Goal: Task Accomplishment & Management: Manage account settings

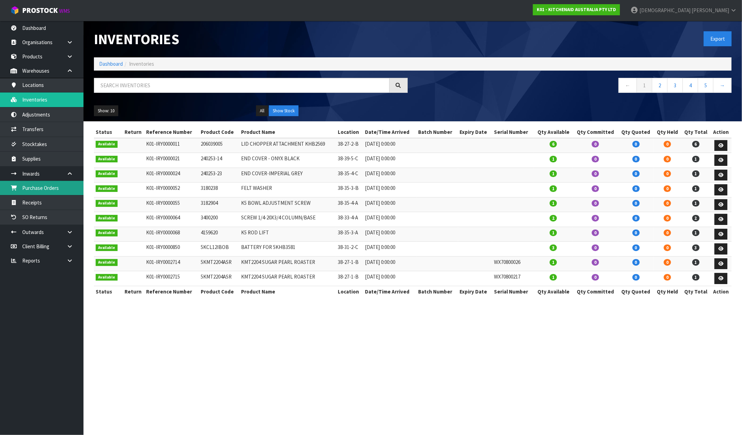
click at [59, 190] on link "Purchase Orders" at bounding box center [41, 188] width 83 height 14
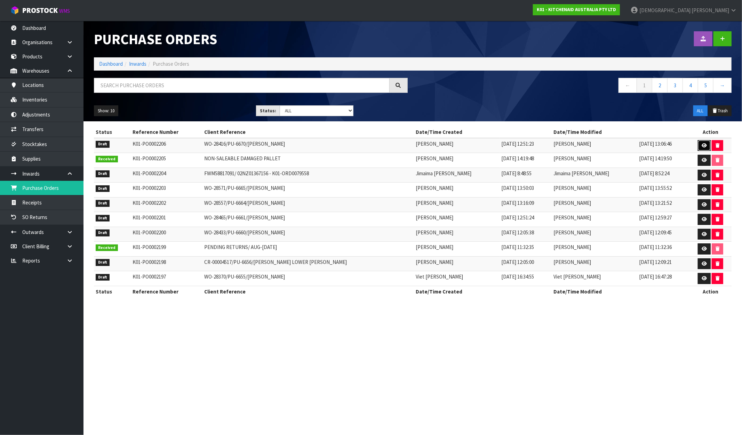
click at [698, 145] on link at bounding box center [704, 145] width 13 height 11
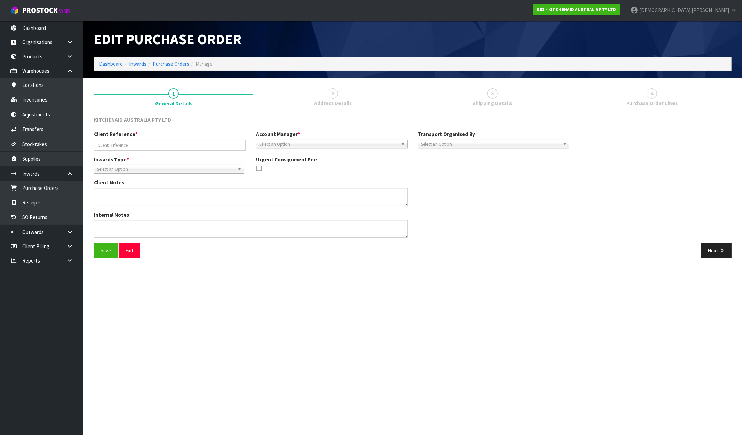
type input "WO-28416/PU-6670/[PERSON_NAME]"
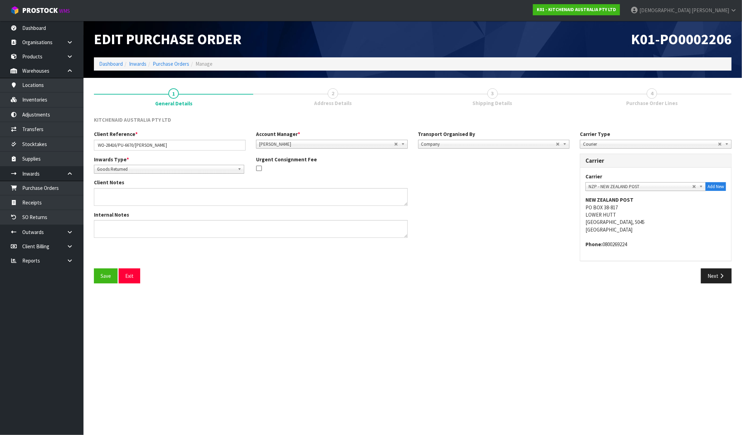
click at [499, 102] on span "Shipping Details" at bounding box center [493, 103] width 40 height 7
click at [711, 276] on button "Next" at bounding box center [716, 276] width 31 height 15
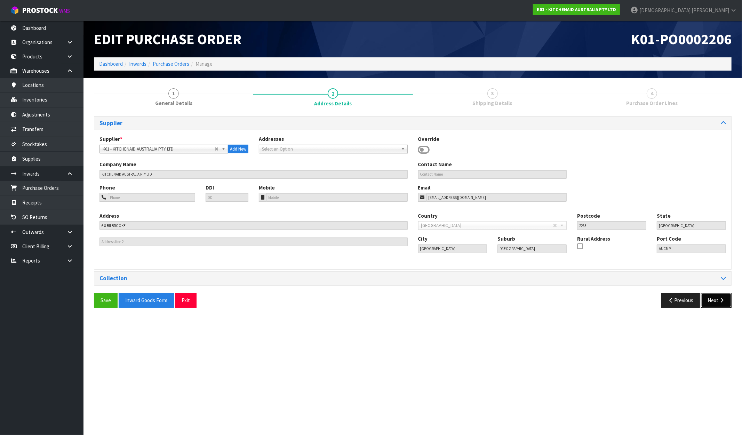
click at [717, 297] on button "Next" at bounding box center [716, 300] width 31 height 15
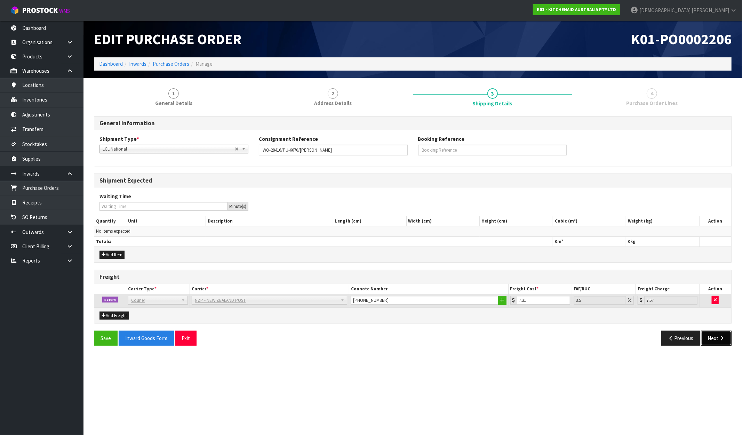
click at [714, 336] on button "Next" at bounding box center [716, 338] width 31 height 15
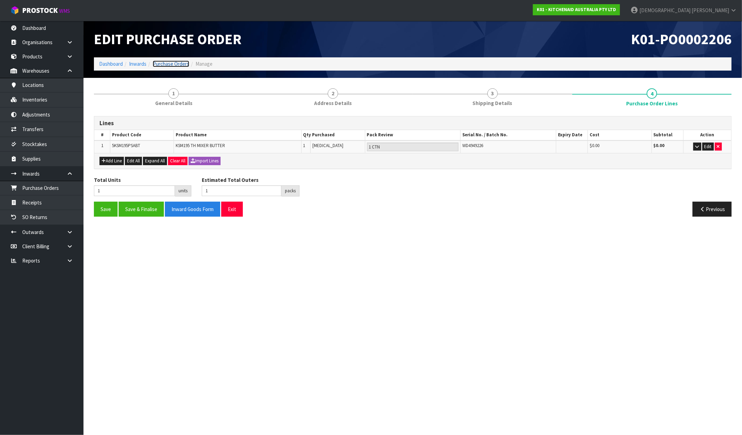
click at [168, 64] on link "Purchase Orders" at bounding box center [171, 64] width 37 height 7
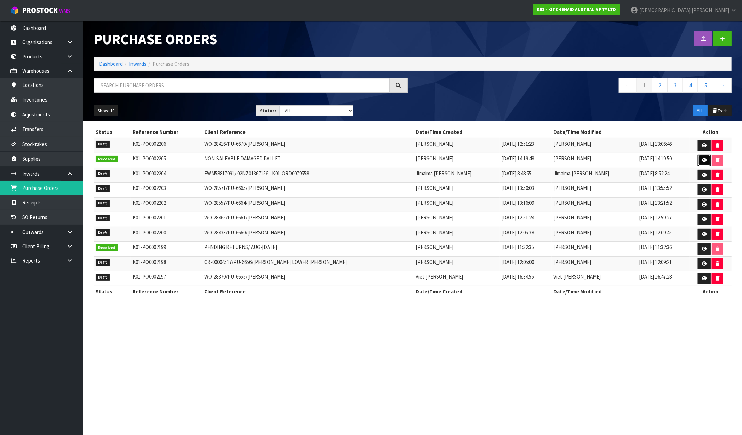
click at [698, 158] on link at bounding box center [704, 160] width 13 height 11
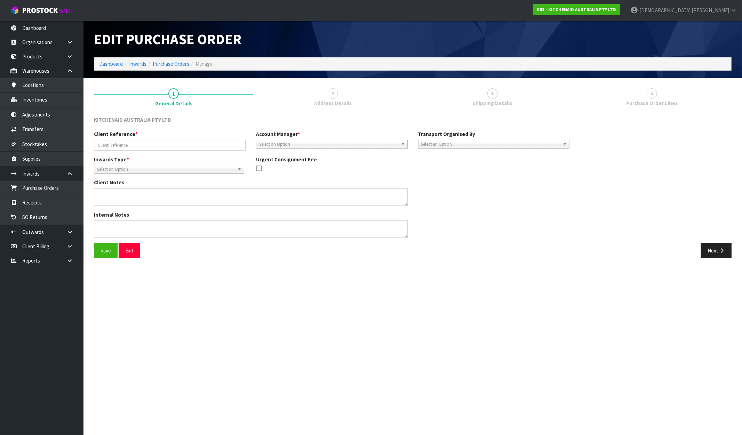
type input "NON-SALEABLE DAMAGED PALLET"
type textarea "5KSBR200ABM WHD1682194 WO-24305/KIMBERLY SANDERS/AUCKLAND KSB2032PJA WO-24087/K…"
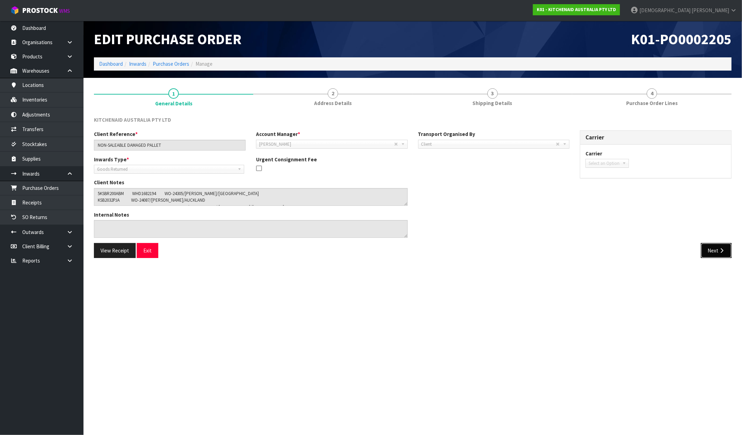
click at [714, 254] on button "Next" at bounding box center [716, 250] width 31 height 15
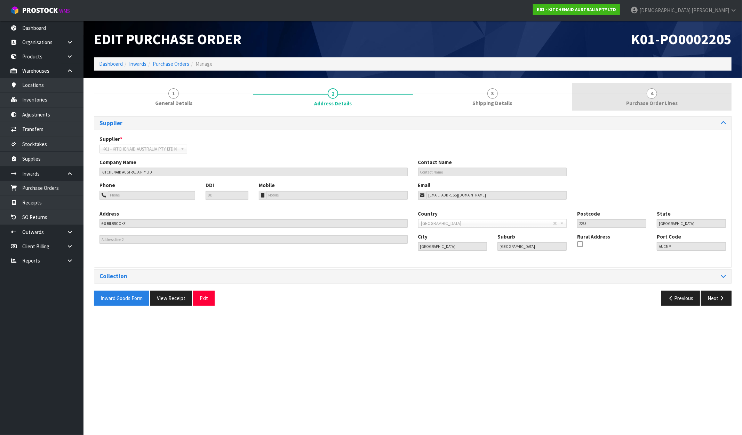
click at [656, 102] on span "Purchase Order Lines" at bounding box center [651, 103] width 51 height 7
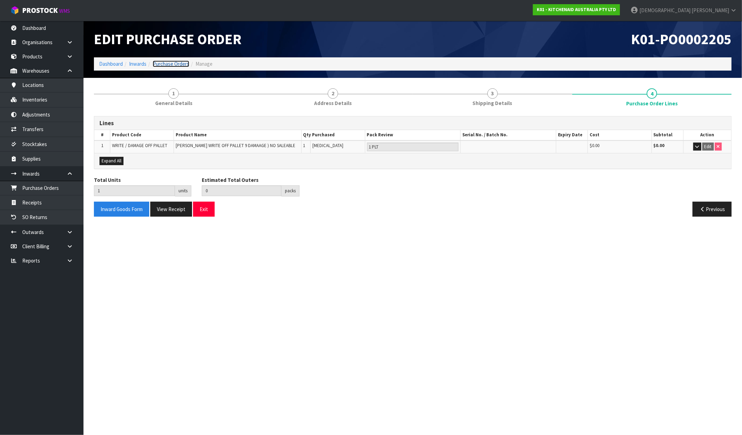
click at [153, 62] on link "Purchase Orders" at bounding box center [171, 64] width 37 height 7
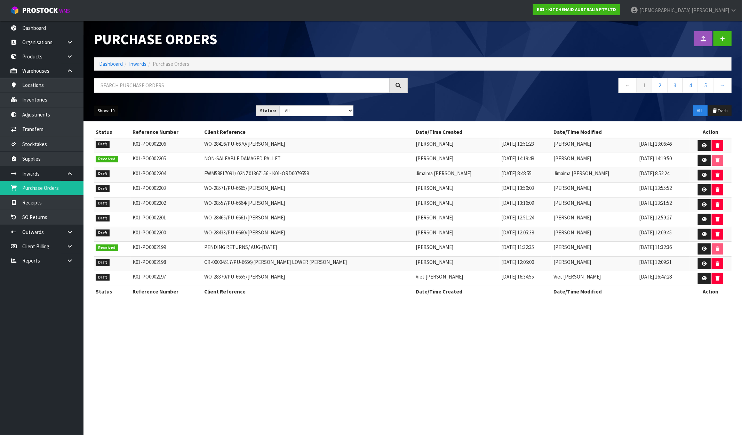
click at [99, 110] on button "Show: 10" at bounding box center [106, 110] width 24 height 11
click at [110, 143] on link "25" at bounding box center [121, 142] width 55 height 9
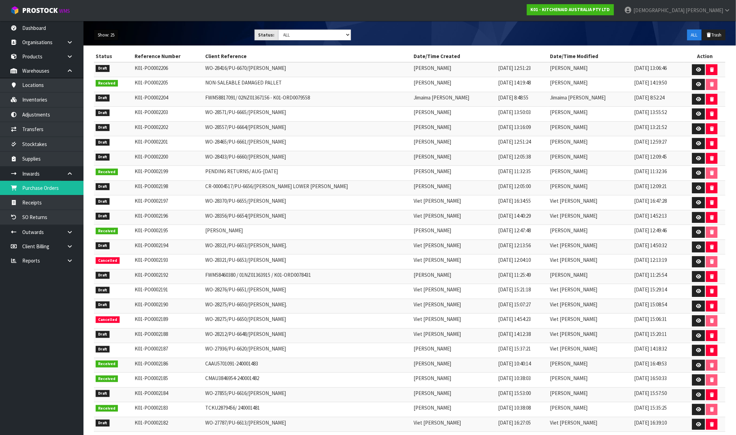
scroll to position [99, 0]
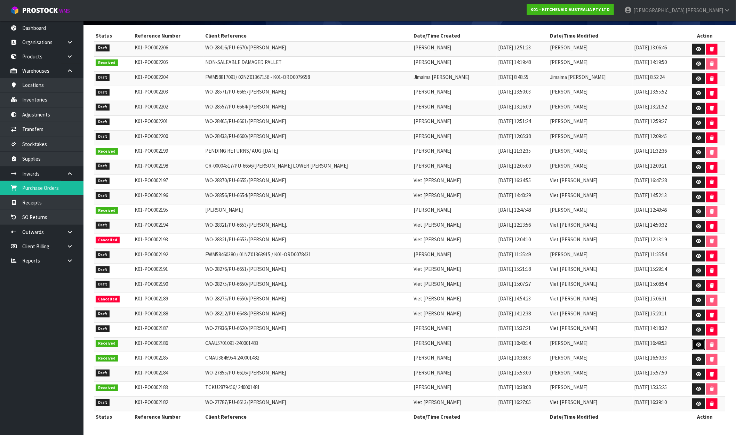
click at [694, 341] on link at bounding box center [698, 345] width 13 height 11
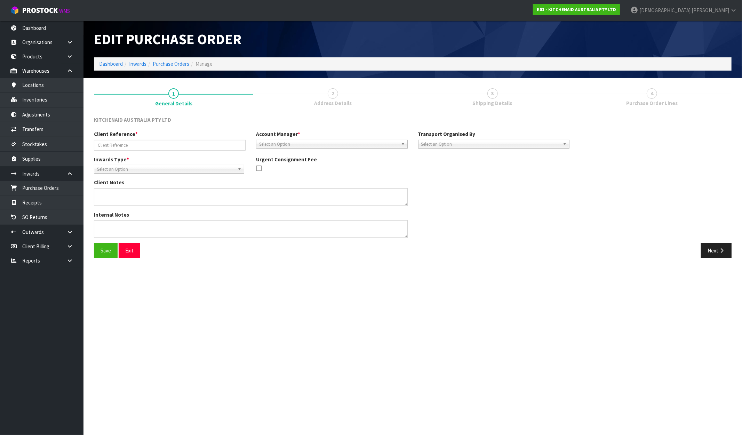
type input "CAAU5701091-240001483"
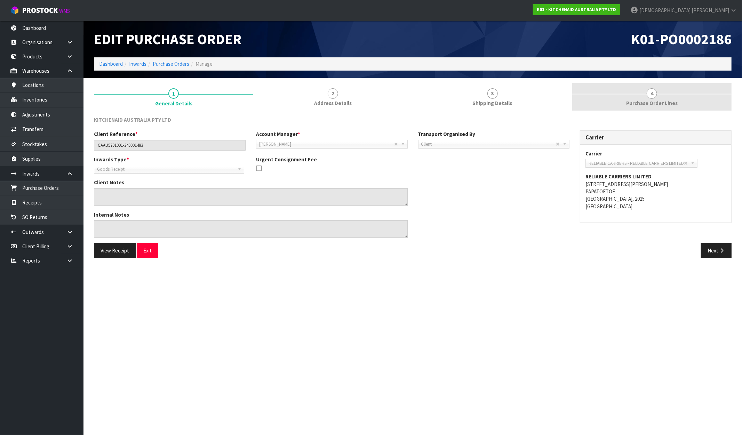
click at [644, 94] on div at bounding box center [651, 94] width 159 height 0
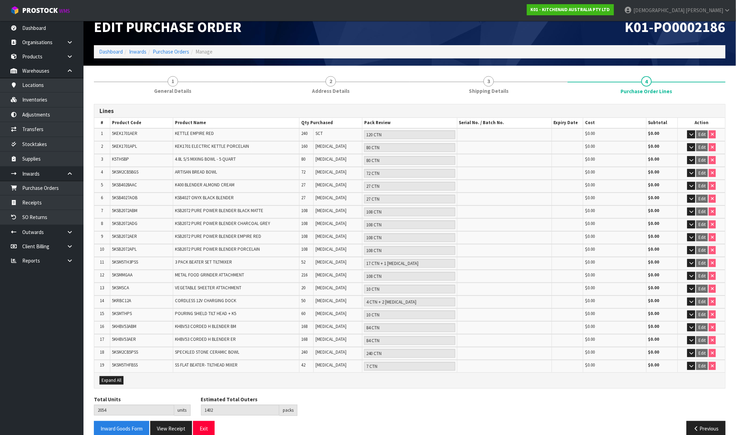
scroll to position [18, 0]
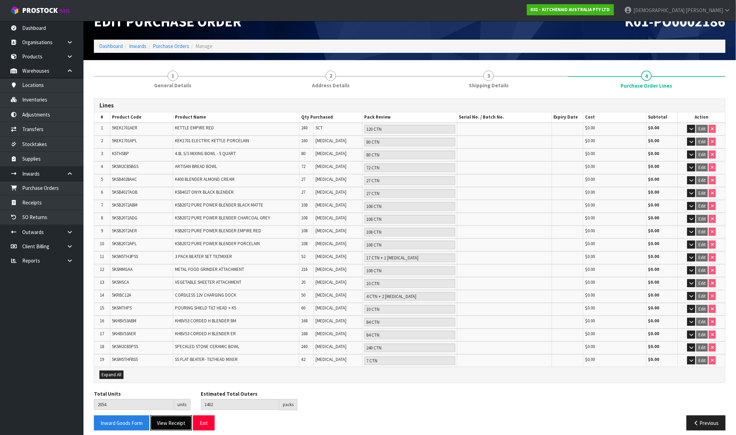
click at [164, 422] on button "View Receipt" at bounding box center [171, 423] width 42 height 15
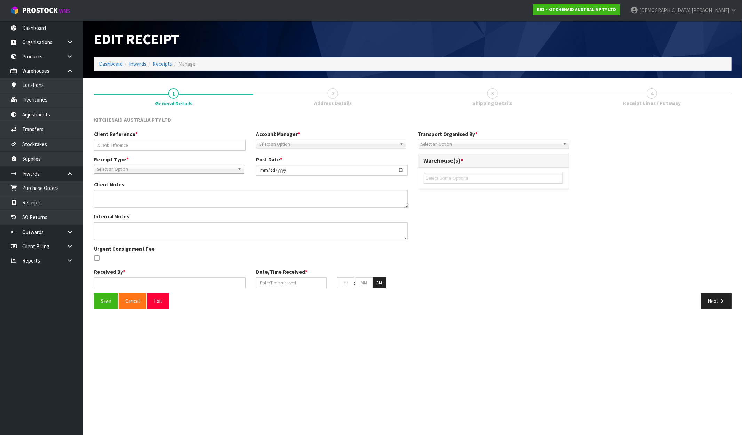
type input "CAAU5701091-240001483"
type input "2025-09-25"
type textarea "VARIANCES FOUND CODE: 5KSMMGAA EXPECTED - 216 RECEIVED - 217 5KSB4027AOB EXPECT…"
type textarea "SECOND CHECKS DONE BY MEENA & RAJ"
type input "[PERSON_NAME]"
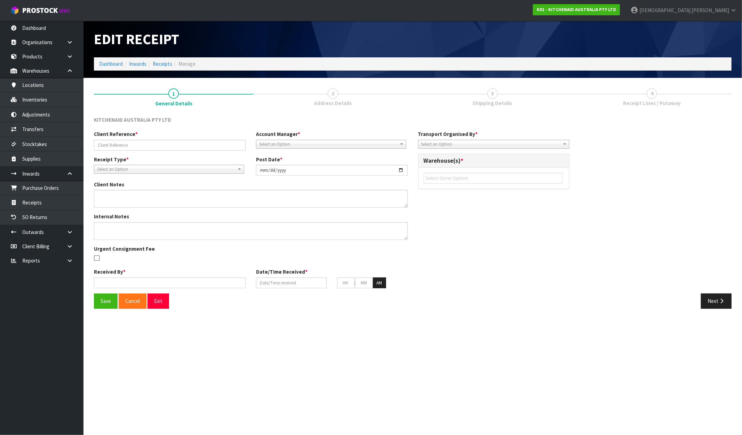
type input "25/09/2025"
type input "04"
type input "49"
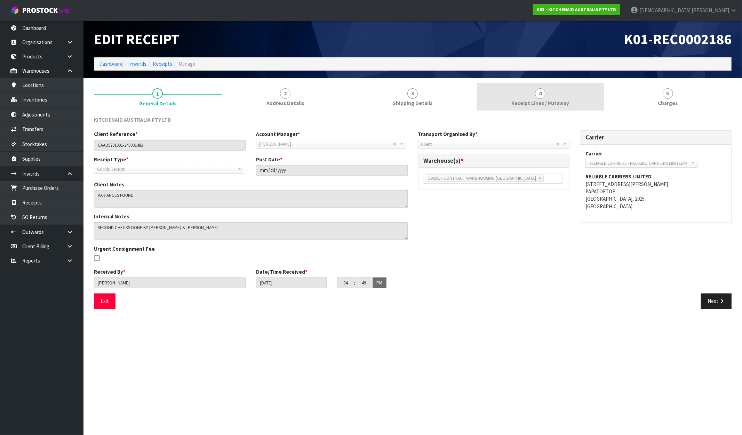
click at [568, 100] on link "4 Receipt Lines / Putaway" at bounding box center [541, 96] width 128 height 27
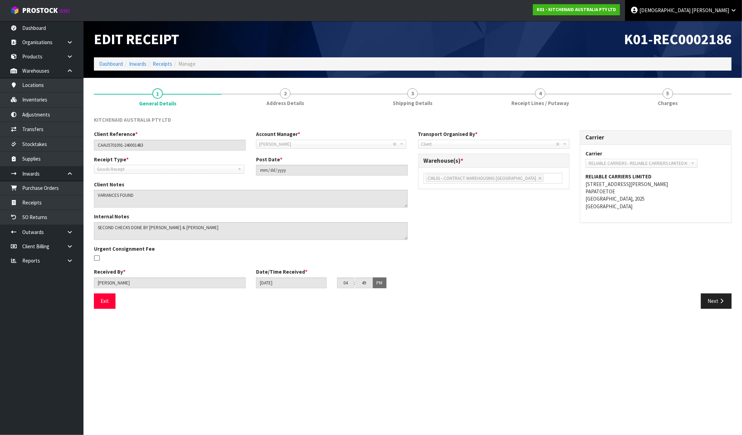
click at [551, 93] on link "4 Receipt Lines / Putaway" at bounding box center [541, 96] width 128 height 27
click at [714, 305] on button "Next" at bounding box center [716, 301] width 31 height 15
click at [299, 100] on span "Address Details" at bounding box center [286, 103] width 38 height 7
click at [289, 98] on link "2 Address Details" at bounding box center [286, 96] width 128 height 27
click at [287, 99] on link "2 Address Details" at bounding box center [286, 96] width 128 height 27
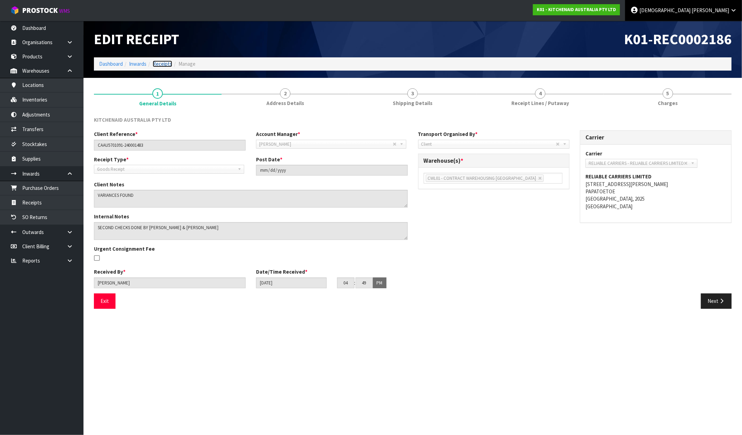
click at [157, 61] on link "Receipts" at bounding box center [162, 64] width 19 height 7
click at [730, 9] on icon at bounding box center [733, 10] width 7 height 5
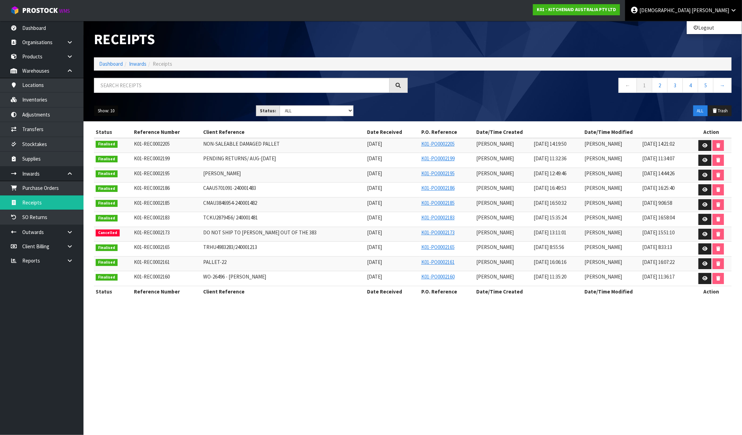
click at [111, 112] on button "Show: 10" at bounding box center [106, 110] width 24 height 11
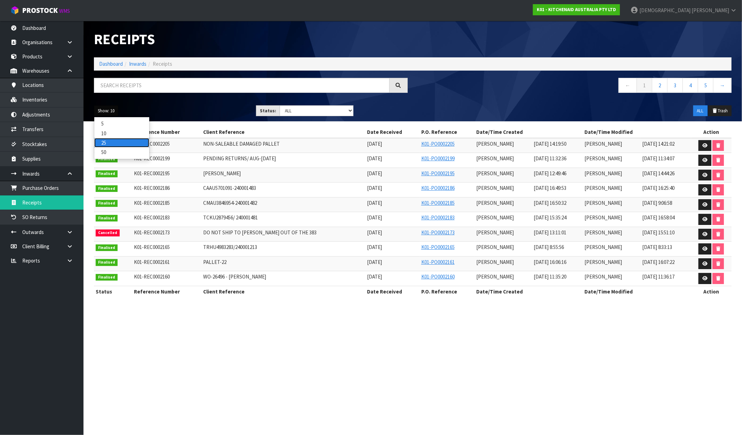
click at [108, 140] on link "25" at bounding box center [121, 142] width 55 height 9
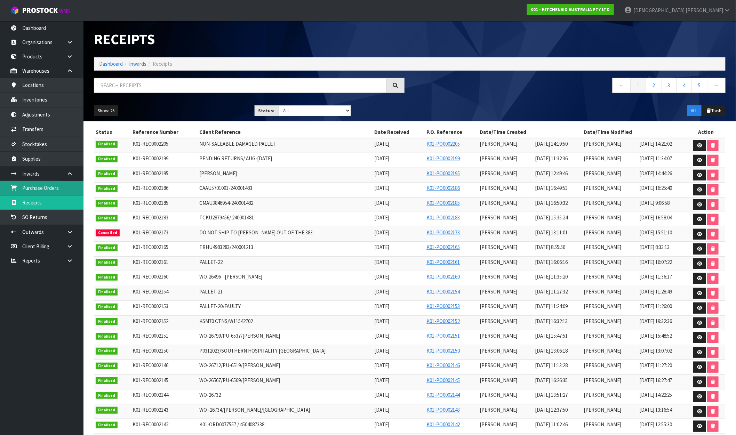
click at [42, 185] on link "Purchase Orders" at bounding box center [41, 188] width 83 height 14
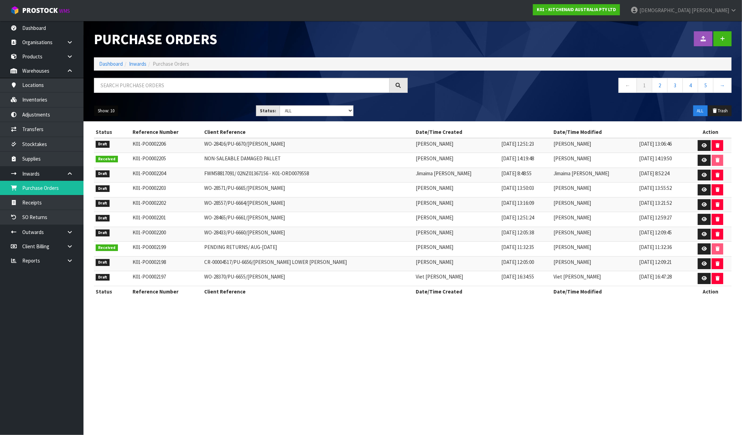
click at [109, 110] on button "Show: 10" at bounding box center [106, 110] width 24 height 11
click at [108, 145] on link "25" at bounding box center [121, 142] width 55 height 9
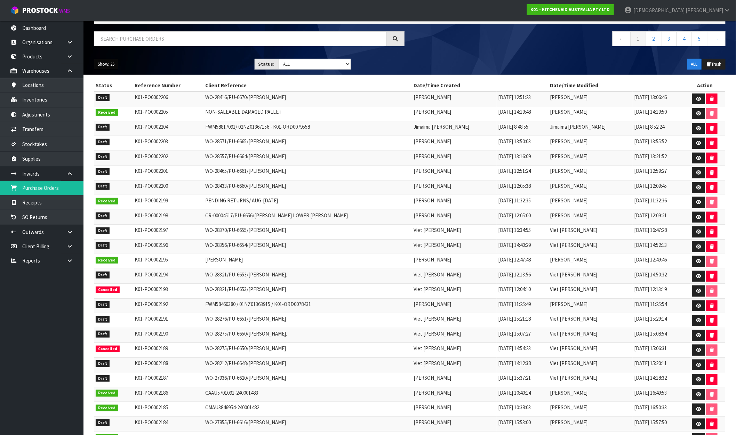
scroll to position [99, 0]
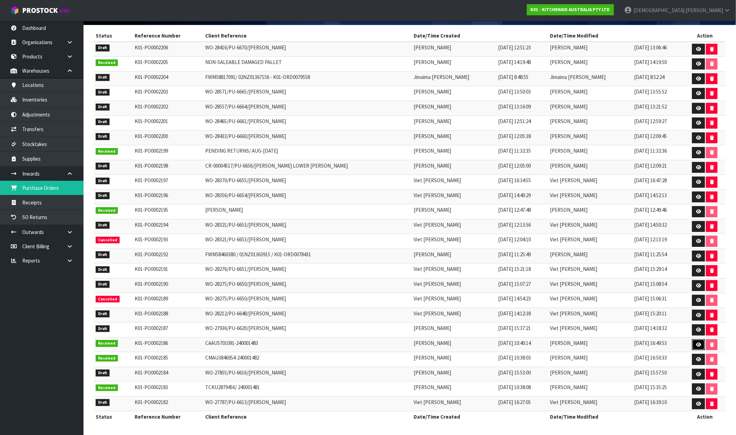
click at [698, 346] on icon at bounding box center [698, 345] width 5 height 5
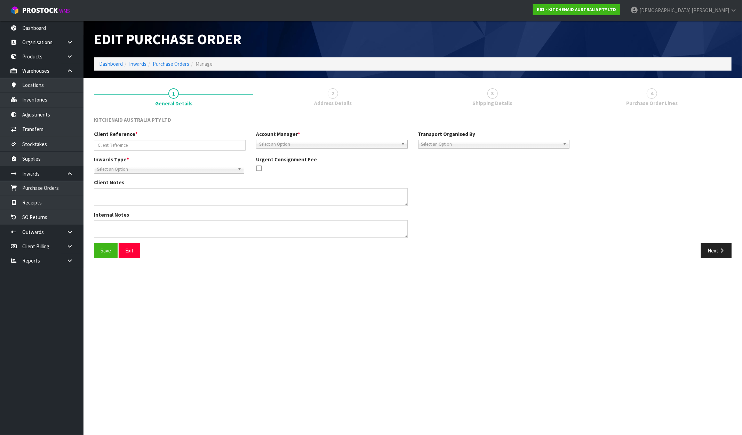
type input "CAAU5701091-240001483"
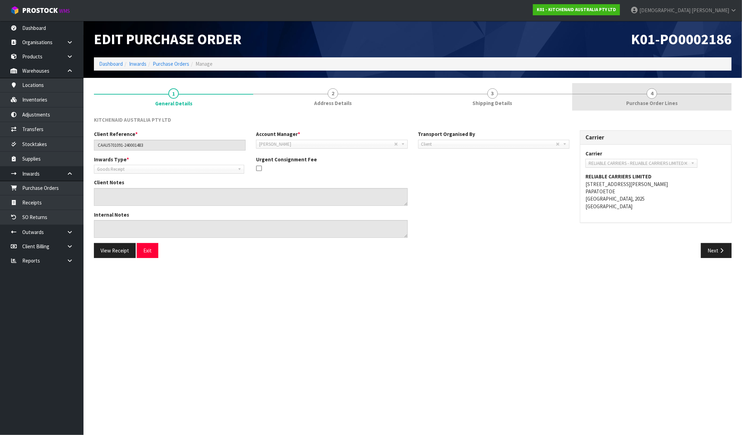
click at [644, 103] on span "Purchase Order Lines" at bounding box center [651, 103] width 51 height 7
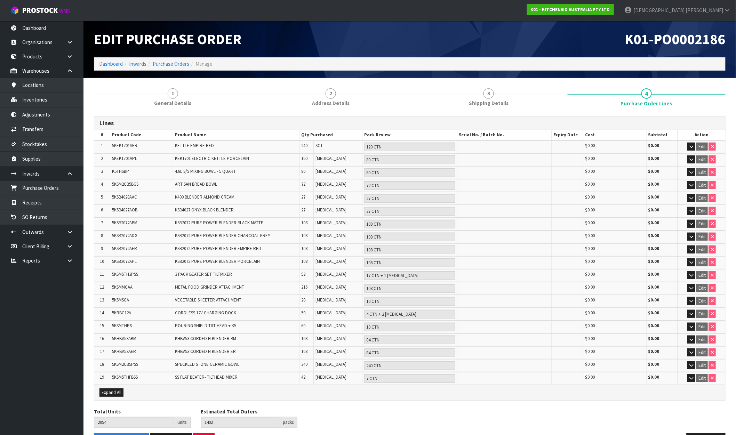
scroll to position [18, 0]
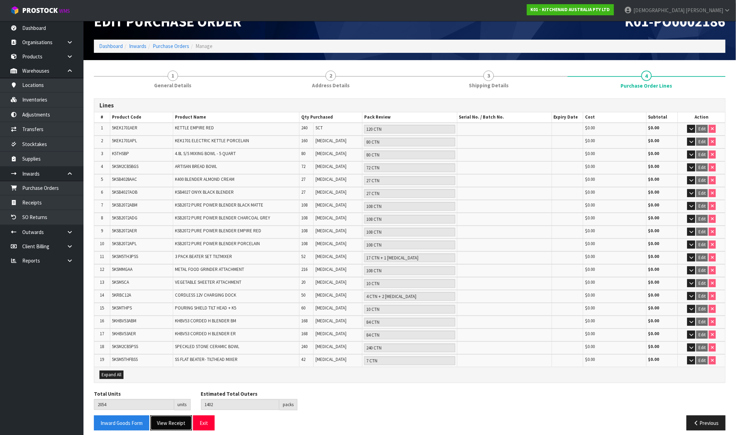
click at [165, 416] on button "View Receipt" at bounding box center [171, 423] width 42 height 15
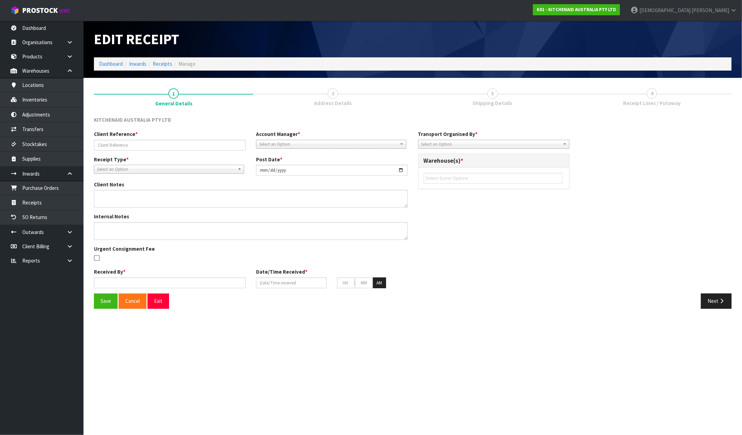
type input "CAAU5701091-240001483"
type input "2025-09-25"
type textarea "VARIANCES FOUND CODE: 5KSMMGAA EXPECTED - 216 RECEIVED - 217 5KSB4027AOB EXPECT…"
type textarea "SECOND CHECKS DONE BY MEENA & RAJ"
type input "[PERSON_NAME]"
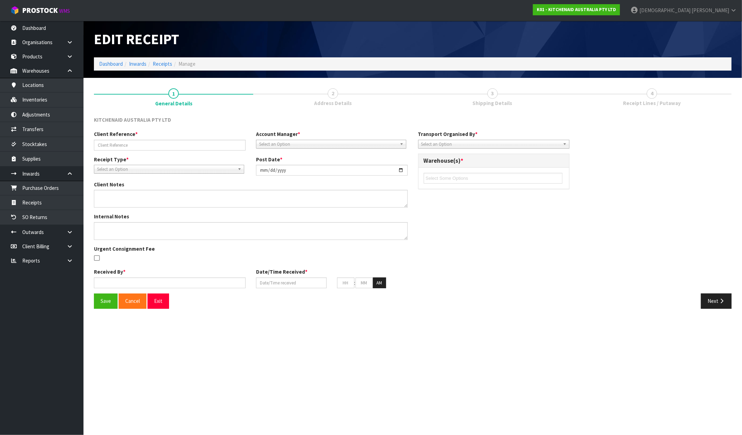
type input "25/09/2025"
type input "04"
type input "49"
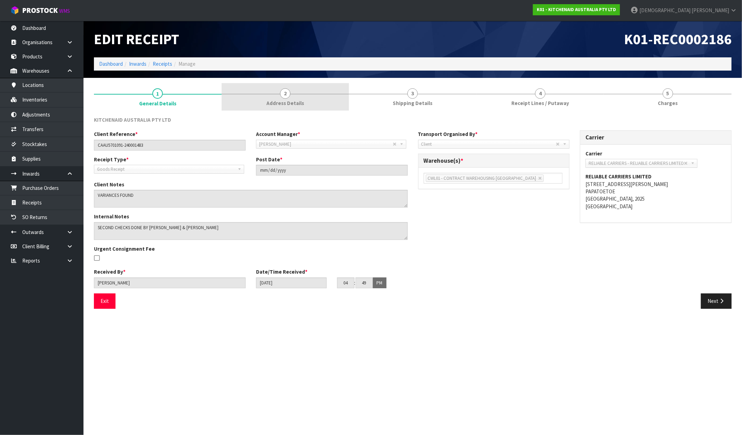
click at [327, 95] on link "2 Address Details" at bounding box center [286, 96] width 128 height 27
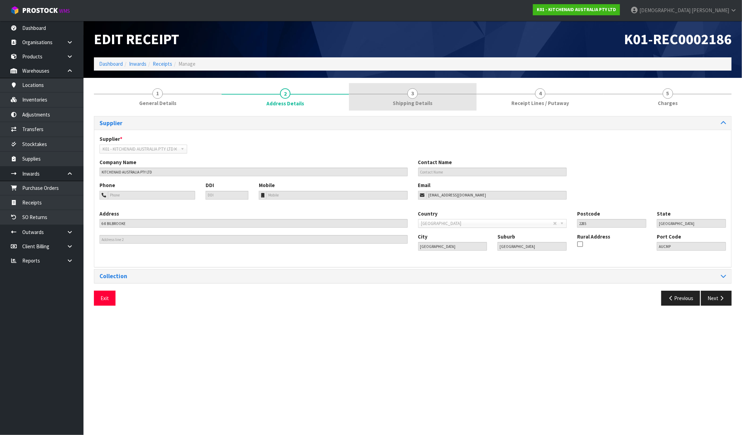
click at [422, 102] on span "Shipping Details" at bounding box center [413, 103] width 40 height 7
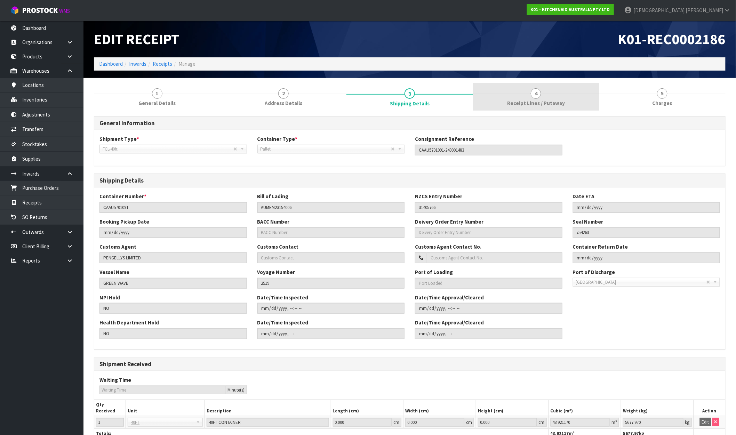
click at [526, 98] on link "4 Receipt Lines / Putaway" at bounding box center [536, 96] width 126 height 27
click at [559, 104] on span "Receipt Lines / Putaway" at bounding box center [536, 103] width 58 height 7
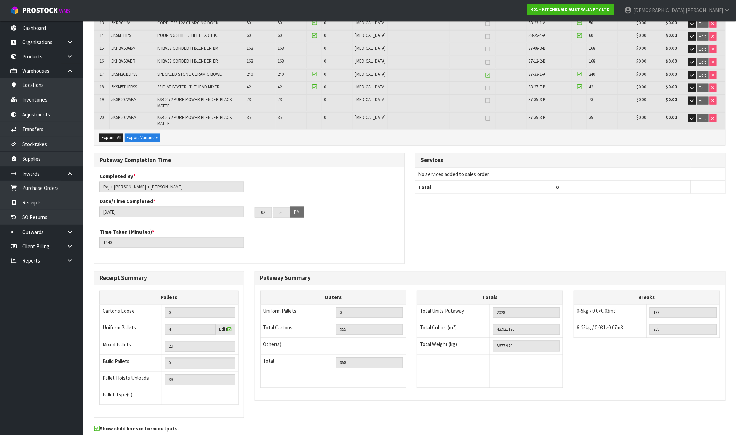
scroll to position [307, 0]
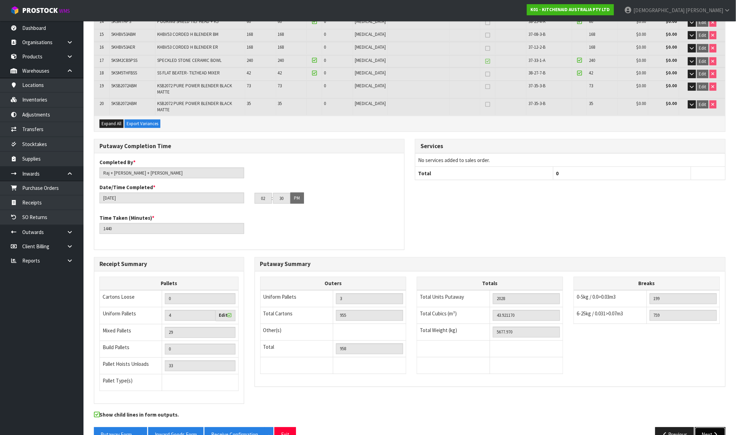
click at [710, 428] on button "Next" at bounding box center [710, 435] width 31 height 15
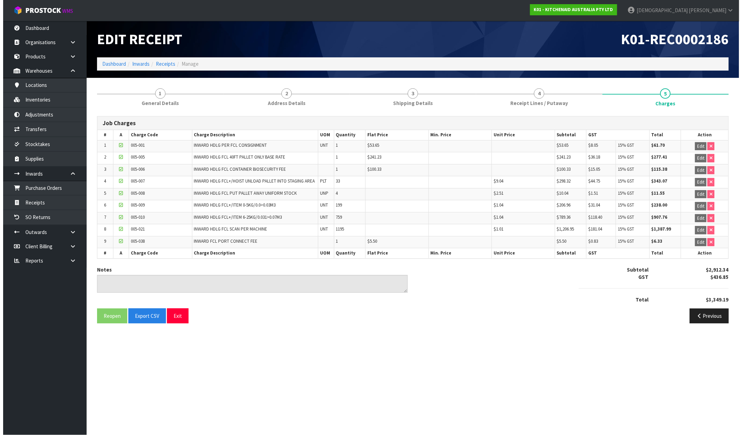
scroll to position [0, 0]
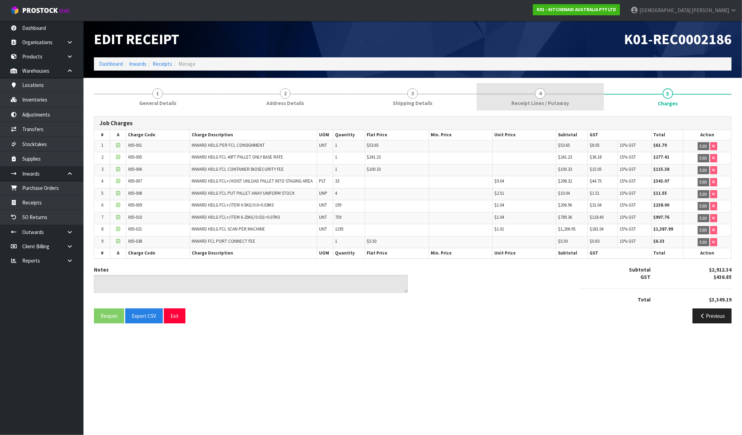
click at [544, 106] on span "Receipt Lines / Putaway" at bounding box center [540, 103] width 58 height 7
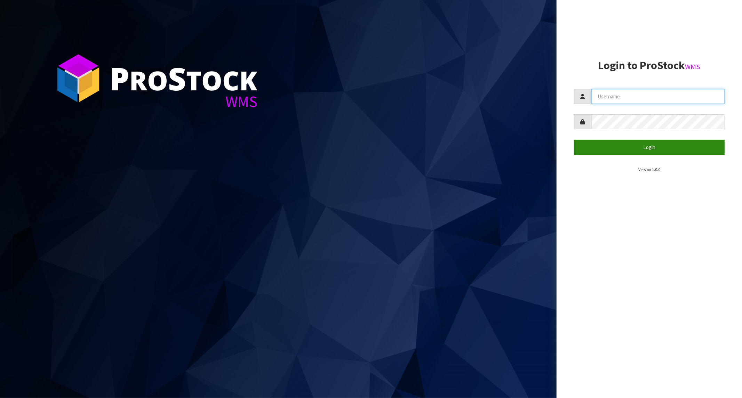
type input "KRISHNA"
click at [648, 149] on button "Login" at bounding box center [649, 147] width 151 height 15
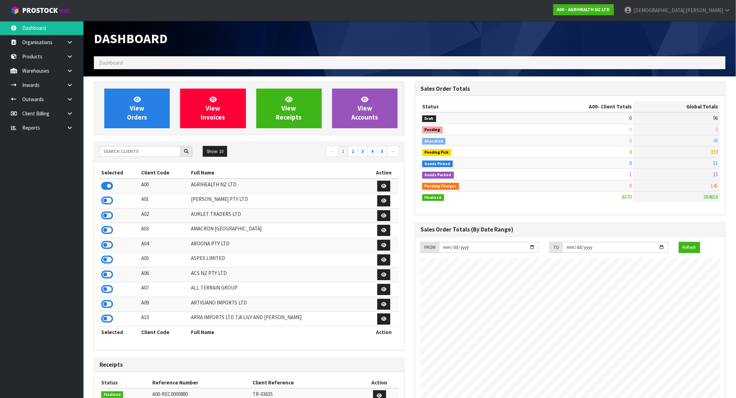
scroll to position [527, 321]
click at [614, 13] on link "A00 - AGRIHEALTH NZ LTD" at bounding box center [584, 9] width 61 height 11
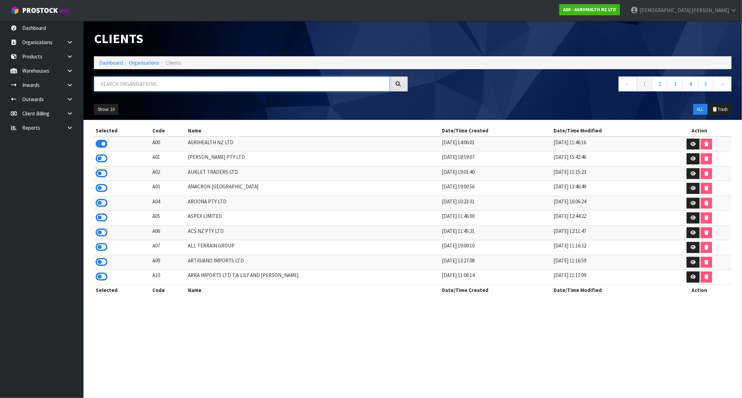
click at [155, 82] on input "text" at bounding box center [242, 84] width 296 height 15
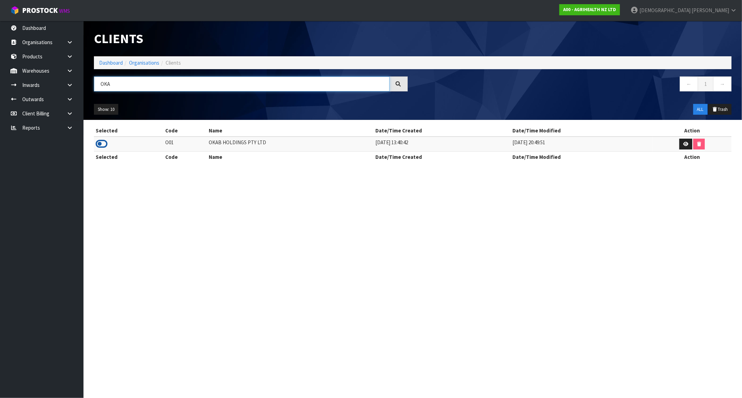
type input "OKA"
click at [99, 143] on icon at bounding box center [102, 144] width 12 height 10
click at [115, 64] on link "Dashboard" at bounding box center [111, 62] width 24 height 7
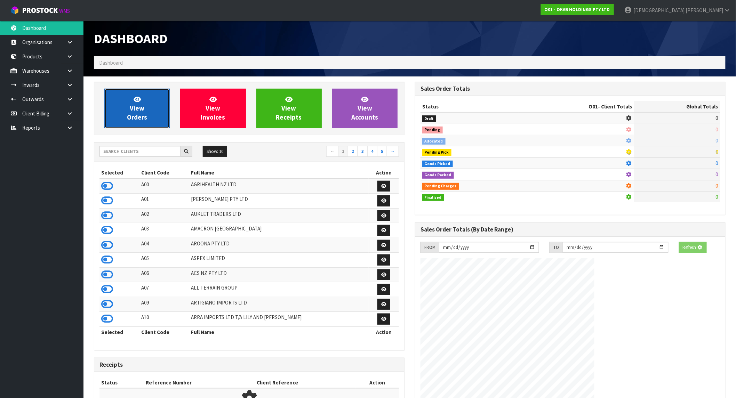
click at [122, 91] on link "View Orders" at bounding box center [136, 109] width 65 height 40
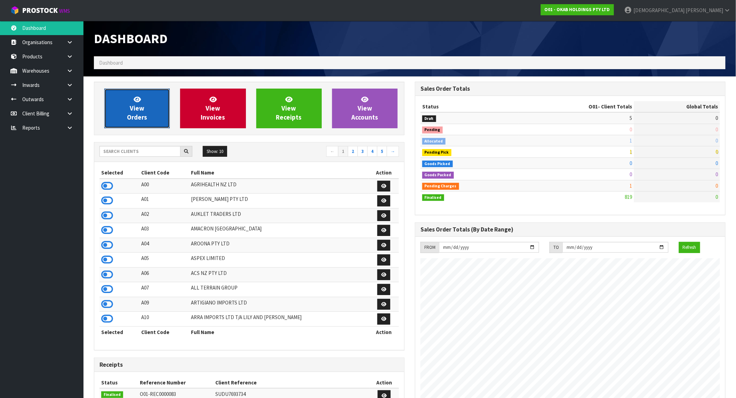
scroll to position [516, 321]
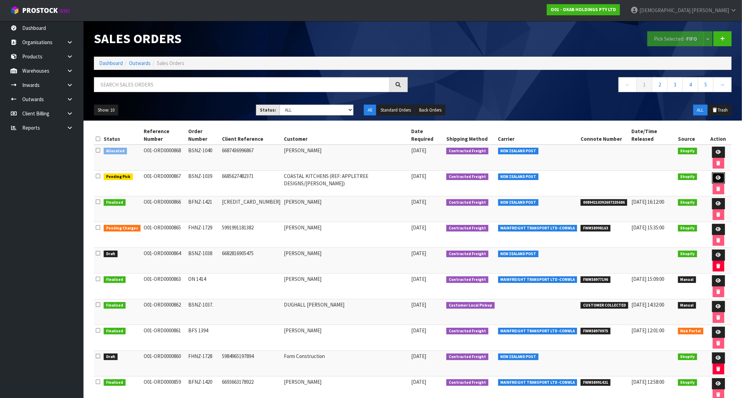
click at [716, 176] on icon at bounding box center [718, 178] width 5 height 5
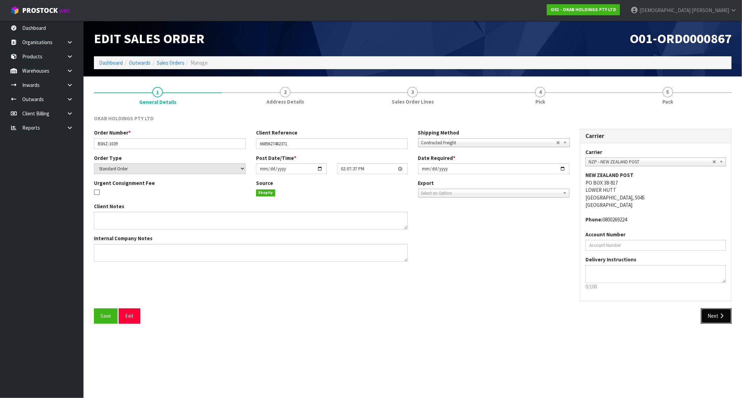
click at [708, 311] on button "Next" at bounding box center [716, 316] width 31 height 15
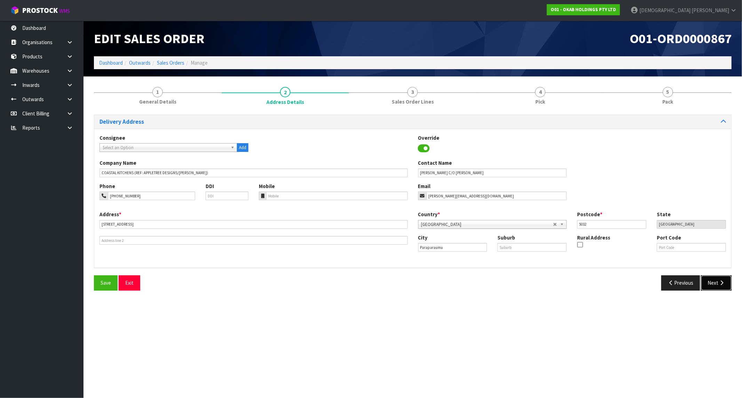
click at [711, 283] on button "Next" at bounding box center [716, 283] width 31 height 15
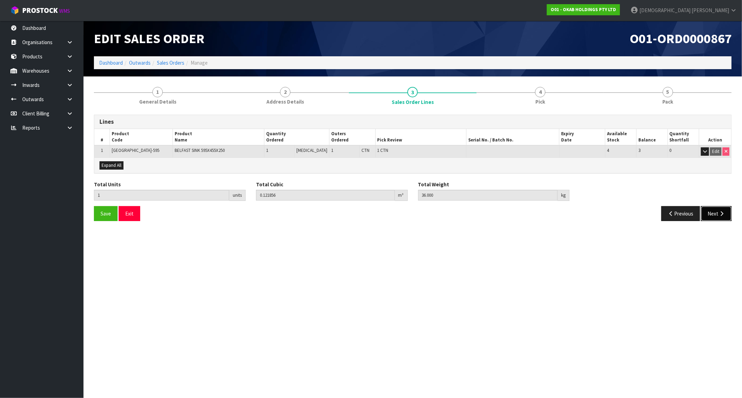
click at [709, 214] on button "Next" at bounding box center [716, 213] width 31 height 15
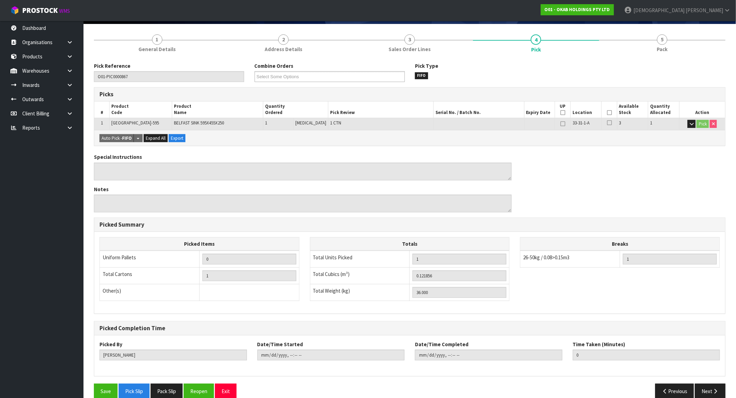
scroll to position [64, 0]
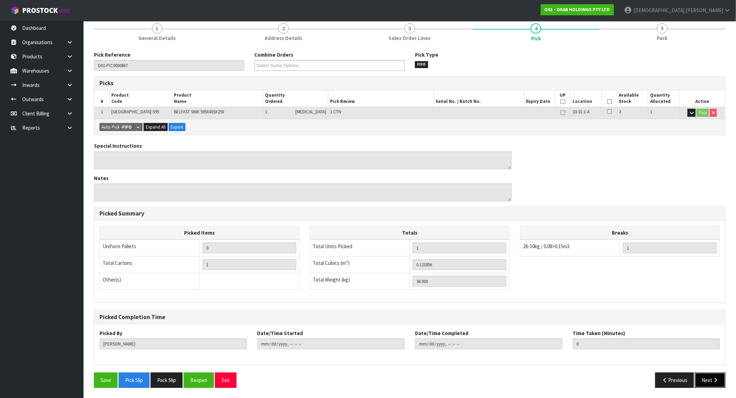
click at [712, 380] on button "Next" at bounding box center [710, 380] width 31 height 15
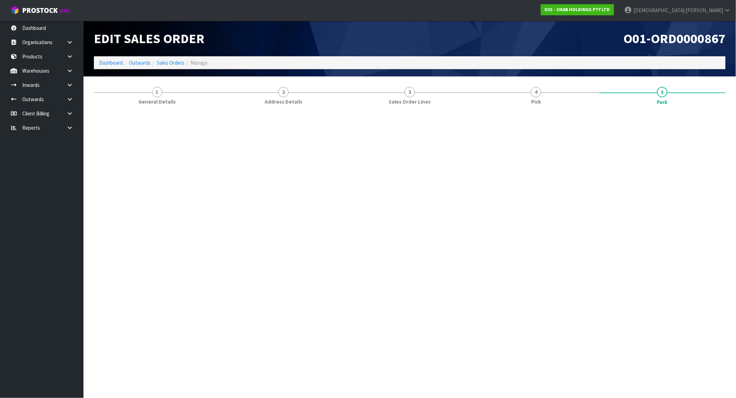
scroll to position [0, 0]
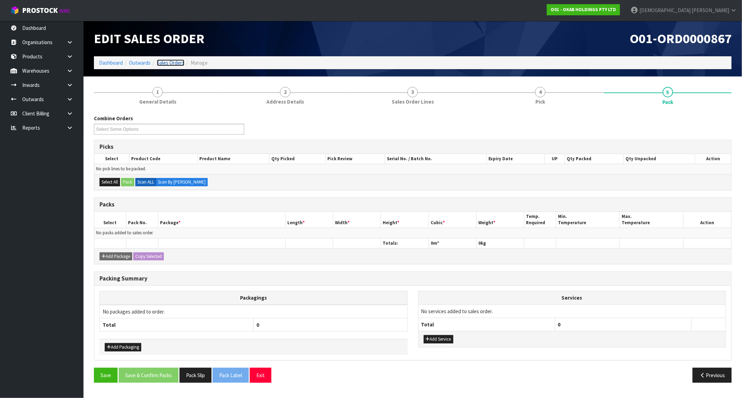
click at [166, 61] on link "Sales Orders" at bounding box center [170, 62] width 27 height 7
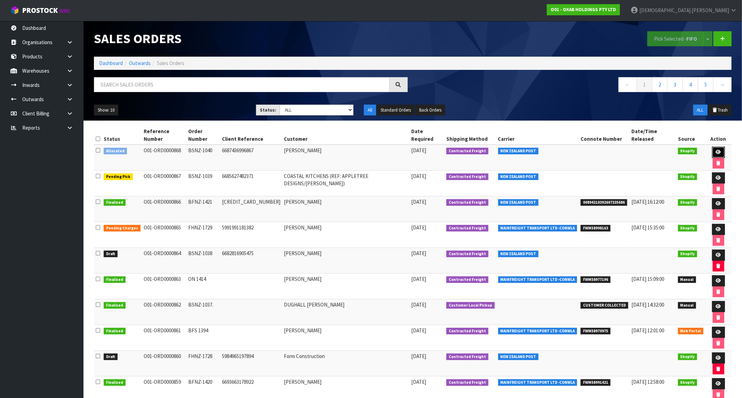
click at [713, 147] on link at bounding box center [718, 152] width 13 height 11
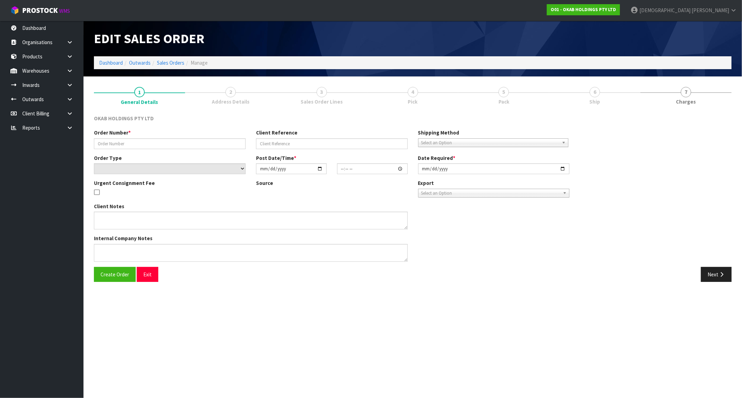
type input "BSNZ-1040"
type input "6687436996867"
select select "number:0"
type input "2025-10-07"
type input "23:49:40.000"
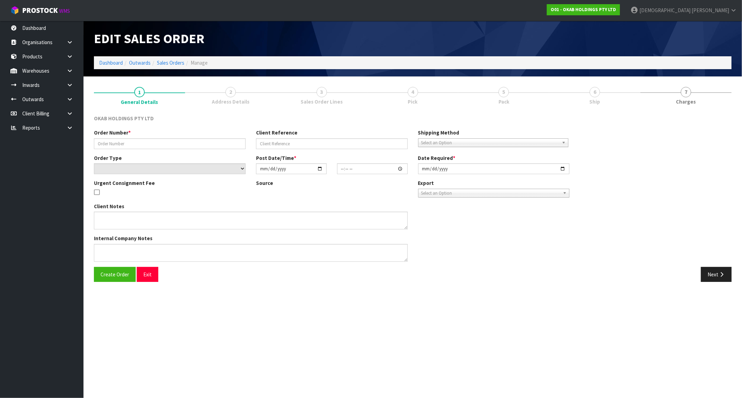
type input "2025-10-07"
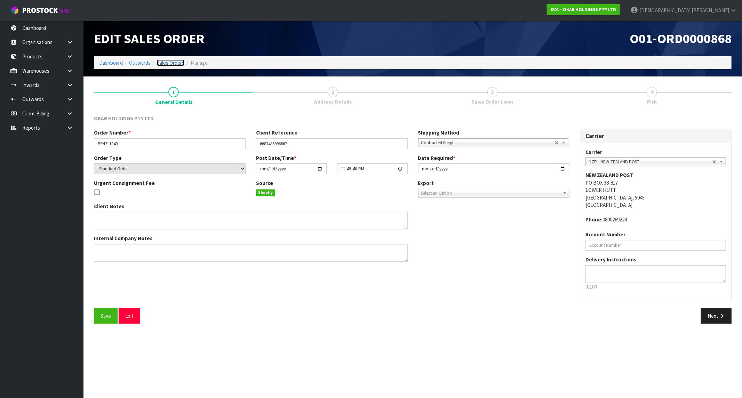
click at [167, 62] on link "Sales Orders" at bounding box center [170, 62] width 27 height 7
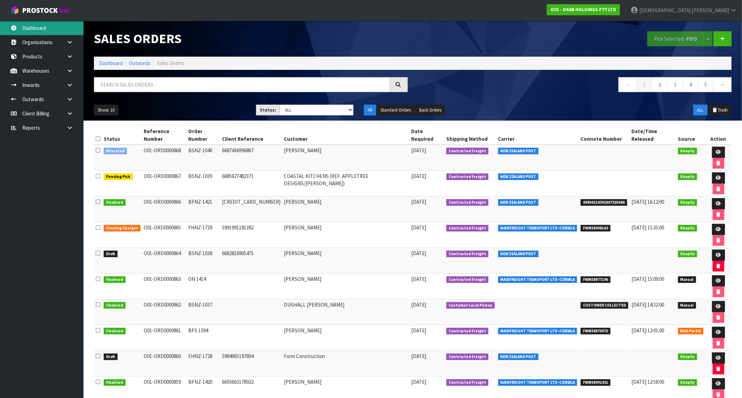
click at [31, 26] on link "Dashboard" at bounding box center [41, 28] width 83 height 14
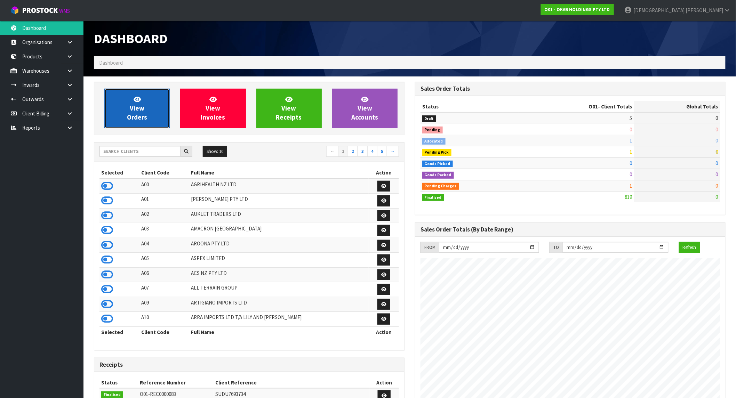
scroll to position [516, 321]
click at [138, 113] on span "View Orders" at bounding box center [137, 108] width 20 height 26
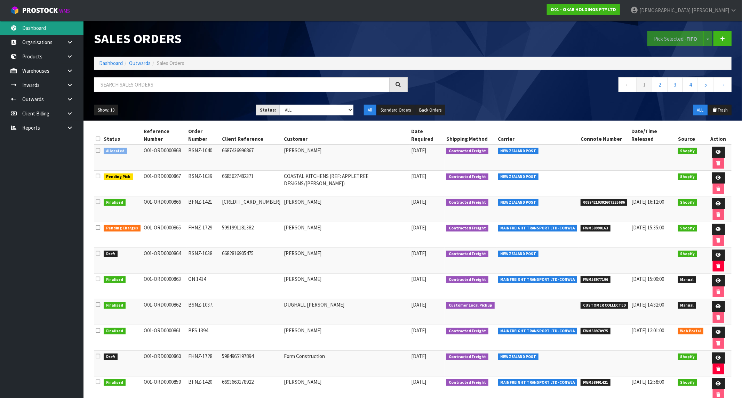
click at [43, 33] on link "Dashboard" at bounding box center [41, 28] width 83 height 14
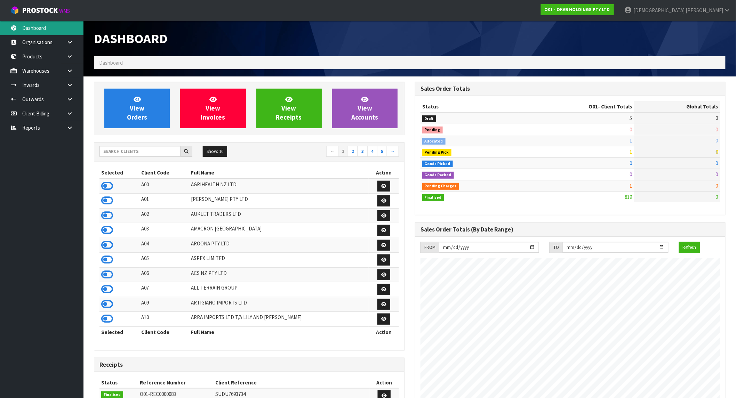
scroll to position [516, 321]
click at [44, 5] on link "ProStock WMS" at bounding box center [40, 8] width 80 height 17
click at [610, 7] on strong "O01 - OKAB HOLDINGS PTY LTD" at bounding box center [577, 10] width 65 height 6
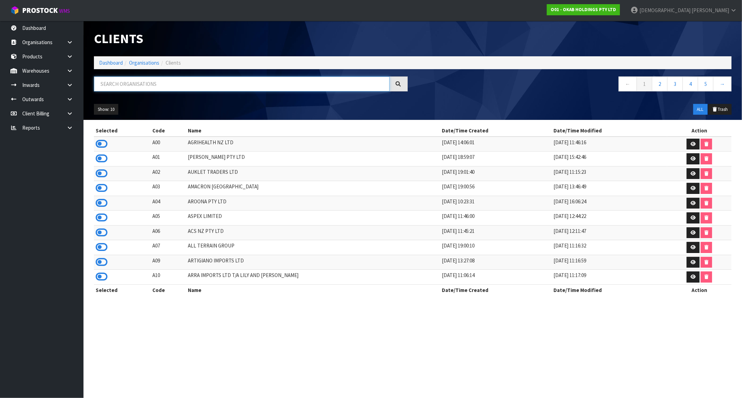
click at [108, 87] on input "text" at bounding box center [242, 84] width 296 height 15
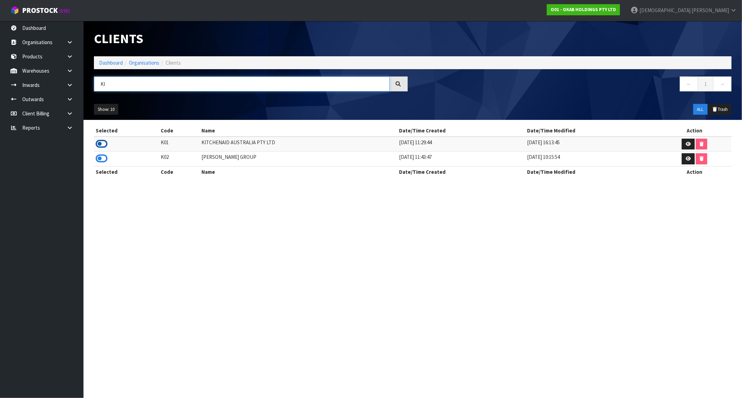
type input "KI"
click at [102, 147] on icon at bounding box center [102, 144] width 12 height 10
click at [115, 65] on link "Dashboard" at bounding box center [111, 62] width 24 height 7
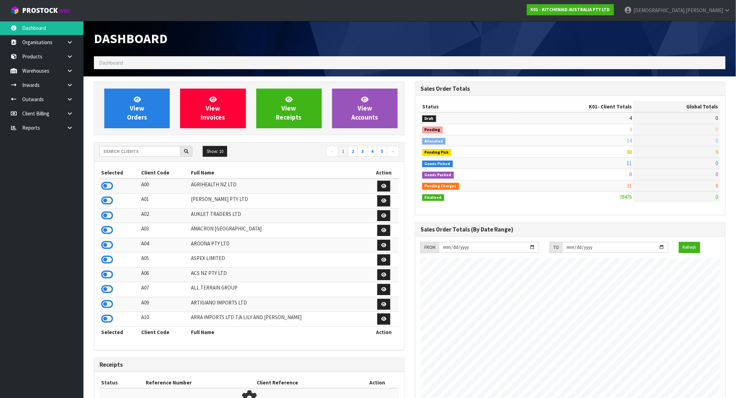
scroll to position [527, 321]
click at [517, 249] on input "2025-10-01" at bounding box center [489, 247] width 100 height 11
click at [504, 248] on input "2025-10-01" at bounding box center [489, 247] width 100 height 11
click at [529, 248] on input "2025-10-01" at bounding box center [489, 247] width 100 height 11
click at [534, 247] on input "2025-10-01" at bounding box center [489, 247] width 100 height 11
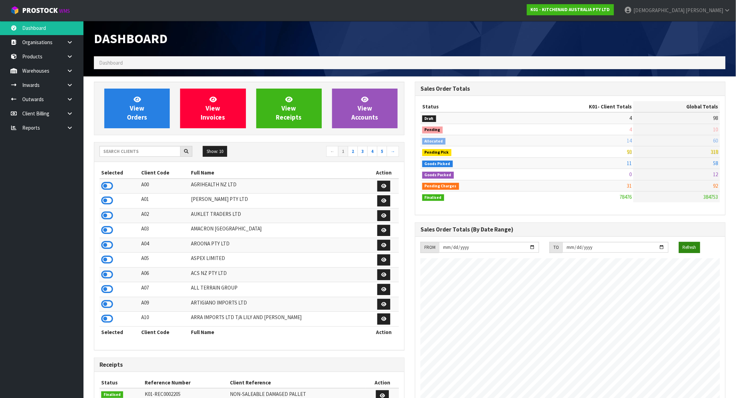
type input "2025-02-01"
click at [690, 247] on button "Refresh" at bounding box center [689, 247] width 21 height 11
drag, startPoint x: 625, startPoint y: 175, endPoint x: 606, endPoint y: 207, distance: 36.6
click at [606, 207] on div "Status K01 - Client Totals Global Totals Draft 4 98 Pending 4 10 Allocated 14 6…" at bounding box center [570, 155] width 310 height 119
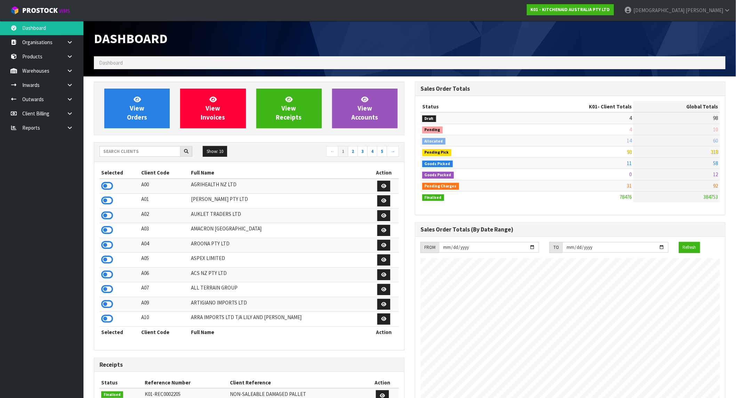
click at [530, 156] on td "93" at bounding box center [577, 151] width 114 height 11
drag, startPoint x: 431, startPoint y: 133, endPoint x: 432, endPoint y: 198, distance: 64.4
click at [432, 198] on tbody "Draft 4 98 Pending 4 10 Allocated 14 60 Pending Pick 93 318 Goods Picked 11 58 …" at bounding box center [571, 157] width 300 height 90
click at [505, 180] on td "Pending Charges" at bounding box center [470, 185] width 99 height 11
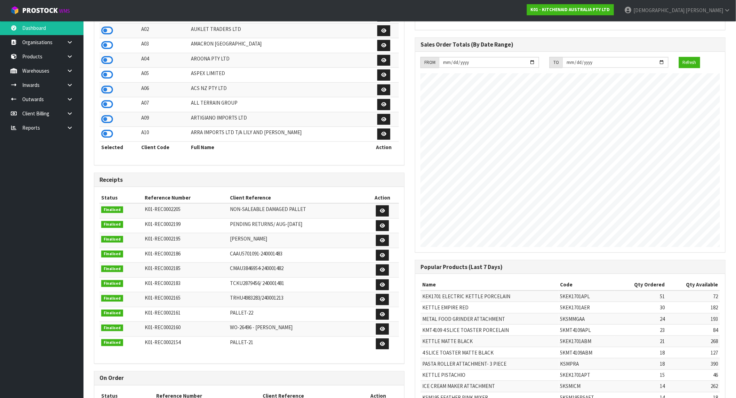
scroll to position [234, 0]
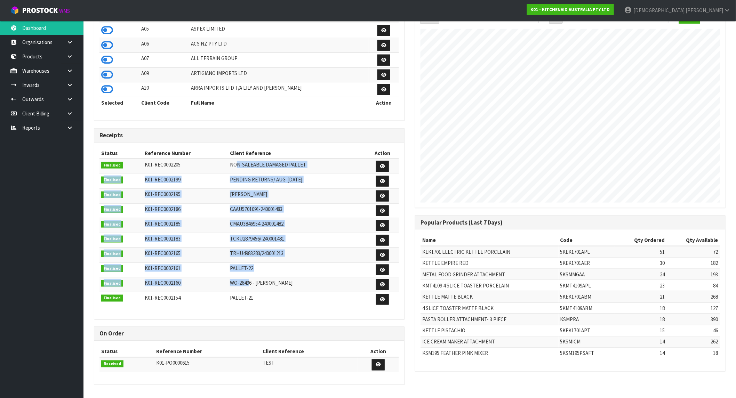
drag, startPoint x: 233, startPoint y: 161, endPoint x: 248, endPoint y: 287, distance: 126.8
click at [248, 287] on tbody "Finalised K01-REC0002205 NON-SALEABLE DAMAGED PALLET Finalised K01-REC0002199 P…" at bounding box center [250, 233] width 300 height 148
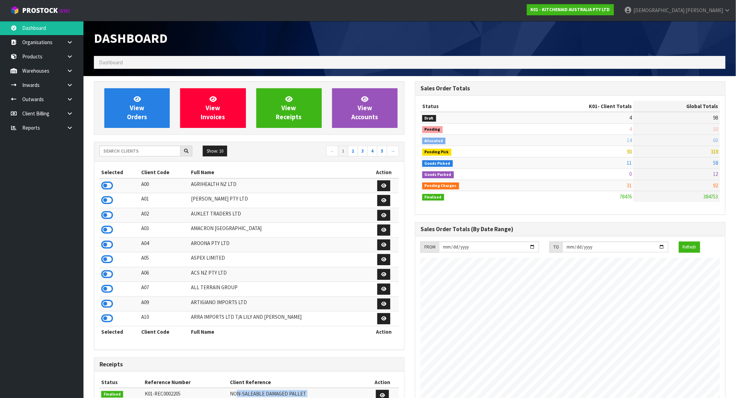
scroll to position [0, 0]
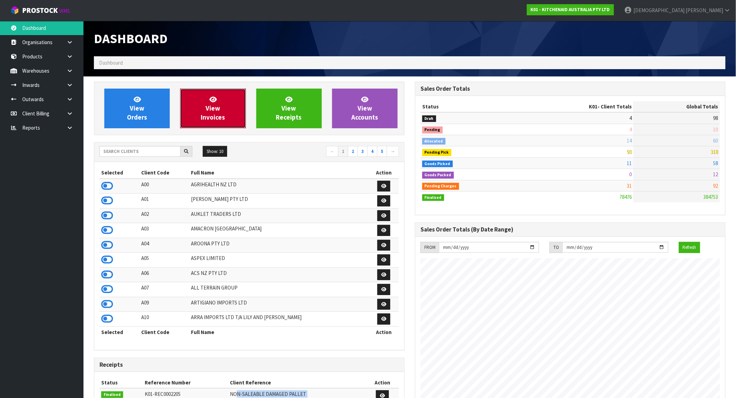
click at [231, 113] on link "View Invoices" at bounding box center [212, 109] width 65 height 40
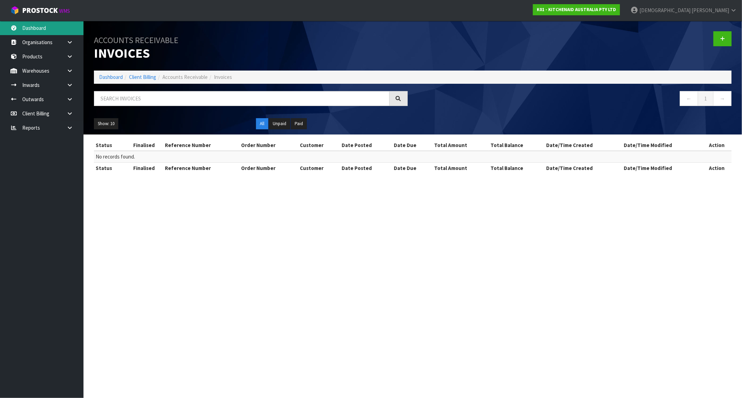
click at [29, 26] on link "Dashboard" at bounding box center [41, 28] width 83 height 14
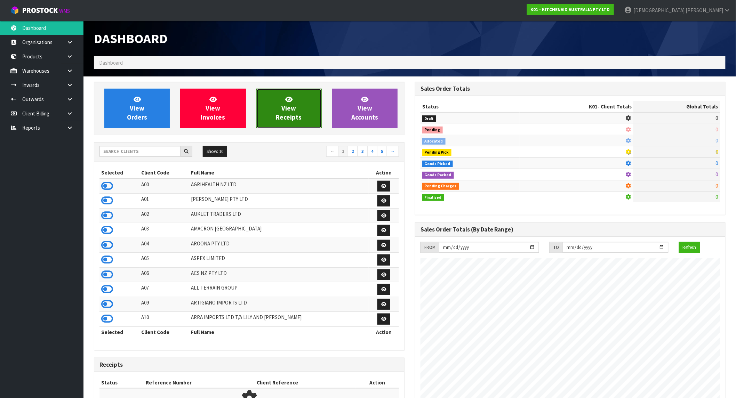
click at [288, 116] on span "View Receipts" at bounding box center [289, 108] width 26 height 26
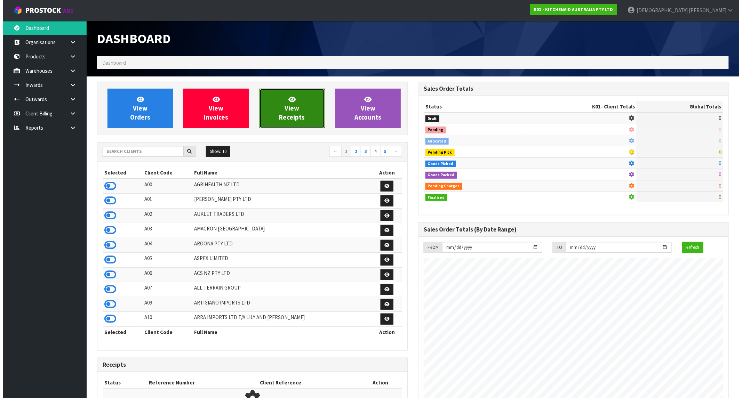
scroll to position [434, 321]
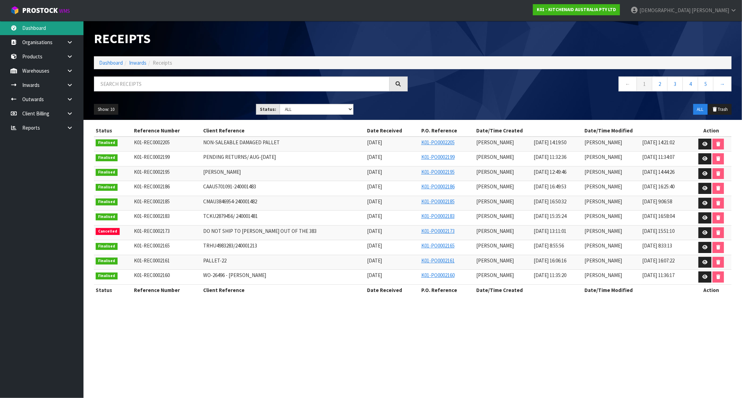
click at [35, 31] on link "Dashboard" at bounding box center [41, 28] width 83 height 14
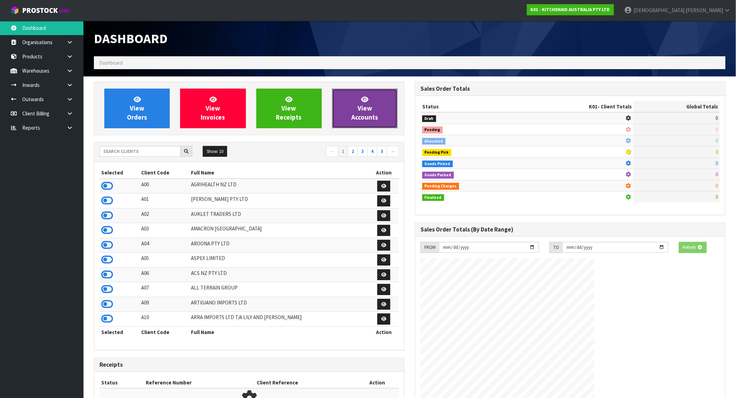
click at [358, 109] on span "View Accounts" at bounding box center [364, 108] width 27 height 26
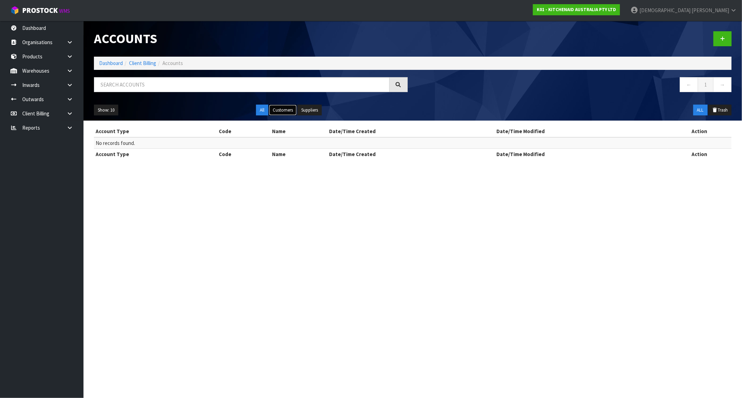
click at [294, 112] on button "Customers" at bounding box center [283, 110] width 28 height 11
click at [305, 111] on button "Suppliers" at bounding box center [309, 110] width 24 height 11
click at [262, 111] on button "All" at bounding box center [262, 110] width 12 height 11
click at [32, 27] on link "Dashboard" at bounding box center [41, 28] width 83 height 14
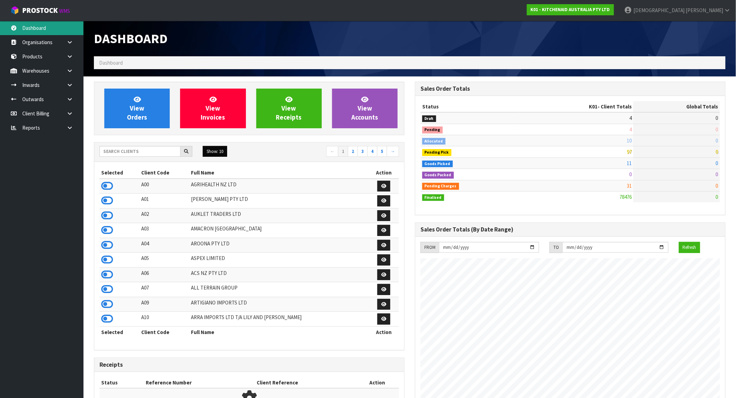
scroll to position [527, 321]
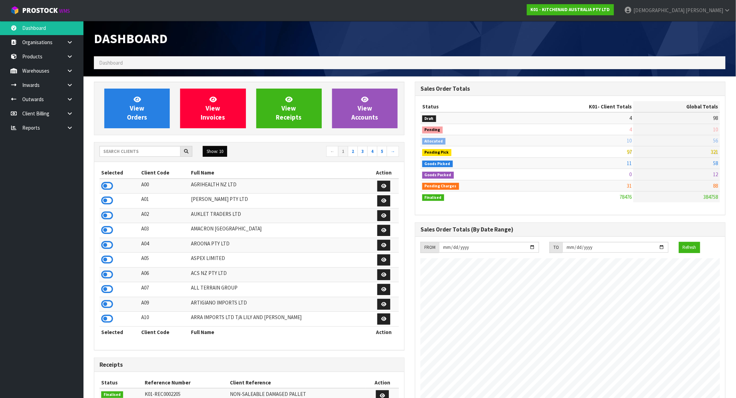
click at [211, 150] on button "Show: 10" at bounding box center [215, 151] width 24 height 11
click at [223, 182] on link "25" at bounding box center [230, 183] width 55 height 9
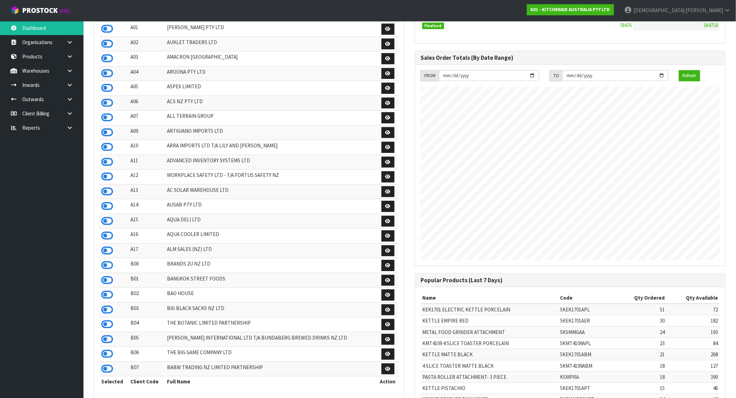
scroll to position [154, 0]
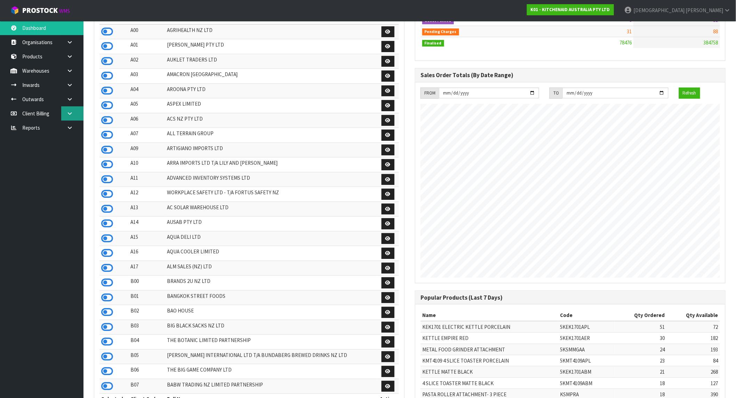
click at [74, 117] on link at bounding box center [72, 113] width 22 height 14
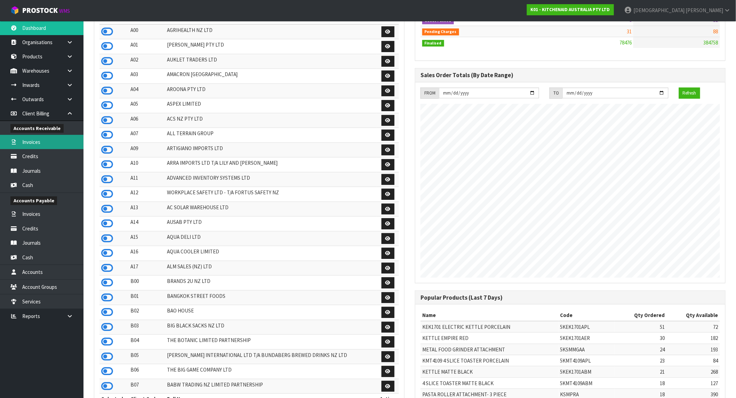
click at [37, 139] on link "Invoices" at bounding box center [41, 142] width 83 height 14
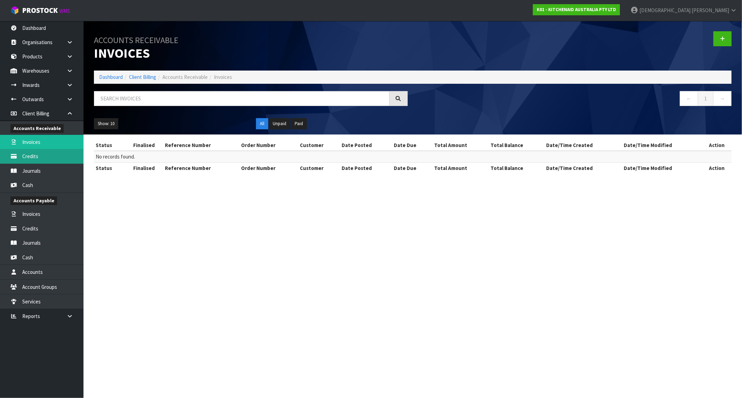
click at [39, 151] on link "Credits" at bounding box center [41, 156] width 83 height 14
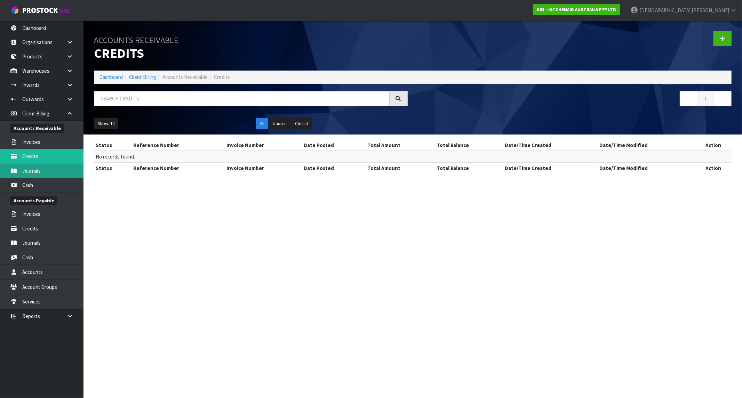
click at [39, 167] on link "Journals" at bounding box center [41, 171] width 83 height 14
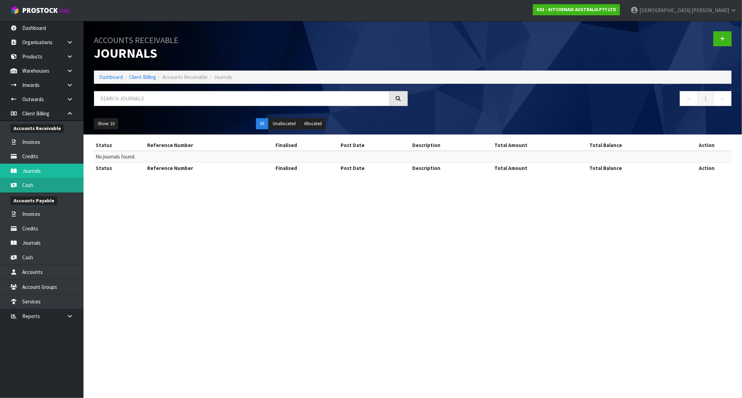
click at [36, 183] on link "Cash" at bounding box center [41, 185] width 83 height 14
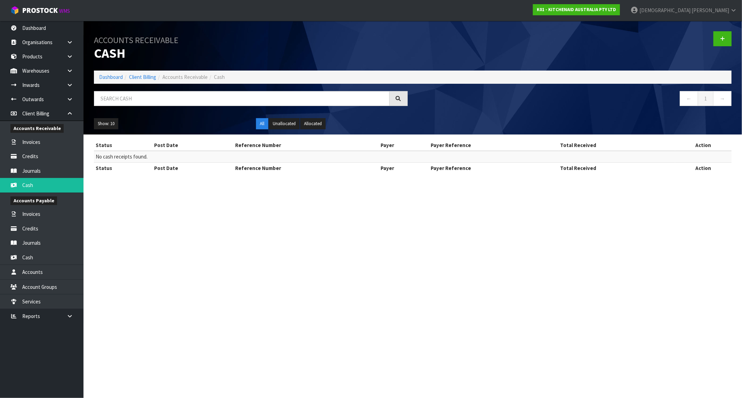
click at [42, 133] on div "Accounts Receivable" at bounding box center [41, 128] width 83 height 14
click at [42, 130] on span "Accounts Receivable" at bounding box center [36, 128] width 53 height 9
click at [34, 200] on span "Accounts Payable" at bounding box center [33, 201] width 47 height 9
click at [35, 216] on link "Invoices" at bounding box center [41, 214] width 83 height 14
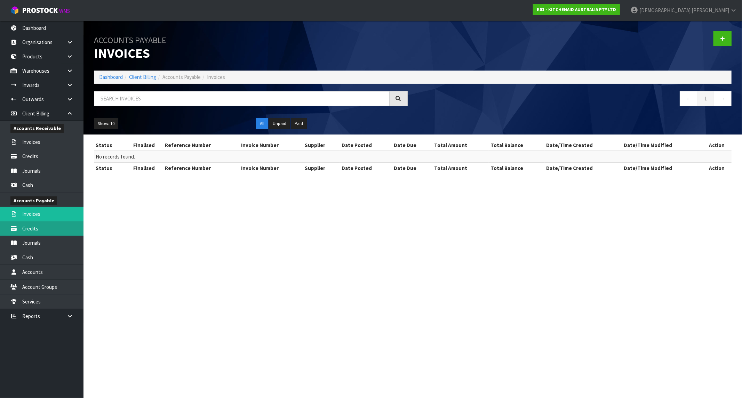
click at [34, 228] on body "Toggle navigation ProStock WMS K01 - KITCHENAID AUSTRALIA PTY LTD [PERSON_NAME]…" at bounding box center [371, 199] width 742 height 398
click at [36, 247] on link "Journals" at bounding box center [41, 243] width 83 height 14
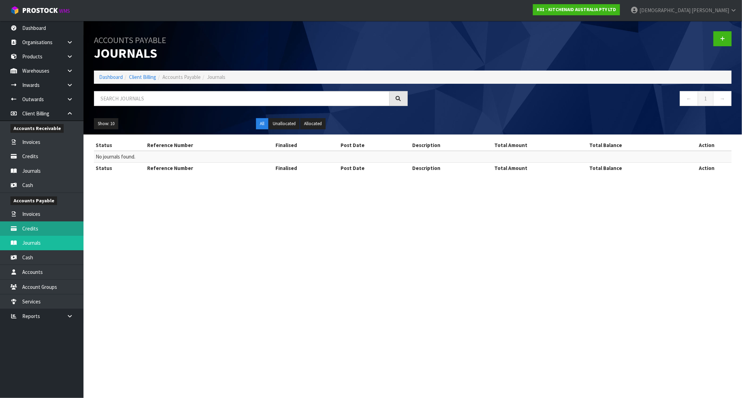
click at [39, 233] on link "Credits" at bounding box center [41, 229] width 83 height 14
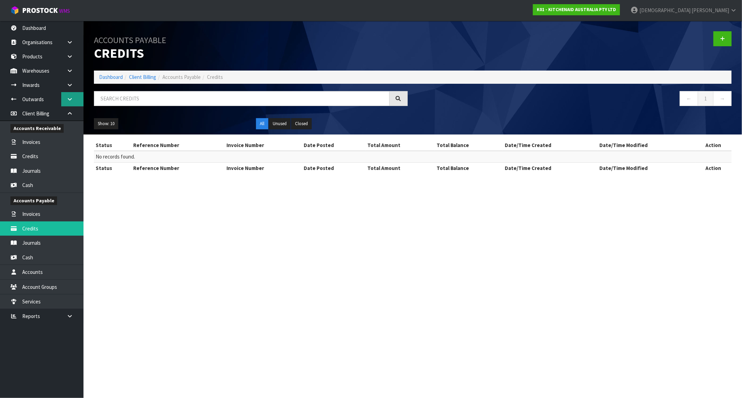
click at [63, 100] on link at bounding box center [72, 99] width 22 height 14
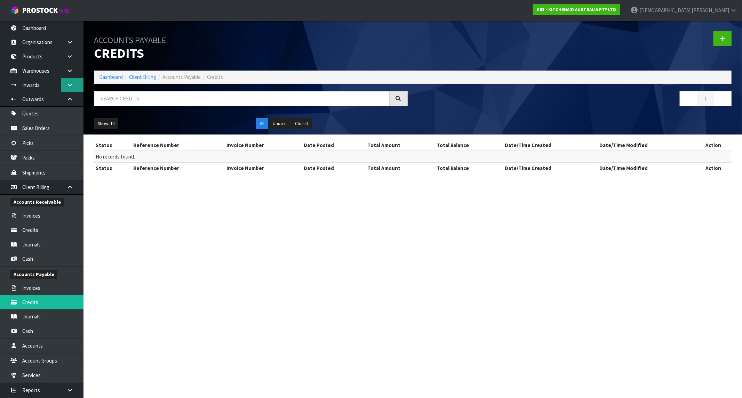
click at [67, 88] on link at bounding box center [72, 85] width 22 height 14
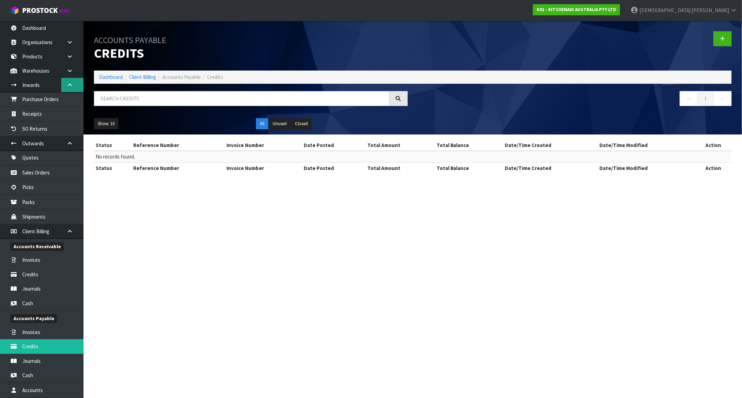
click at [71, 78] on link at bounding box center [72, 85] width 22 height 14
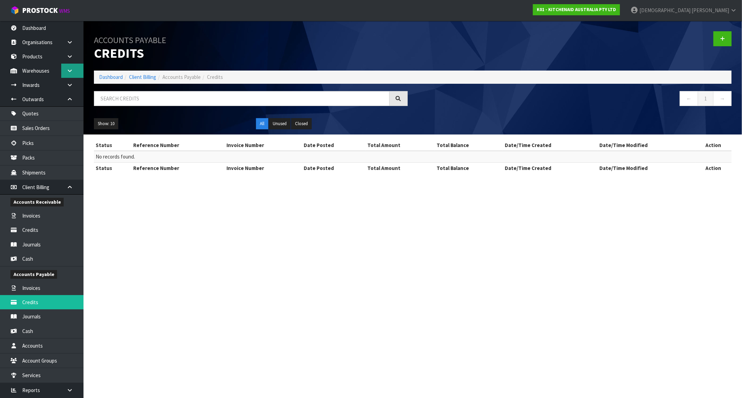
click at [74, 71] on link at bounding box center [72, 71] width 22 height 14
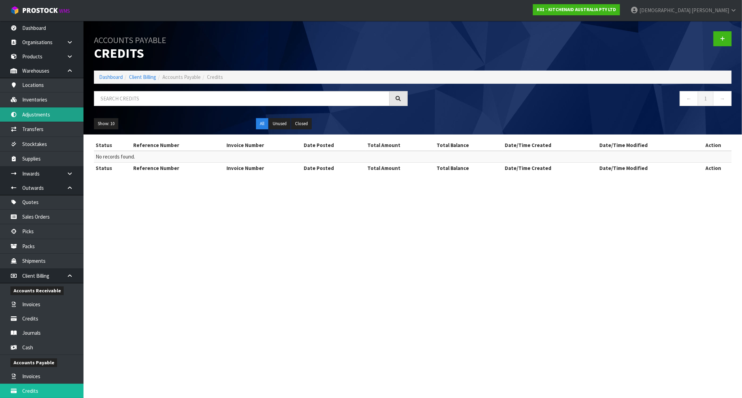
click at [57, 109] on link "Adjustments" at bounding box center [41, 115] width 83 height 14
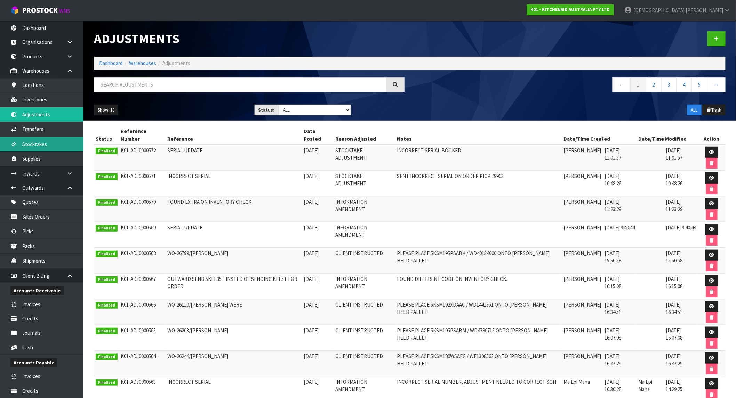
click at [38, 147] on link "Stocktakes" at bounding box center [41, 144] width 83 height 14
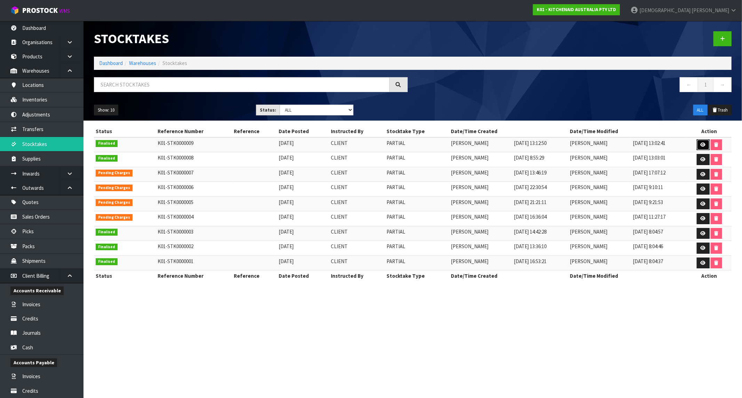
click at [703, 146] on icon at bounding box center [703, 145] width 5 height 5
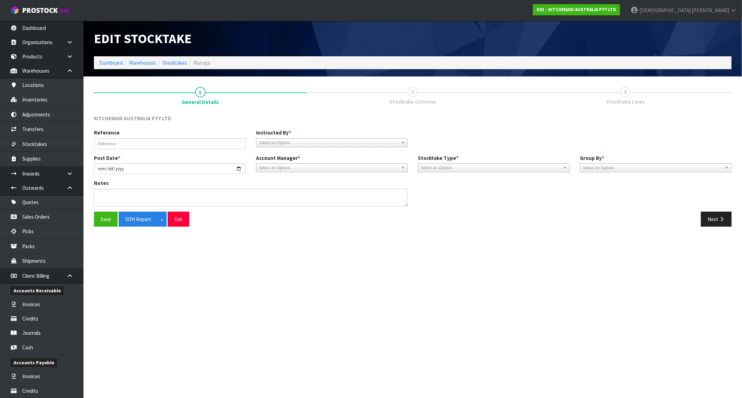
type input "[DATE]"
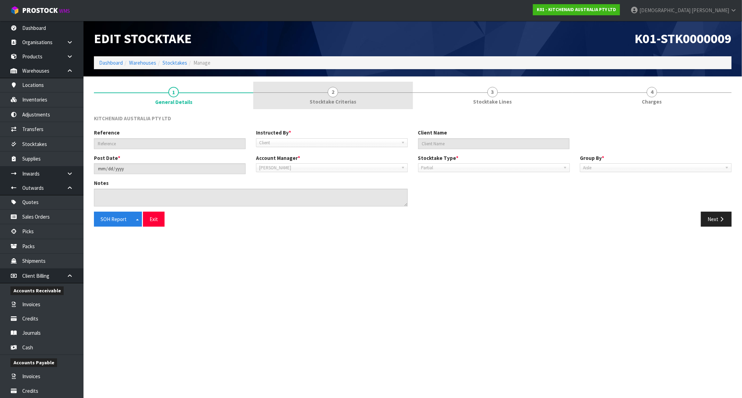
click at [347, 95] on link "2 Stocktake Criterias" at bounding box center [332, 95] width 159 height 27
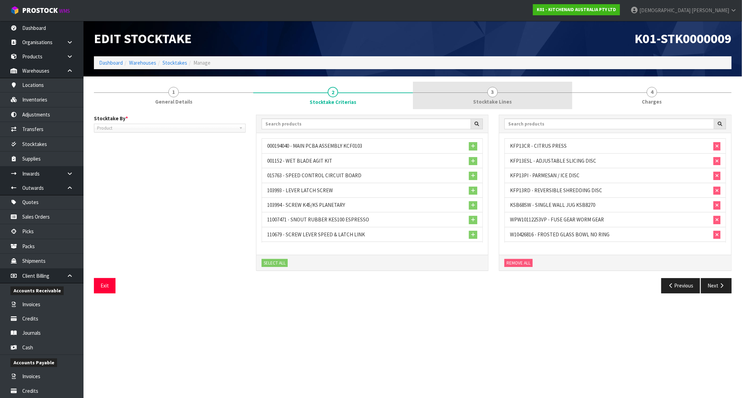
click at [480, 99] on span "Stocktake Lines" at bounding box center [492, 101] width 39 height 7
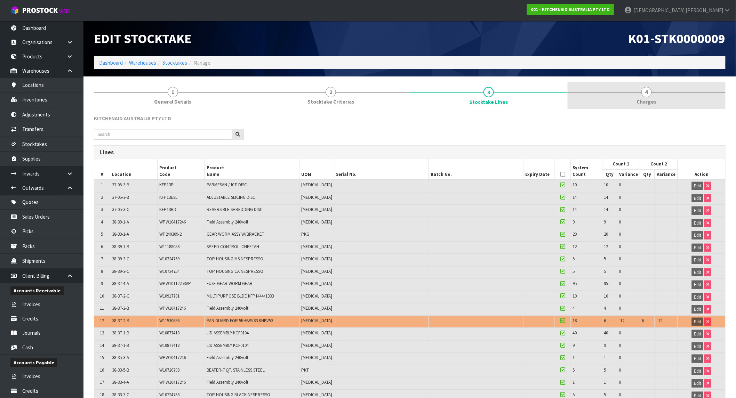
click at [657, 91] on link "4 Charges" at bounding box center [647, 95] width 158 height 27
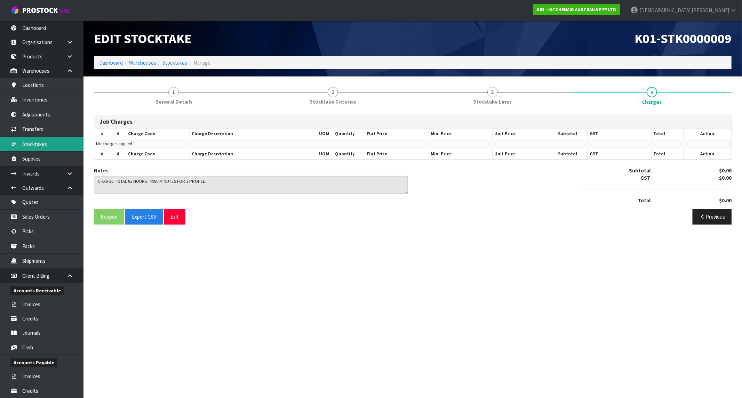
click at [40, 149] on link "Stocktakes" at bounding box center [41, 144] width 83 height 14
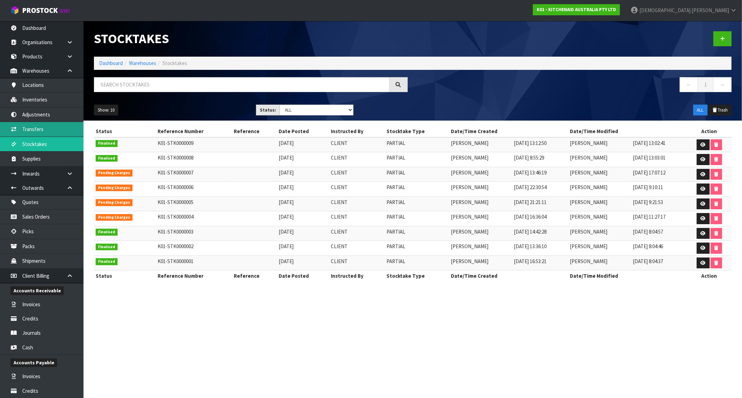
click at [46, 127] on body "Toggle navigation ProStock WMS K01 - KITCHENAID AUSTRALIA PTY LTD [PERSON_NAME]…" at bounding box center [371, 199] width 742 height 398
click at [46, 113] on link "Adjustments" at bounding box center [41, 115] width 83 height 14
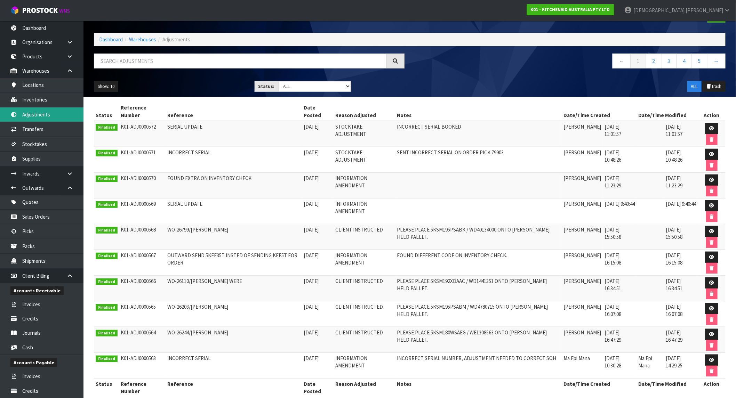
scroll to position [37, 0]
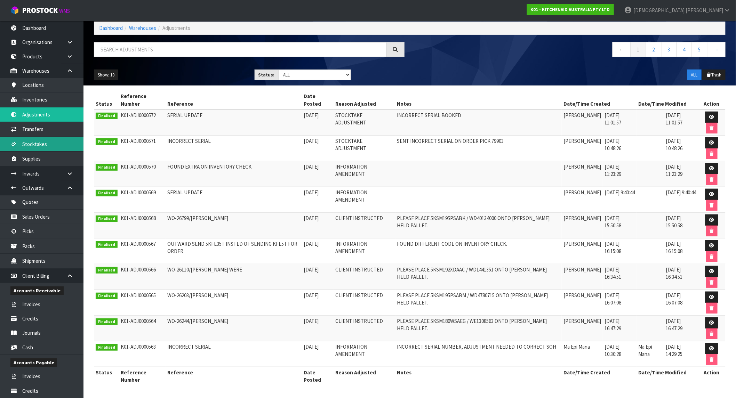
click at [39, 142] on link "Stocktakes" at bounding box center [41, 144] width 83 height 14
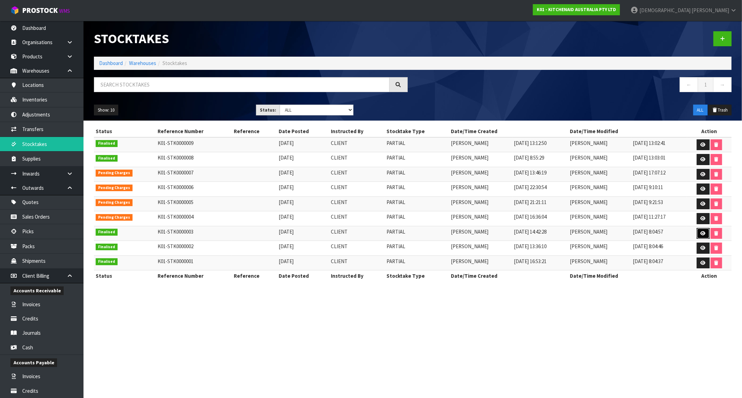
click at [702, 239] on link at bounding box center [703, 233] width 13 height 11
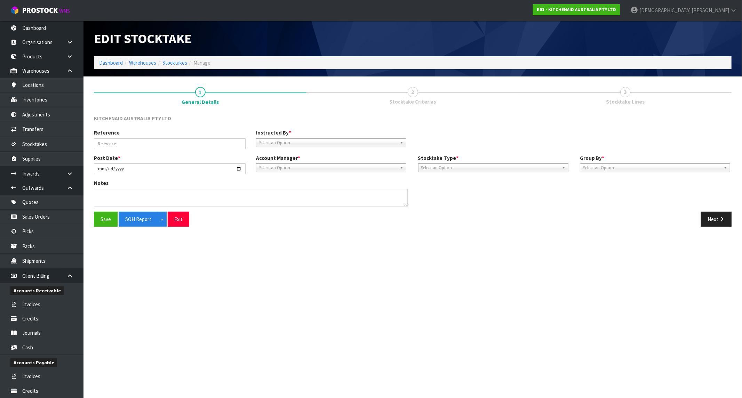
type input "2024-04-13"
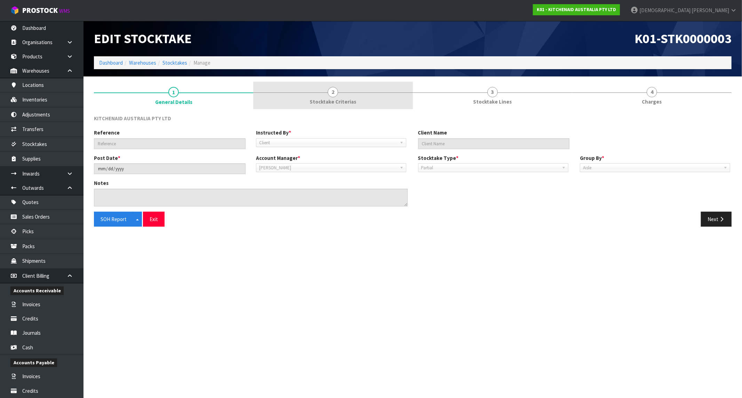
click at [428, 96] on link "3 Stocktake Lines" at bounding box center [492, 95] width 159 height 27
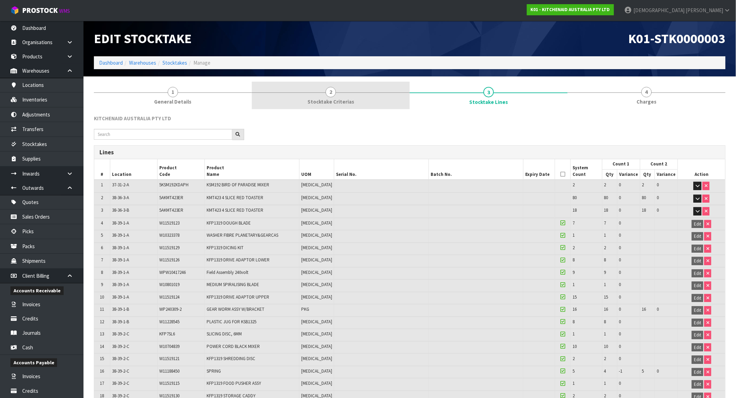
click at [299, 100] on link "2 Stocktake Criterias" at bounding box center [331, 95] width 158 height 27
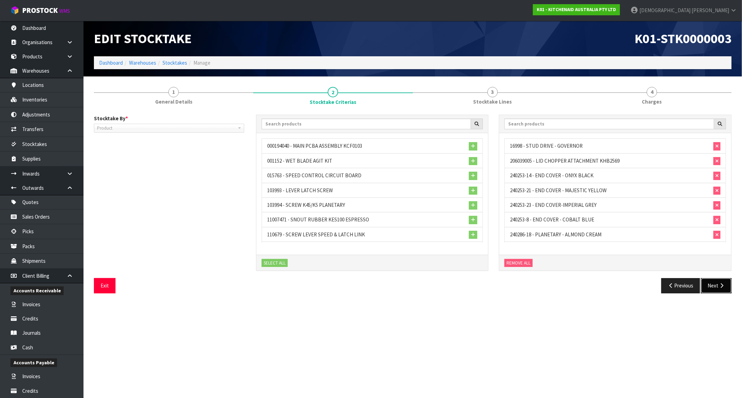
click at [707, 283] on button "Next" at bounding box center [716, 285] width 31 height 15
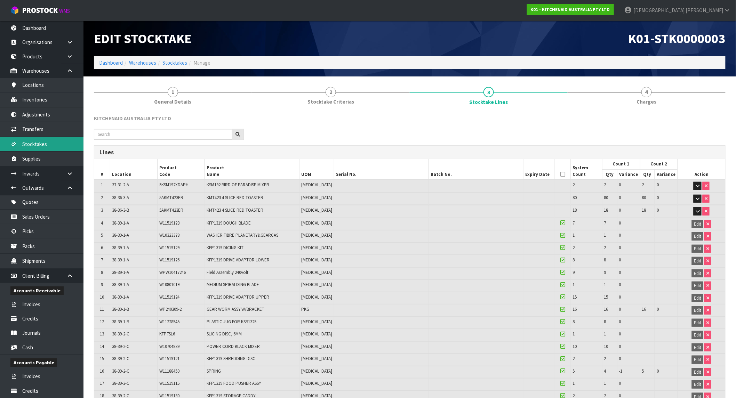
click at [45, 141] on link "Stocktakes" at bounding box center [41, 144] width 83 height 14
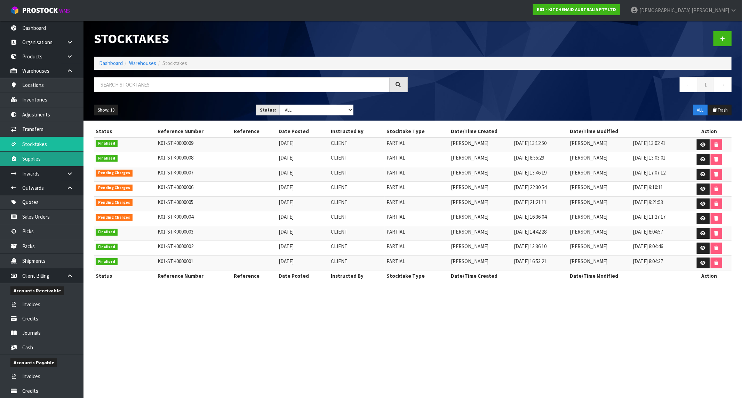
click at [37, 155] on link "Supplies" at bounding box center [41, 159] width 83 height 14
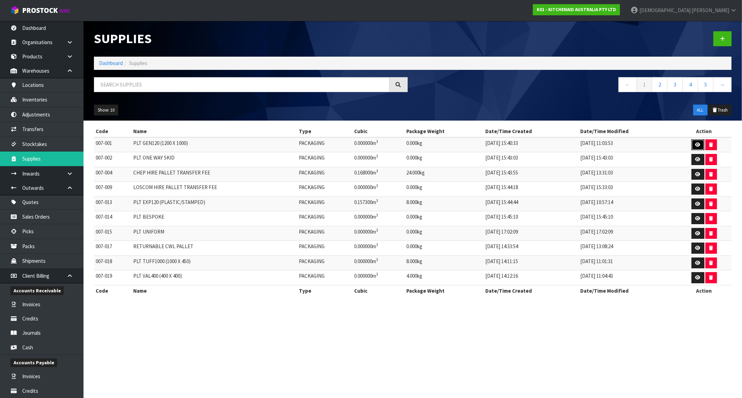
click at [695, 145] on icon at bounding box center [697, 145] width 5 height 5
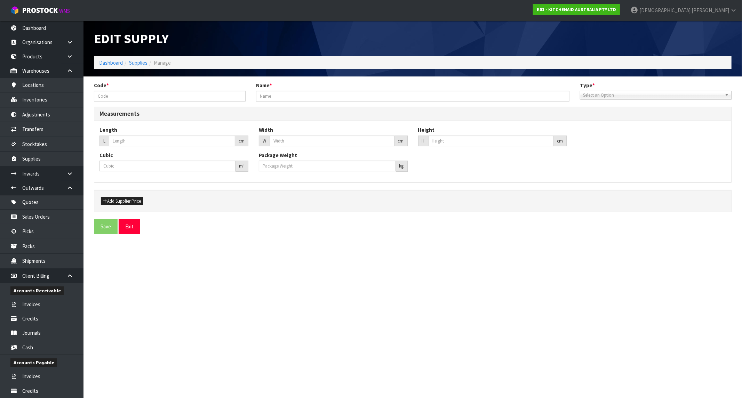
type input "007-001"
type input "PLT GEN120 (1200 X 1000)"
type input "120"
type input "100"
type input "0"
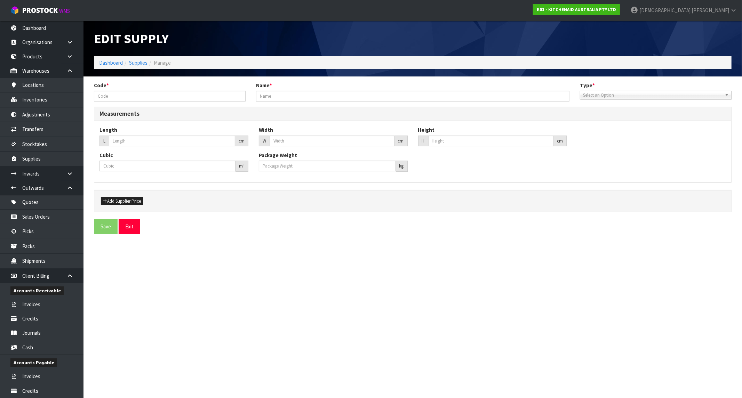
type input "0"
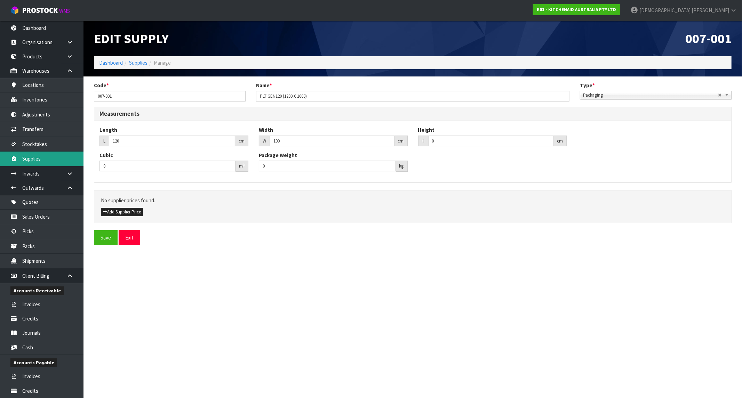
click at [18, 159] on link "Supplies" at bounding box center [41, 159] width 83 height 14
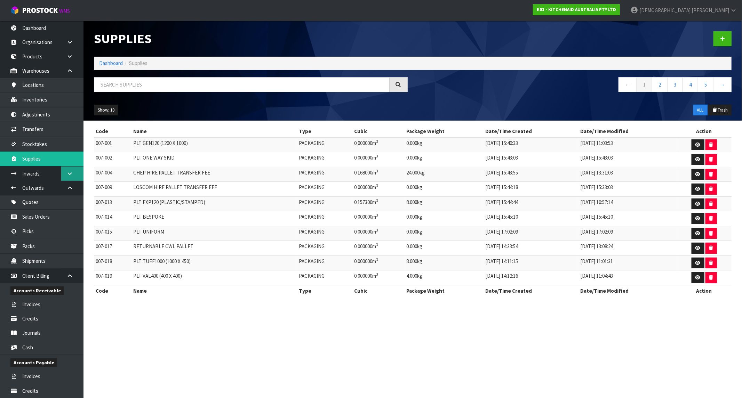
click at [71, 175] on icon at bounding box center [69, 173] width 7 height 5
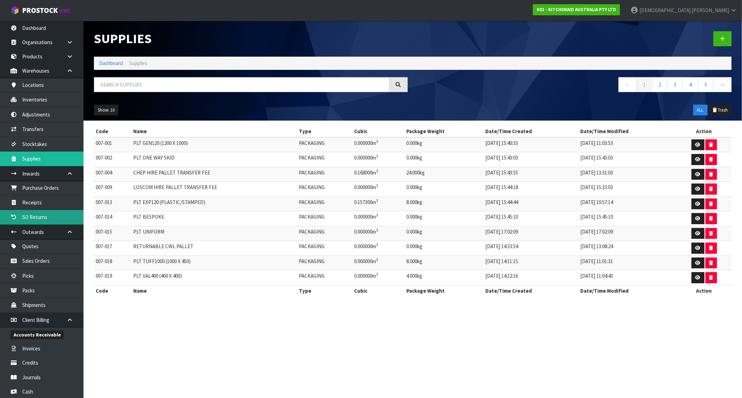
click at [42, 220] on link "SO Returns" at bounding box center [41, 217] width 83 height 14
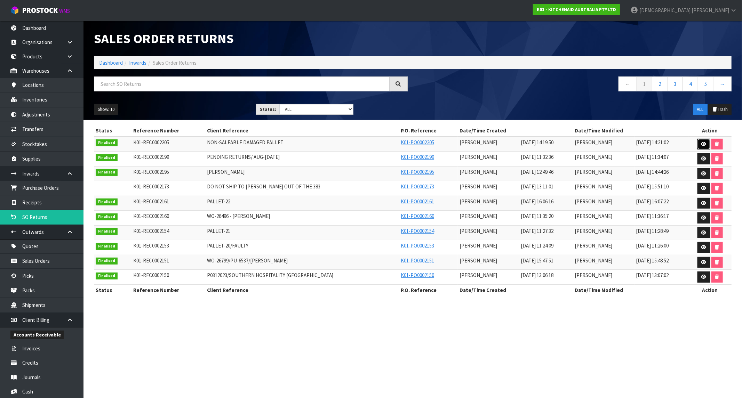
click at [703, 143] on icon at bounding box center [703, 144] width 5 height 5
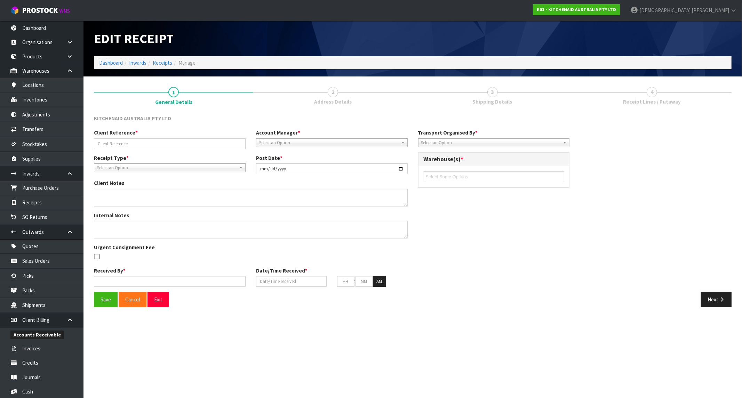
type input "NON-SALEABLE DAMAGED PALLET"
type input "2025-10-03"
type textarea "5KSBR200ABM WHD1682194 WO-24305/KIMBERLY SANDERS/AUCKLAND KSB2032PJA WO-24087/K…"
type input "[PERSON_NAME]"
type input "01/10/2025"
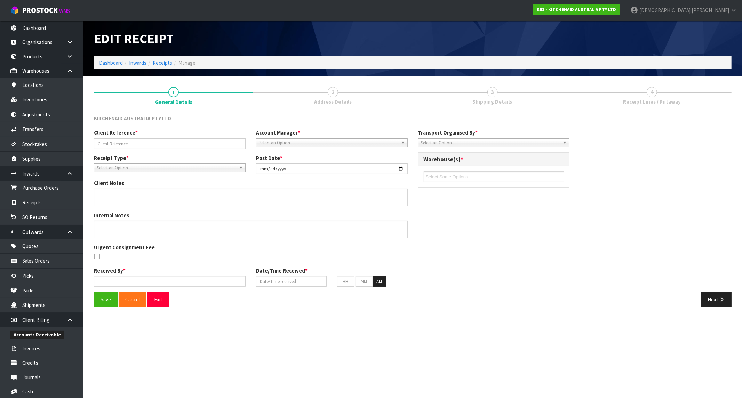
type input "02"
type input "19"
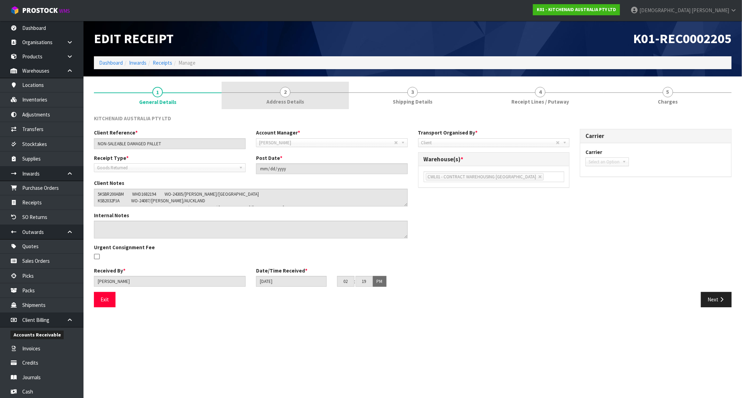
click at [289, 97] on link "2 Address Details" at bounding box center [286, 95] width 128 height 27
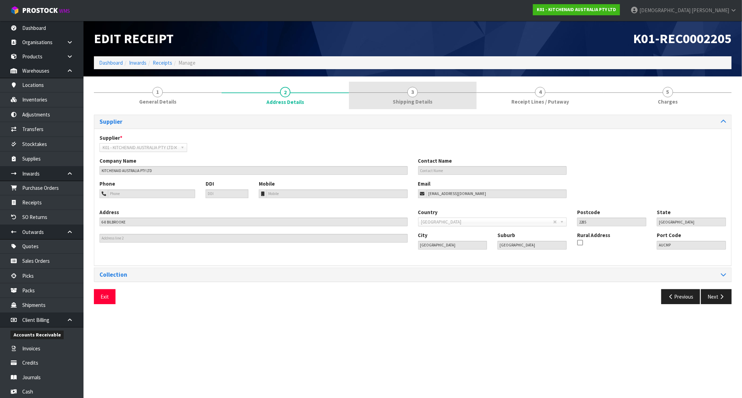
click at [404, 100] on span "Shipping Details" at bounding box center [413, 101] width 40 height 7
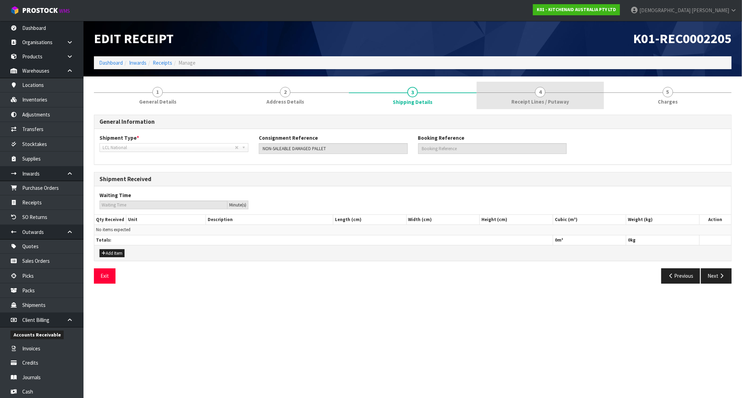
click at [519, 93] on div at bounding box center [541, 93] width 128 height 0
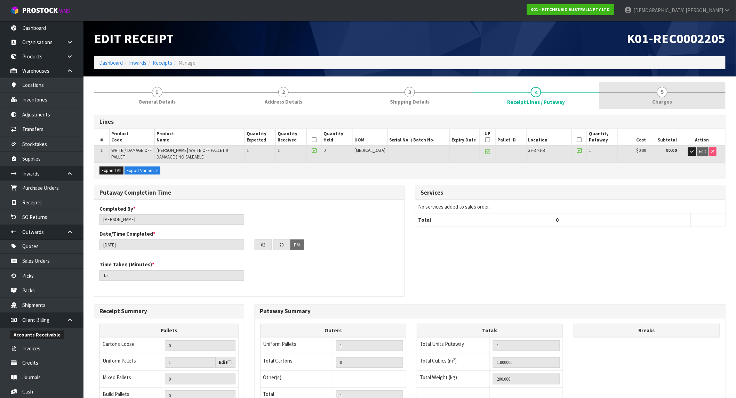
click at [644, 97] on link "5 Charges" at bounding box center [662, 95] width 126 height 27
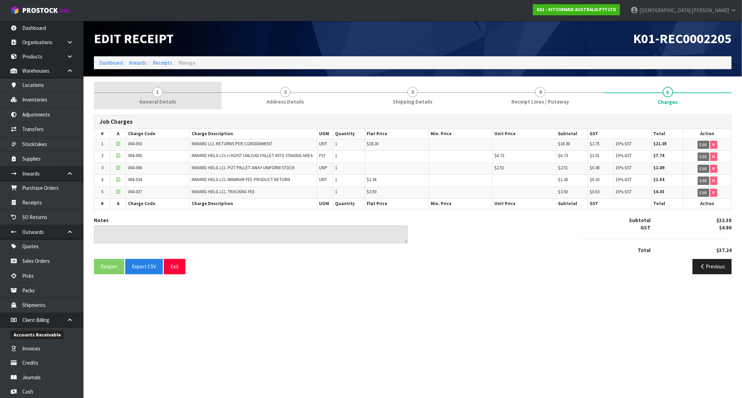
click at [162, 105] on span "General Details" at bounding box center [157, 101] width 37 height 7
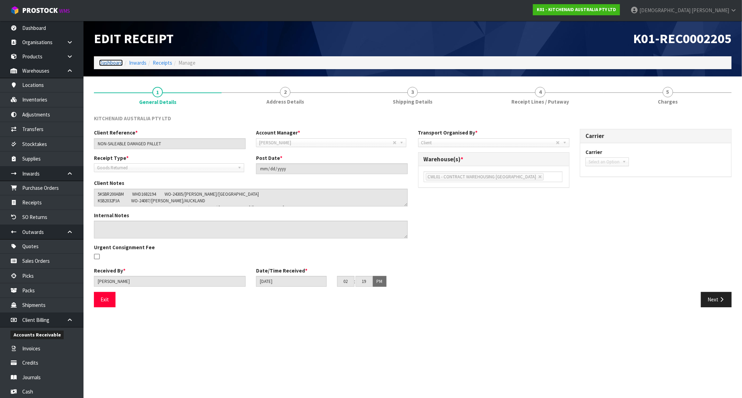
click at [122, 60] on link "Dashboard" at bounding box center [111, 62] width 24 height 7
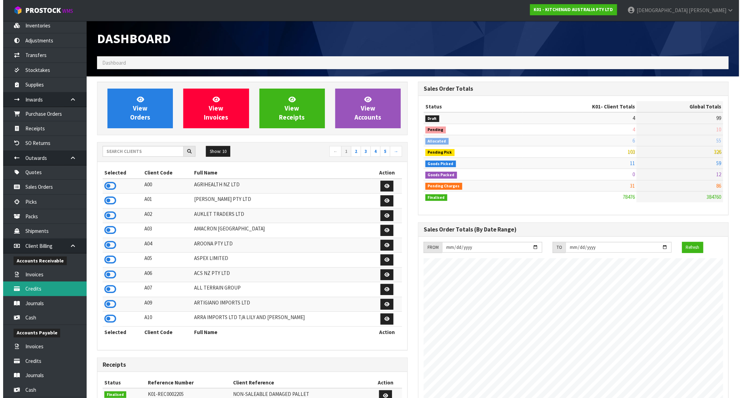
scroll to position [77, 0]
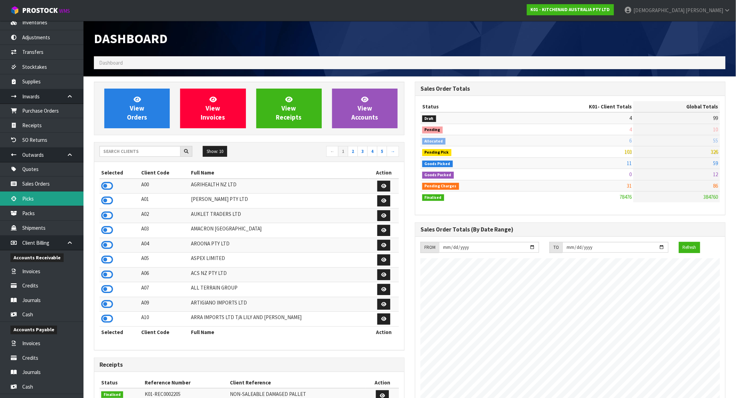
click at [43, 196] on link "Picks" at bounding box center [41, 199] width 83 height 14
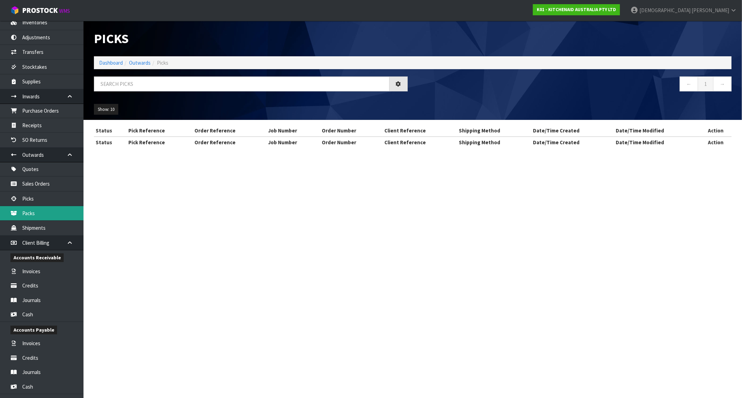
click at [43, 215] on link "Packs" at bounding box center [41, 213] width 83 height 14
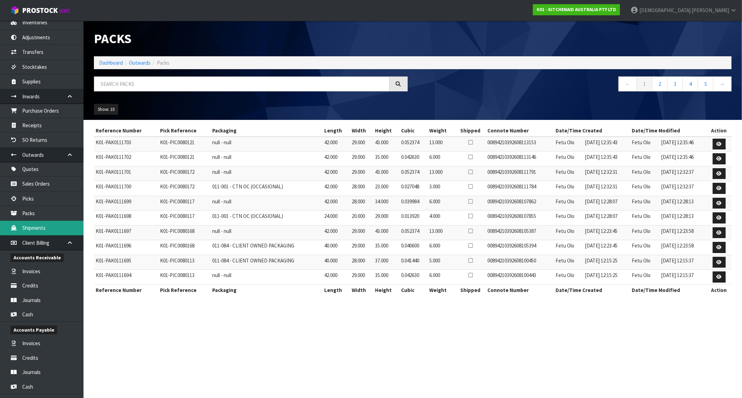
click at [44, 225] on link "Shipments" at bounding box center [41, 228] width 83 height 14
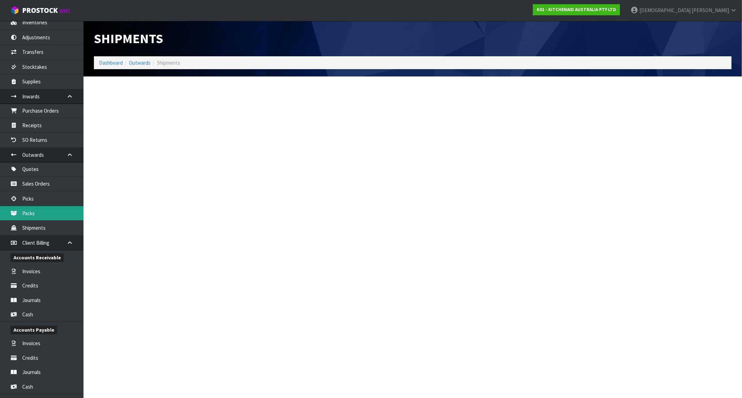
click at [46, 211] on link "Packs" at bounding box center [41, 213] width 83 height 14
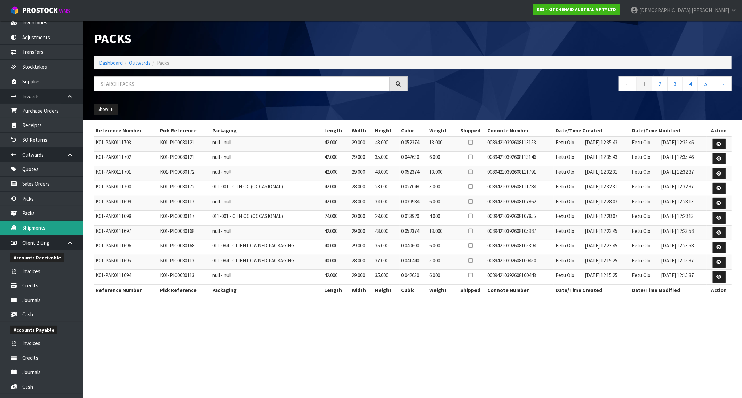
click at [44, 227] on link "Shipments" at bounding box center [41, 228] width 83 height 14
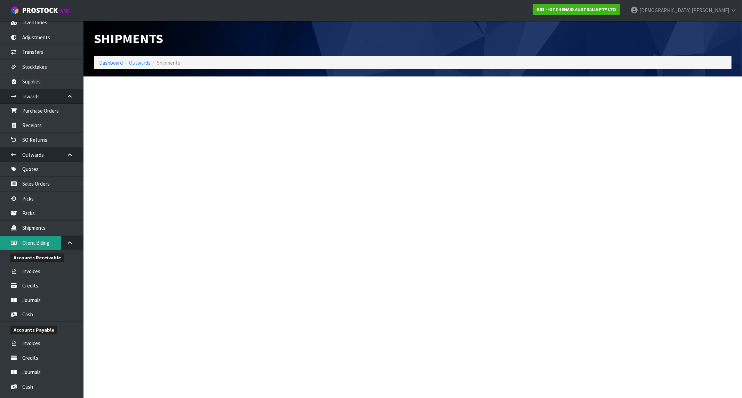
click at [46, 241] on link "Client Billing" at bounding box center [41, 243] width 83 height 14
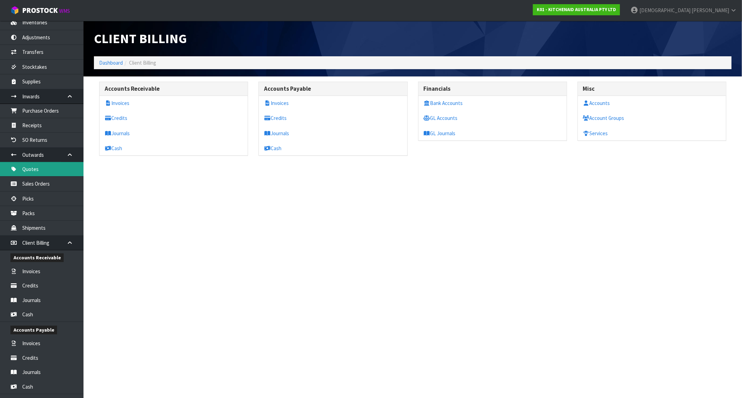
click at [47, 168] on link "Quotes" at bounding box center [41, 169] width 83 height 14
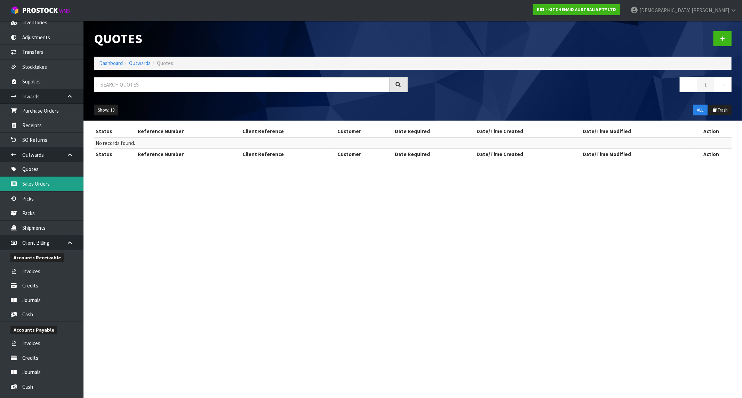
click at [46, 186] on link "Sales Orders" at bounding box center [41, 184] width 83 height 14
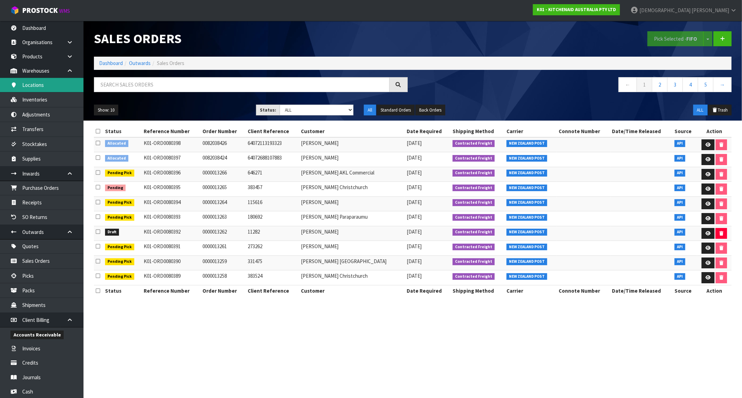
click at [58, 85] on link "Locations" at bounding box center [41, 85] width 83 height 14
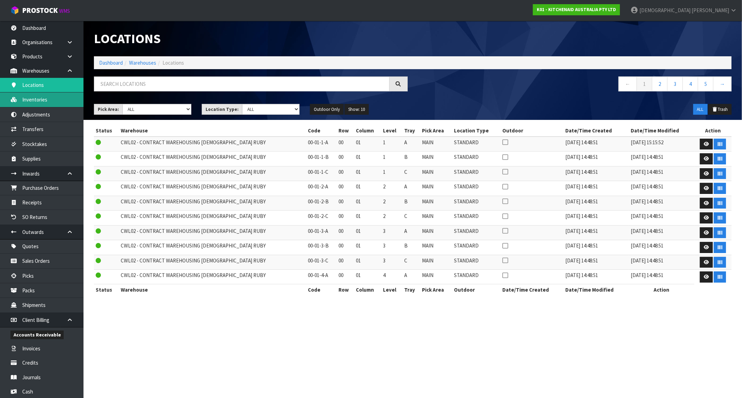
click at [53, 103] on link "Inventories" at bounding box center [41, 100] width 83 height 14
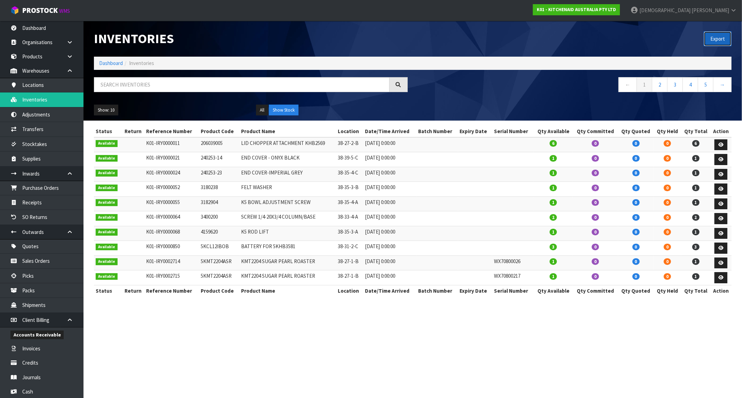
click at [722, 40] on button "Export" at bounding box center [718, 38] width 28 height 15
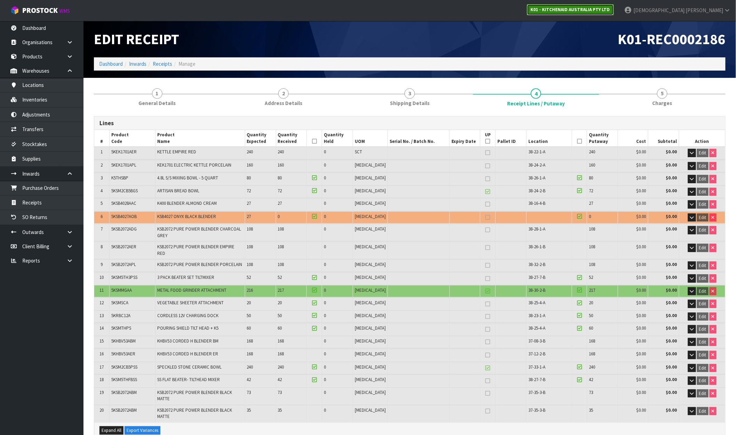
click at [614, 13] on link "K01 - KITCHENAID AUSTRALIA PTY LTD" at bounding box center [570, 9] width 87 height 11
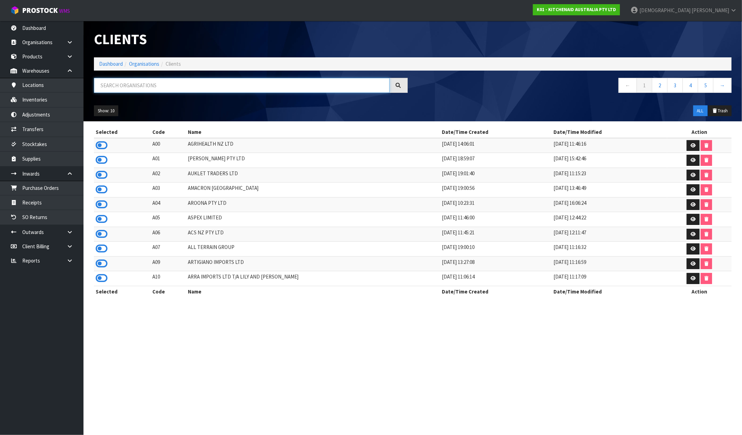
click at [149, 85] on input "text" at bounding box center [242, 85] width 296 height 15
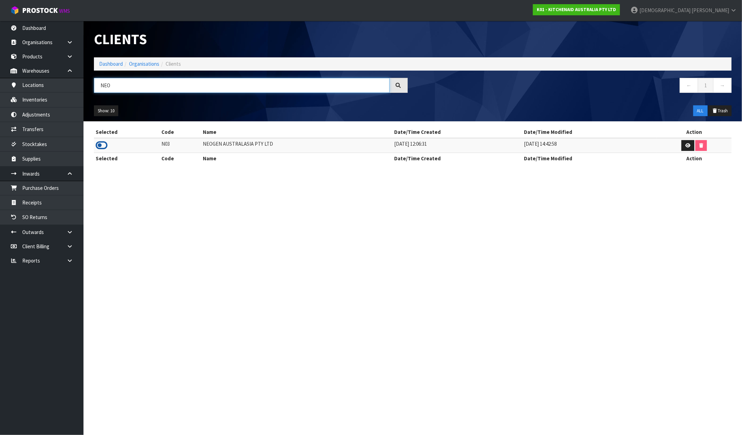
type input "NEO"
click at [104, 145] on icon at bounding box center [102, 145] width 12 height 10
click at [112, 65] on link "Dashboard" at bounding box center [111, 64] width 24 height 7
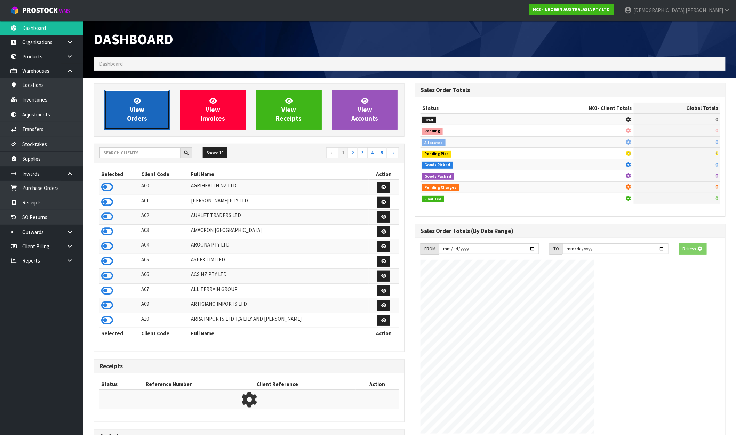
click at [127, 113] on link "View Orders" at bounding box center [136, 110] width 65 height 40
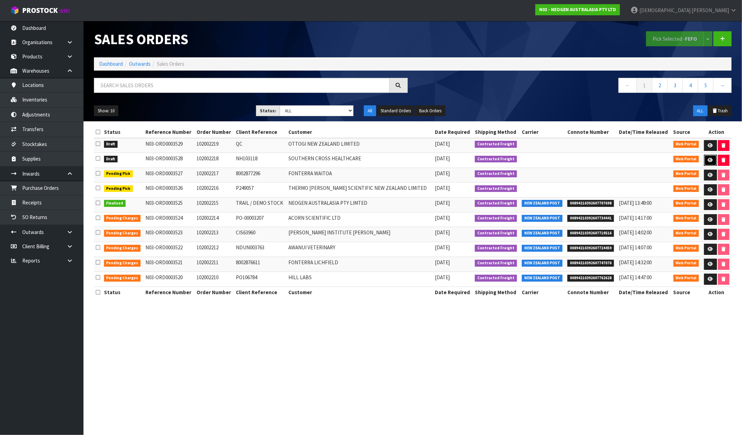
click at [704, 159] on link at bounding box center [710, 160] width 13 height 11
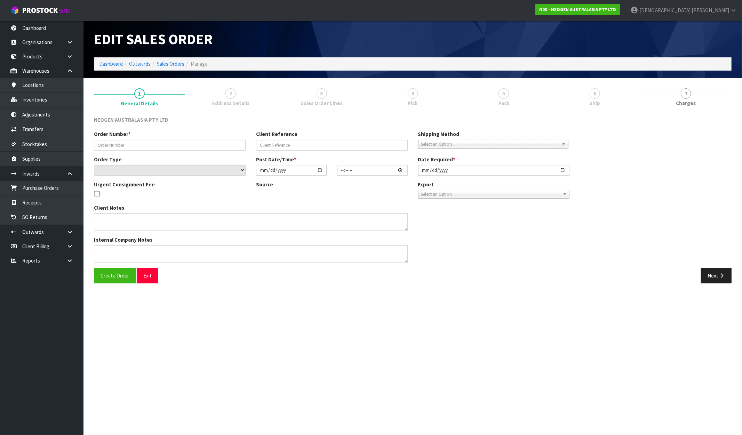
type input "102002218"
type input "NH103118"
select select "number:0"
type input "2025-10-08"
type input "11:05:00.000"
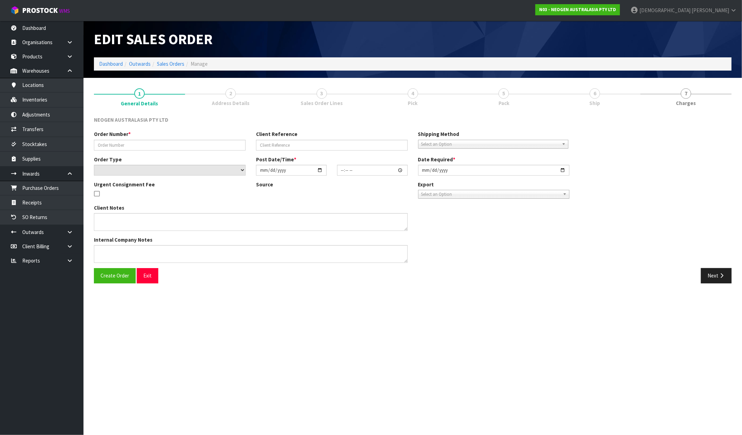
type input "2025-10-08"
type textarea "ATTN: NH HOSPITAL MAIN STORE"
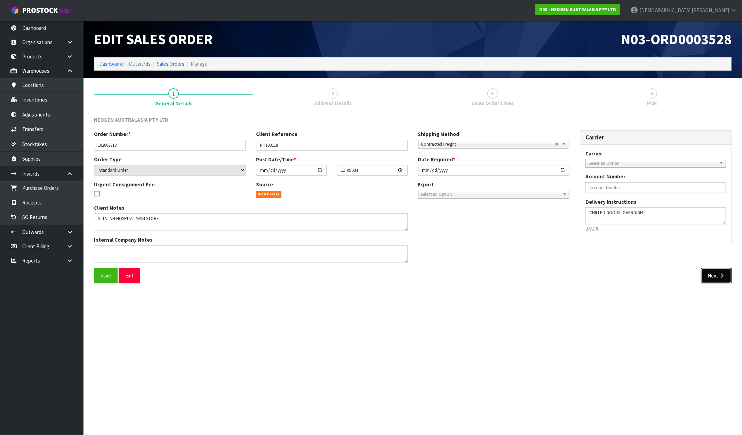
click at [716, 272] on button "Next" at bounding box center [716, 275] width 31 height 15
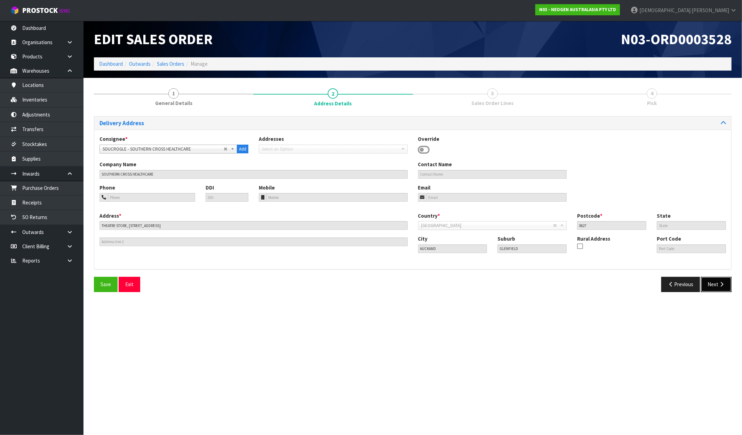
click at [725, 285] on button "Next" at bounding box center [716, 284] width 31 height 15
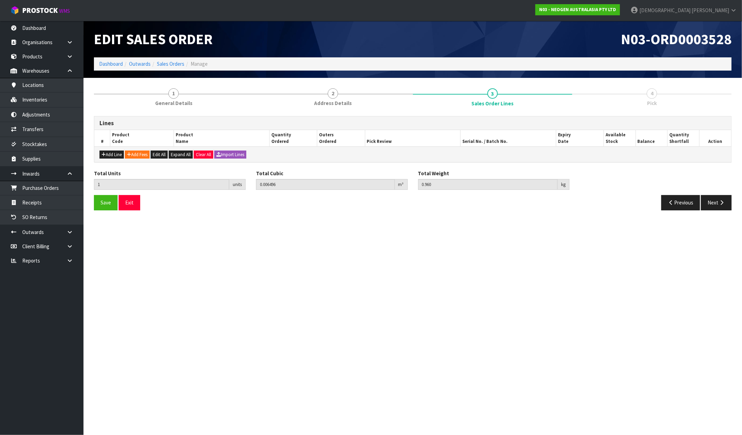
click at [725, 285] on section "Edit Sales Order N03-ORD0003528 Dashboard Outwards Sales Orders Manage 1 Genera…" at bounding box center [371, 217] width 742 height 435
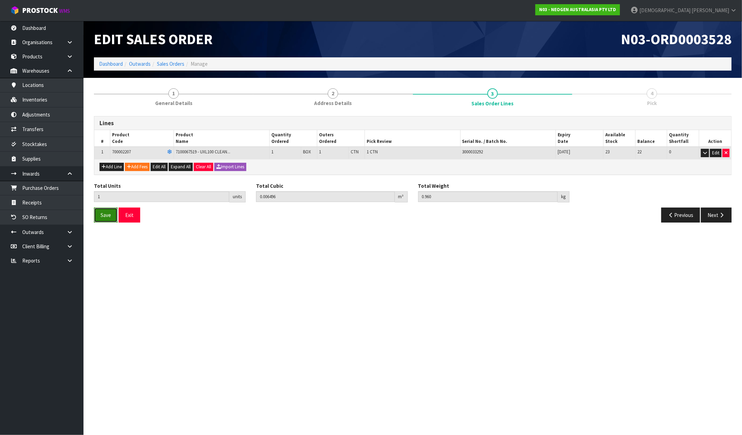
click at [112, 213] on button "Save" at bounding box center [106, 215] width 24 height 15
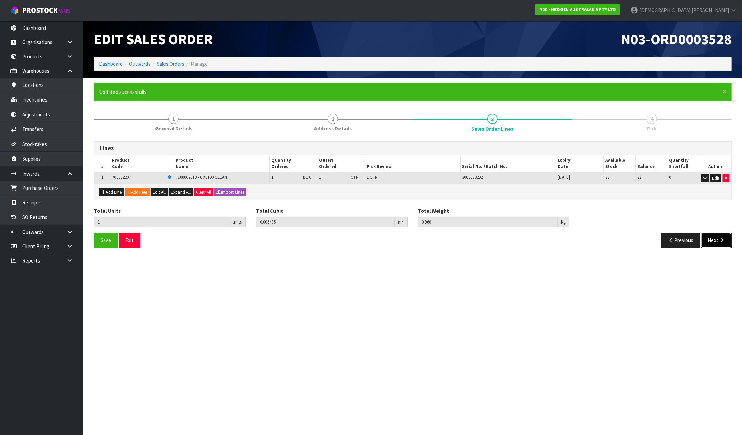
click at [726, 238] on button "Next" at bounding box center [716, 240] width 31 height 15
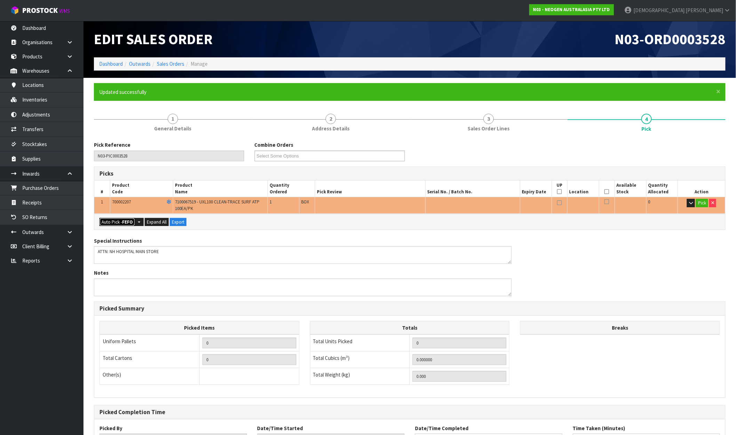
click at [122, 223] on button "Auto Pick - FEFO" at bounding box center [117, 222] width 35 height 8
type input "1"
type input "0.006496"
type input "0.960"
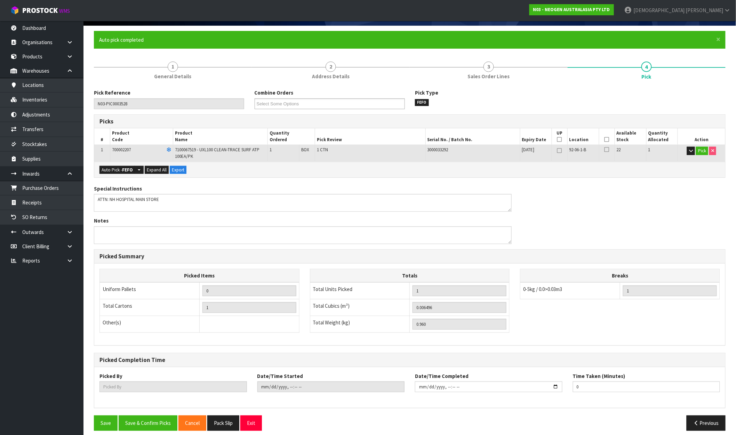
scroll to position [58, 0]
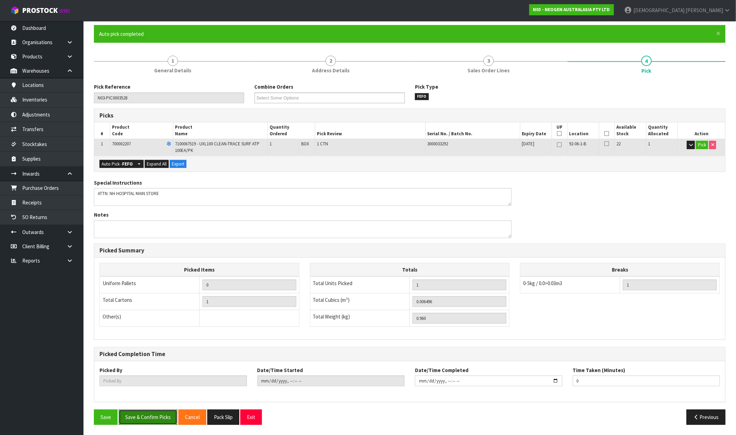
click at [138, 412] on button "Save & Confirm Picks" at bounding box center [148, 417] width 59 height 15
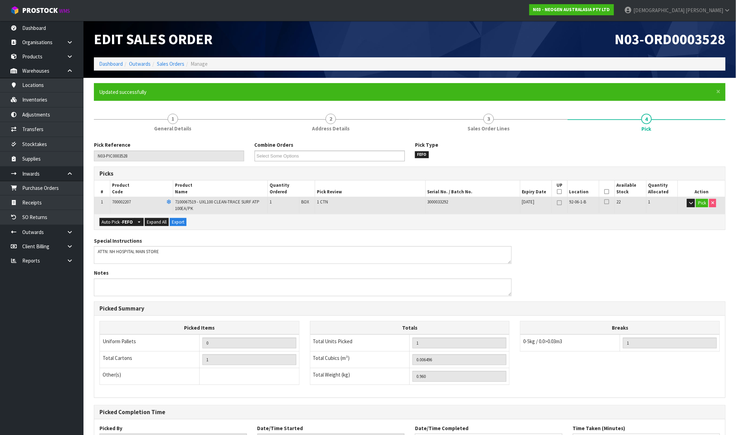
type input "[PERSON_NAME]"
type input "2025-10-08T11:17:47"
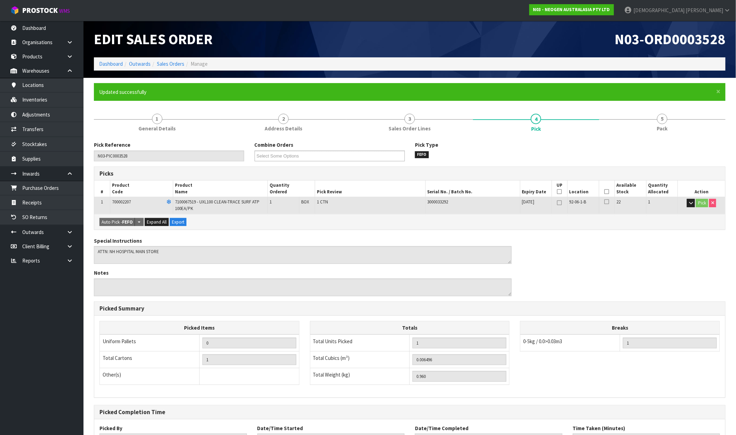
scroll to position [58, 0]
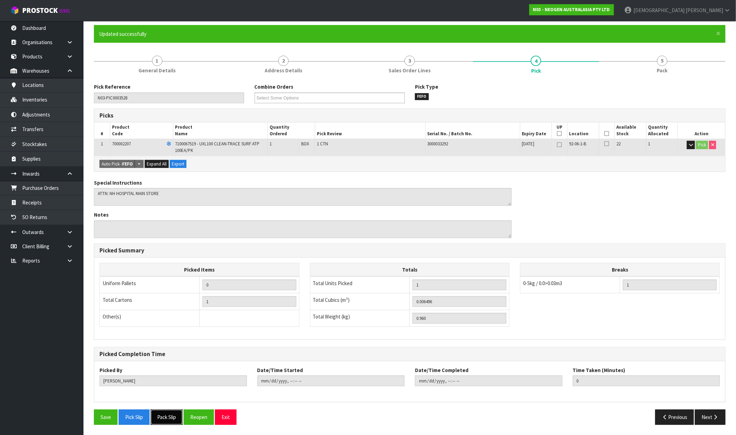
click at [168, 421] on button "Pack Slip" at bounding box center [167, 417] width 32 height 15
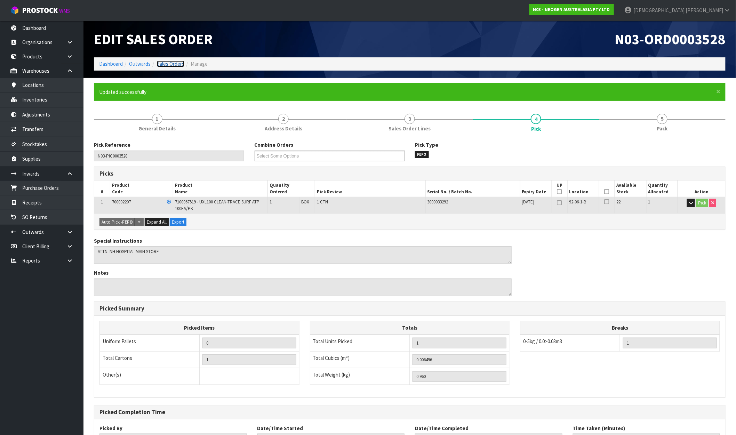
click at [170, 65] on link "Sales Orders" at bounding box center [170, 64] width 27 height 7
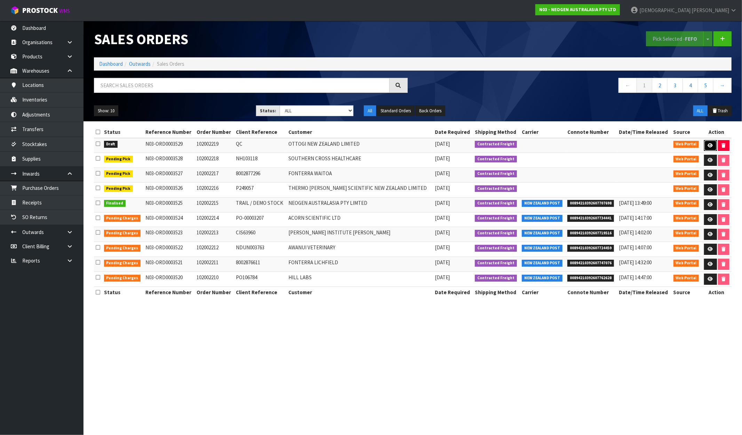
click at [708, 145] on icon at bounding box center [710, 145] width 5 height 5
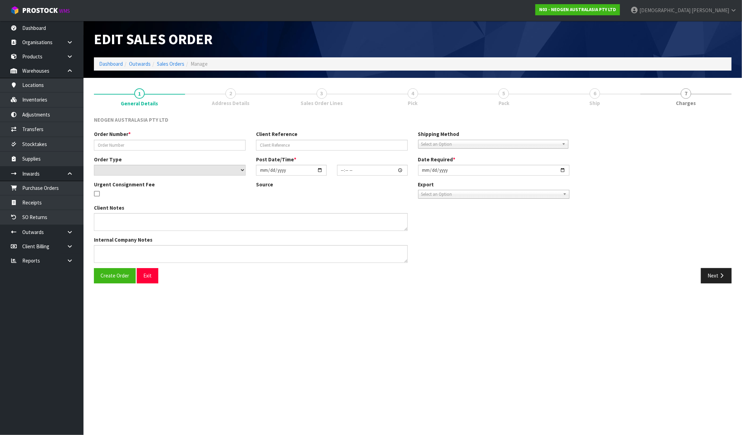
type input "102002219"
type input "QC"
select select "number:0"
type input "2025-10-08"
type input "11:09:00.000"
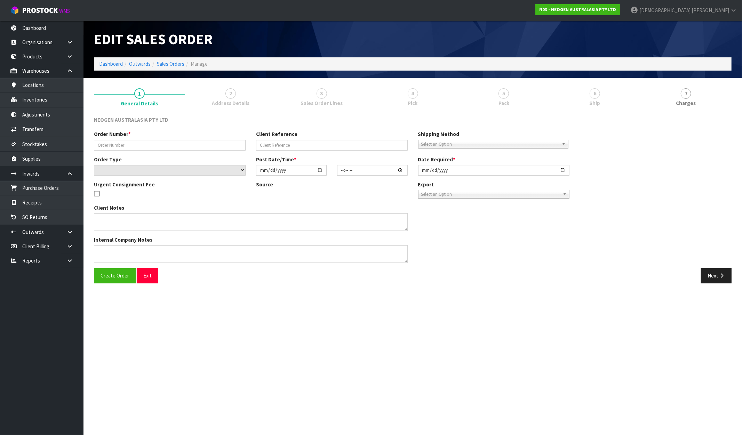
type input "2025-10-08"
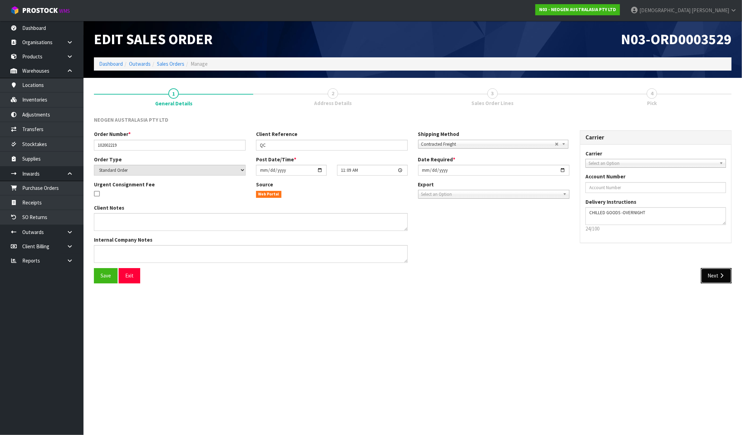
click at [721, 277] on icon "button" at bounding box center [721, 275] width 7 height 5
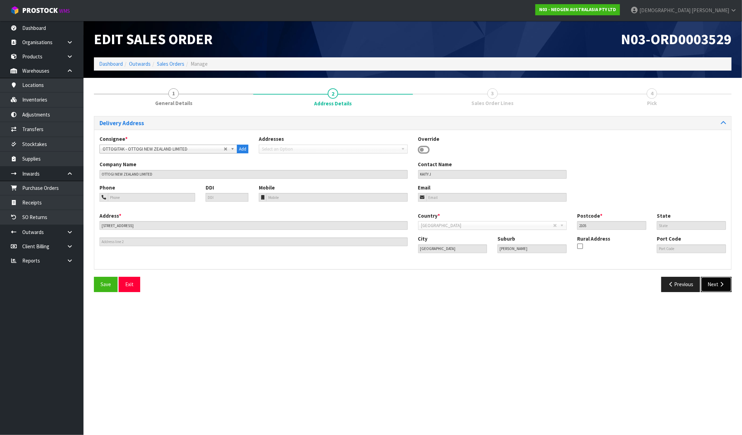
click at [722, 286] on icon "button" at bounding box center [721, 284] width 7 height 5
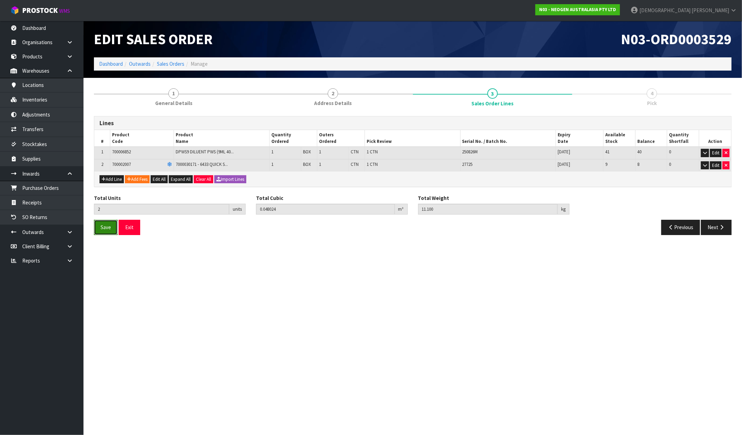
click at [106, 230] on span "Save" at bounding box center [106, 227] width 10 height 7
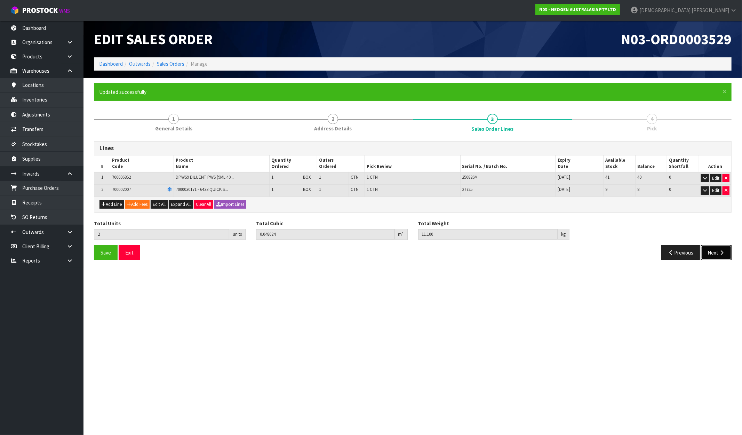
click at [717, 255] on button "Next" at bounding box center [716, 252] width 31 height 15
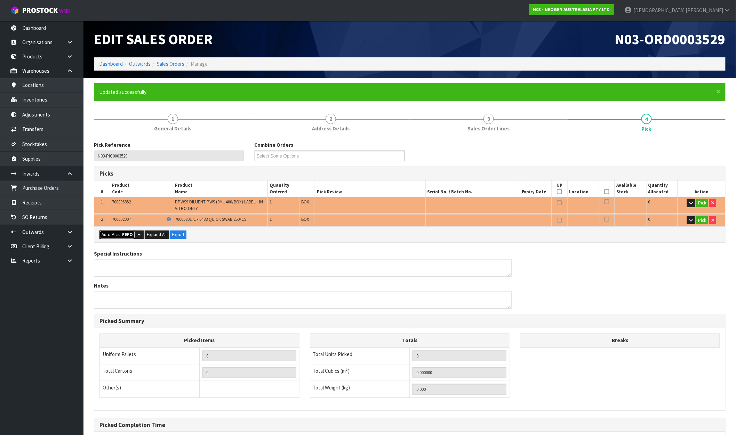
click at [121, 234] on button "Auto Pick - FEFO" at bounding box center [117, 235] width 35 height 8
type input "2"
type input "0.048024"
type input "11.100"
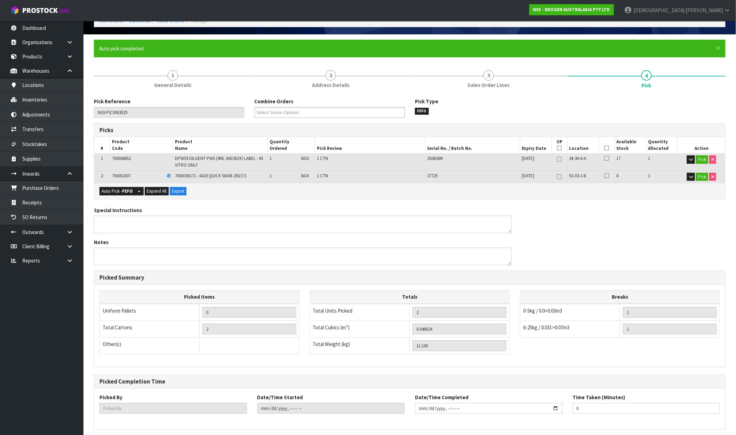
scroll to position [71, 0]
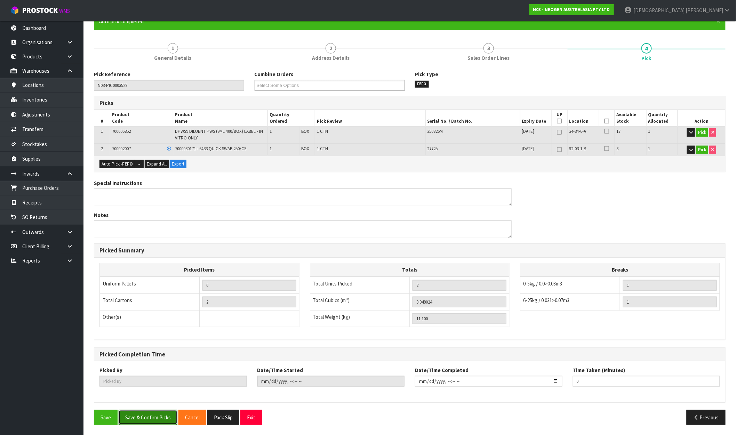
click at [153, 413] on button "Save & Confirm Picks" at bounding box center [148, 417] width 59 height 15
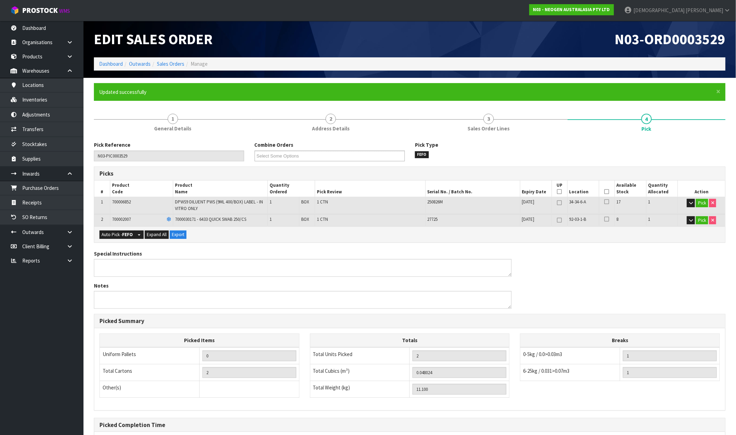
type input "[PERSON_NAME]"
type input "2025-10-08T11:18:11"
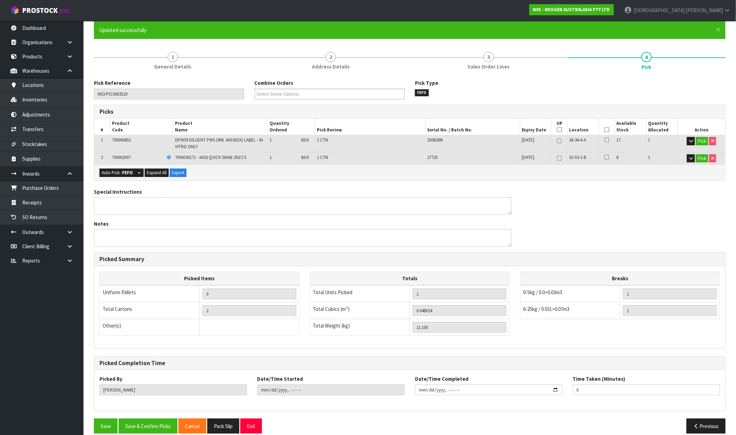
scroll to position [71, 0]
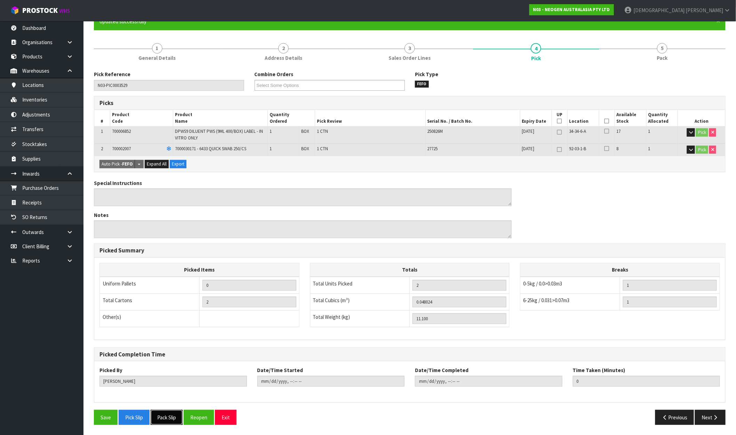
click at [176, 420] on button "Pack Slip" at bounding box center [167, 417] width 32 height 15
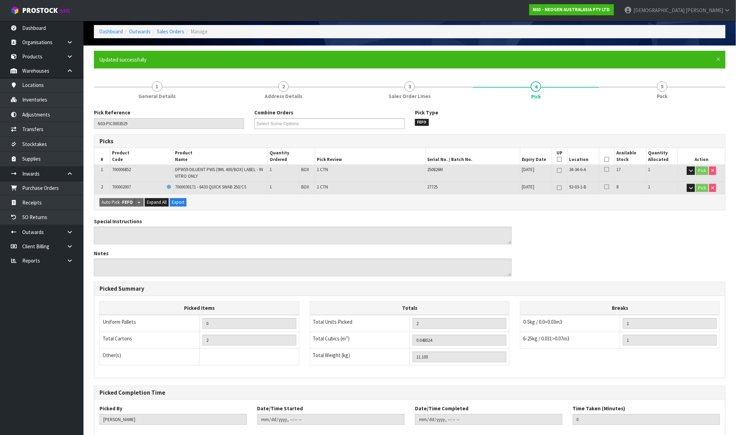
scroll to position [0, 0]
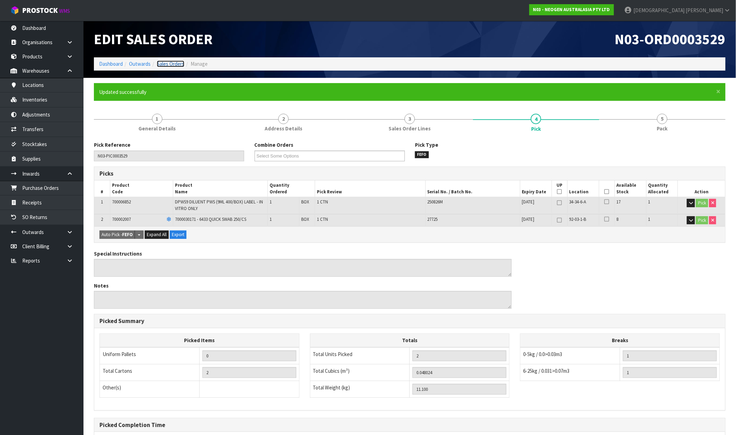
click at [181, 64] on link "Sales Orders" at bounding box center [170, 64] width 27 height 7
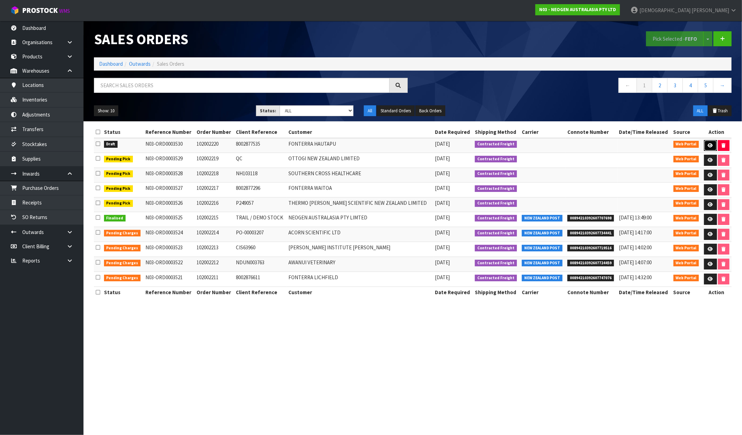
click at [710, 144] on icon at bounding box center [710, 145] width 5 height 5
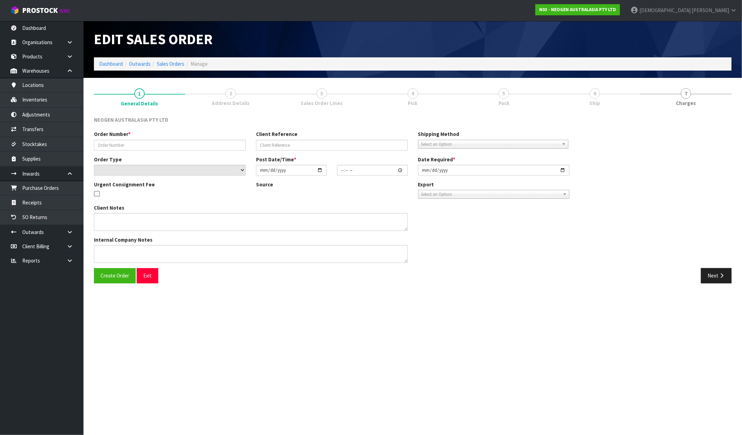
type input "102002220"
type input "8002877535"
select select "number:0"
type input "2025-10-08"
type input "11:18:00.000"
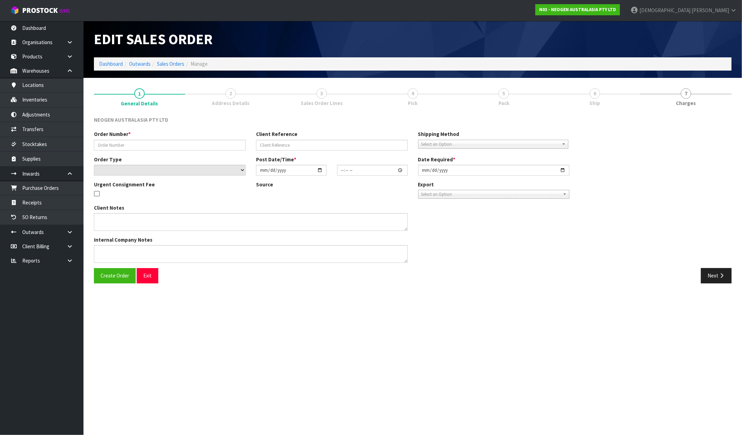
type input "2025-10-08"
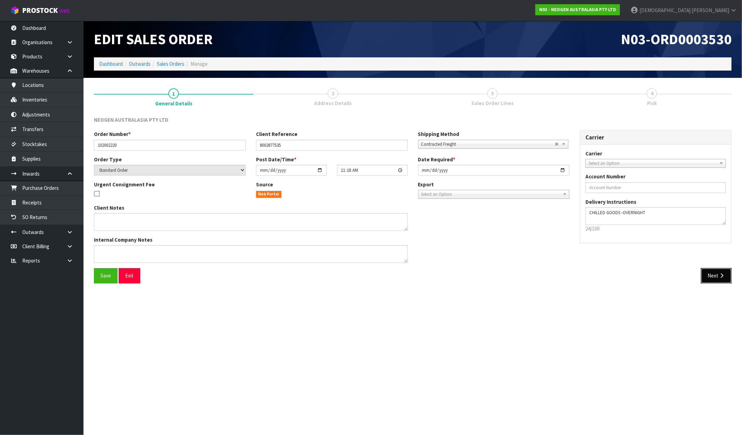
click at [711, 277] on button "Next" at bounding box center [716, 275] width 31 height 15
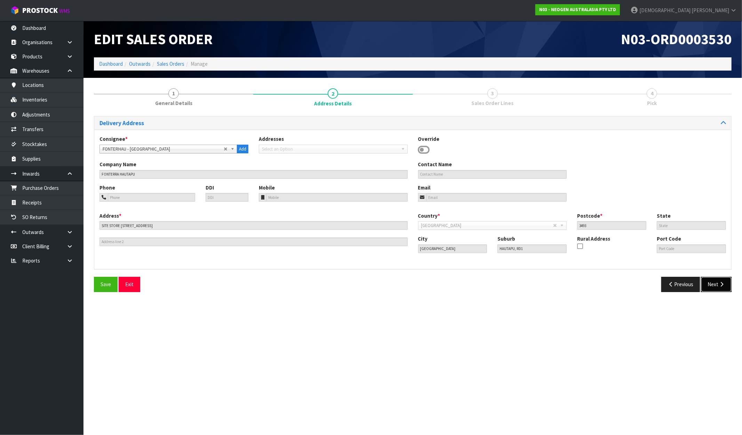
click at [711, 285] on button "Next" at bounding box center [716, 284] width 31 height 15
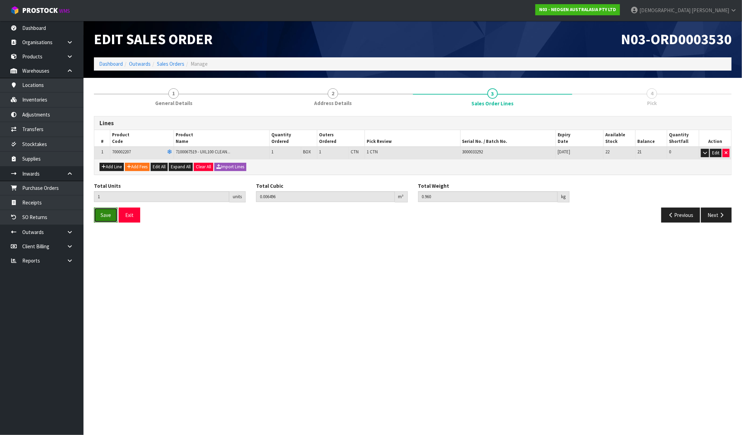
click at [98, 213] on button "Save" at bounding box center [106, 215] width 24 height 15
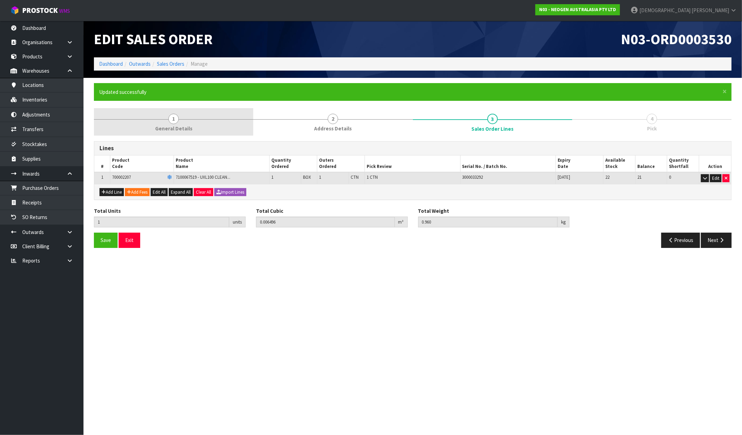
click at [169, 133] on link "1 General Details" at bounding box center [173, 121] width 159 height 27
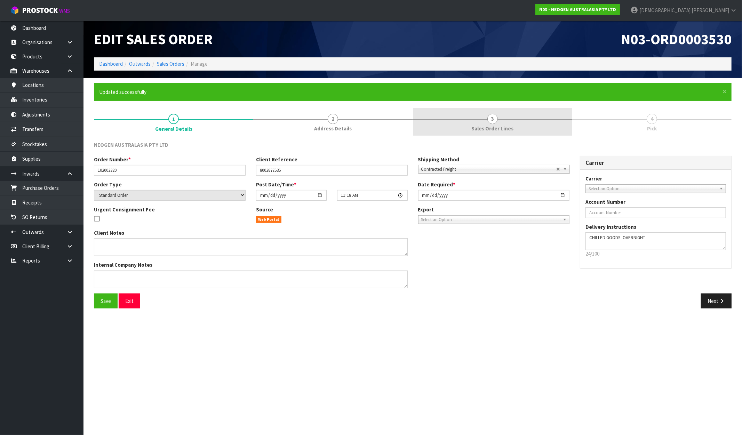
click at [519, 128] on link "3 Sales Order Lines" at bounding box center [492, 121] width 159 height 27
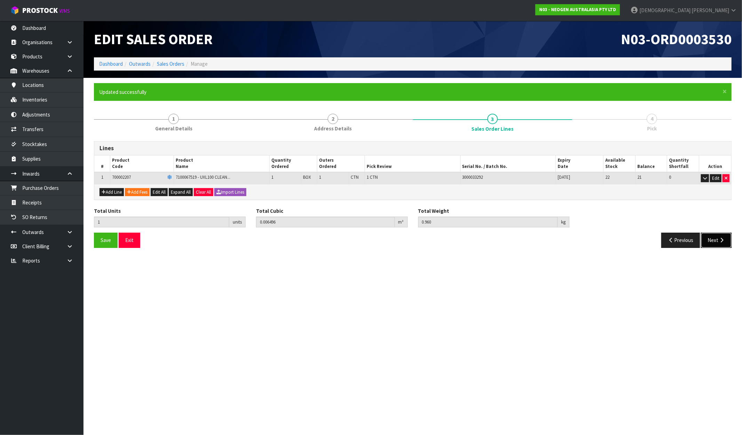
click at [718, 239] on button "Next" at bounding box center [716, 240] width 31 height 15
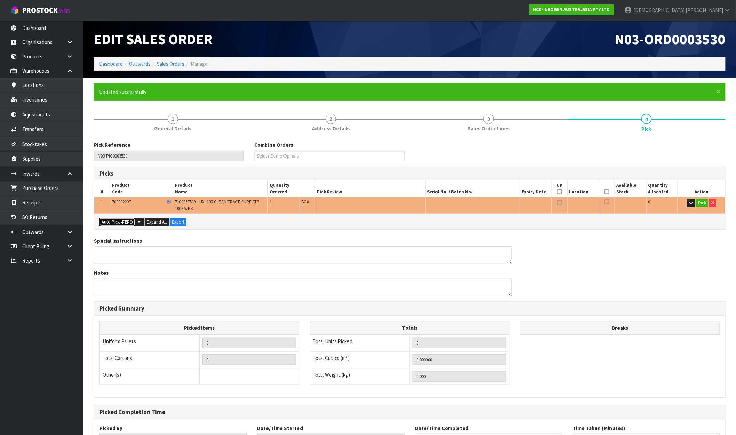
drag, startPoint x: 112, startPoint y: 217, endPoint x: 114, endPoint y: 221, distance: 4.1
click at [113, 218] on button "Auto Pick - FEFO" at bounding box center [117, 222] width 35 height 8
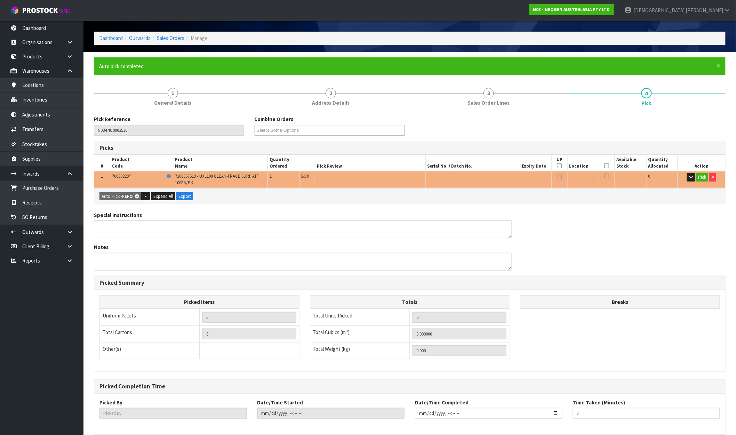
scroll to position [58, 0]
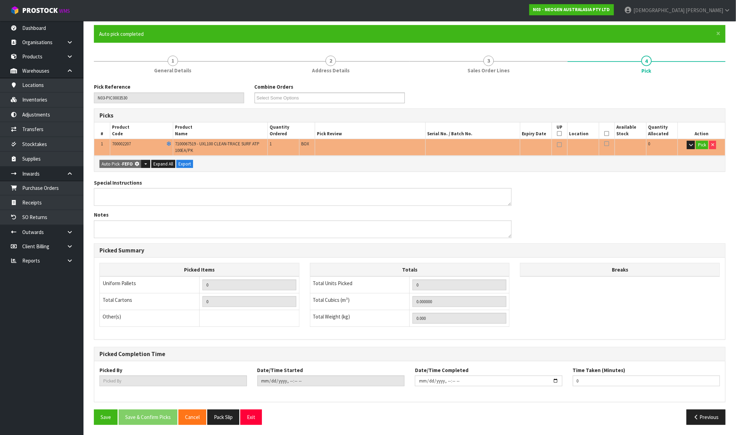
type input "1"
type input "0.006496"
type input "0.960"
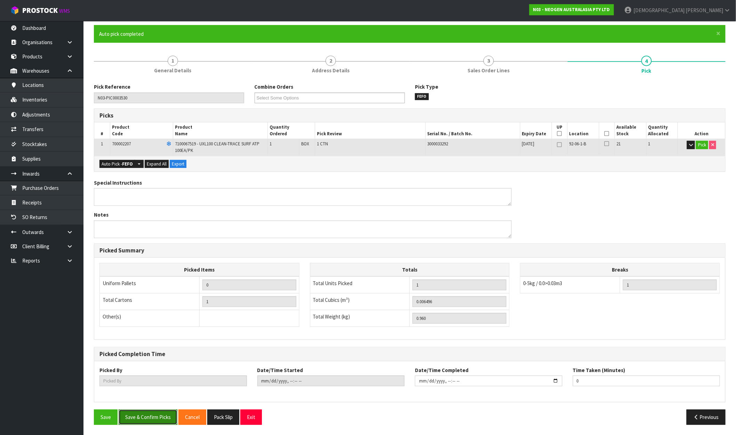
click at [152, 413] on button "Save & Confirm Picks" at bounding box center [148, 417] width 59 height 15
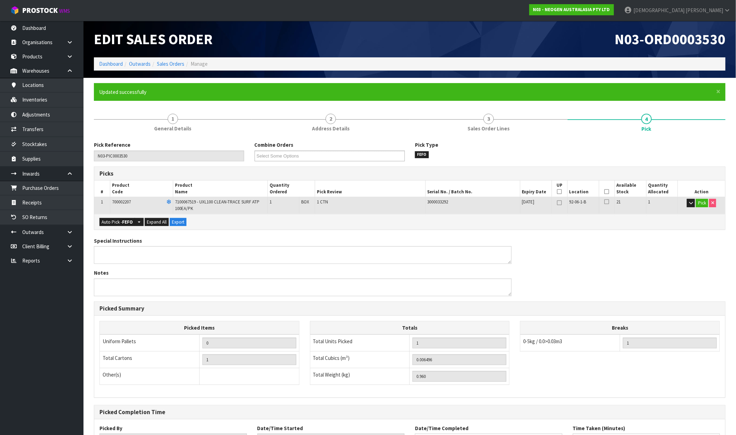
type input "[PERSON_NAME]"
type input "2025-10-08T11:30:51"
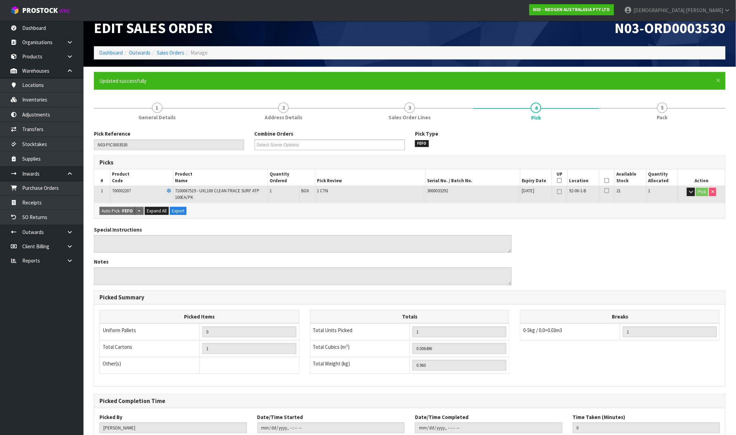
scroll to position [58, 0]
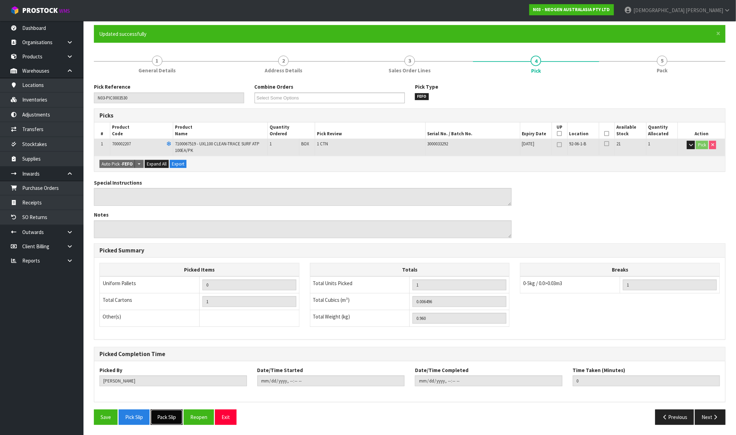
click at [173, 417] on button "Pack Slip" at bounding box center [167, 417] width 32 height 15
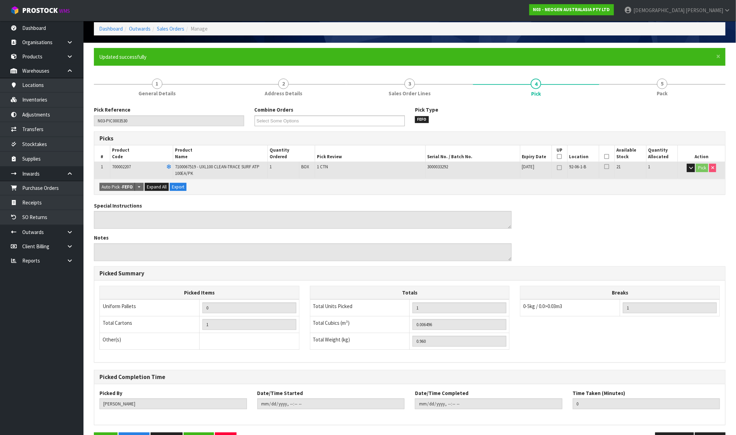
scroll to position [0, 0]
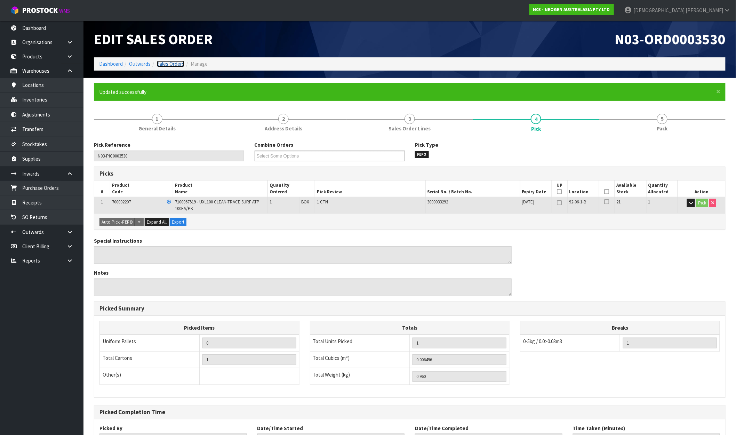
click at [172, 63] on link "Sales Orders" at bounding box center [170, 64] width 27 height 7
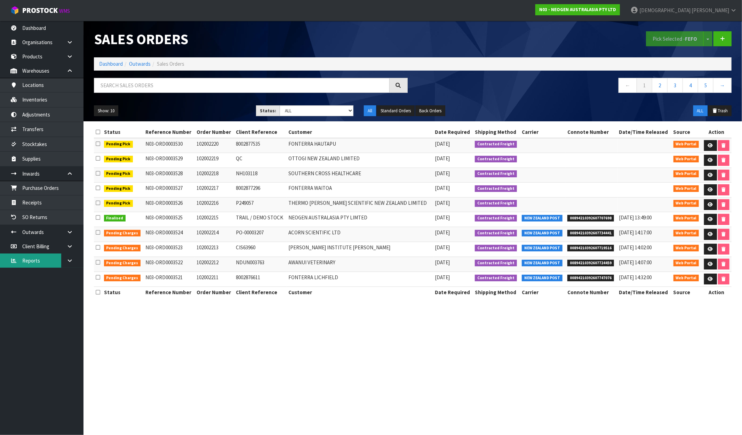
click at [61, 263] on link "Reports" at bounding box center [41, 261] width 83 height 14
click at [68, 259] on icon at bounding box center [69, 260] width 7 height 5
click at [35, 293] on link "CWL" at bounding box center [41, 290] width 83 height 14
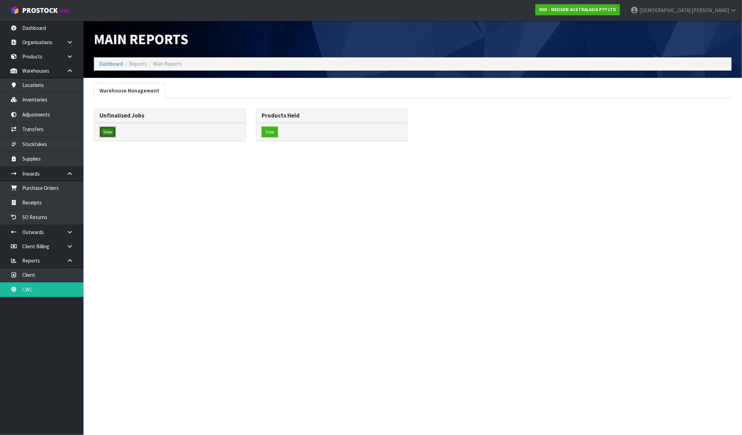
click at [107, 136] on button "View" at bounding box center [108, 132] width 16 height 11
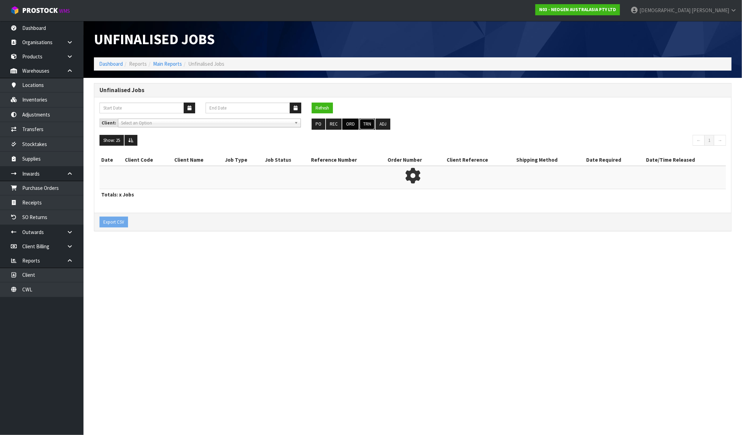
drag, startPoint x: 365, startPoint y: 127, endPoint x: 354, endPoint y: 127, distance: 11.5
click at [364, 128] on button "TRN" at bounding box center [367, 124] width 16 height 11
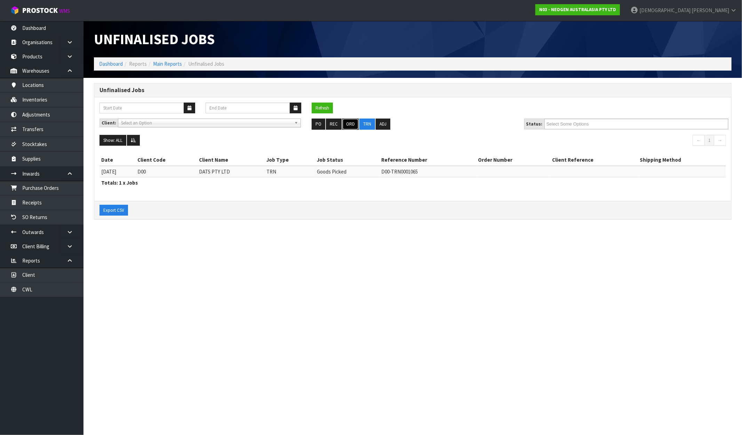
click at [350, 127] on button "ORD" at bounding box center [350, 124] width 16 height 11
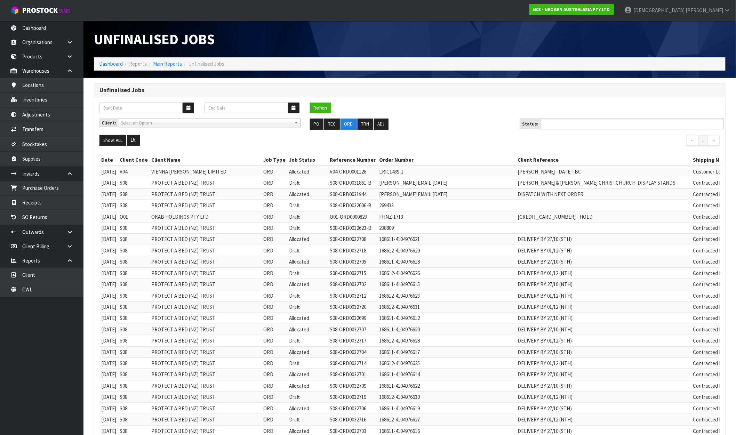
click at [636, 126] on ul at bounding box center [632, 124] width 184 height 11
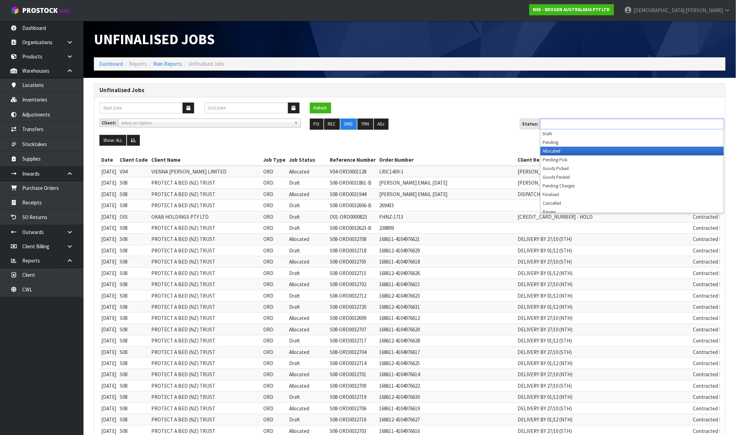
click at [578, 149] on li "Allocated" at bounding box center [632, 151] width 183 height 9
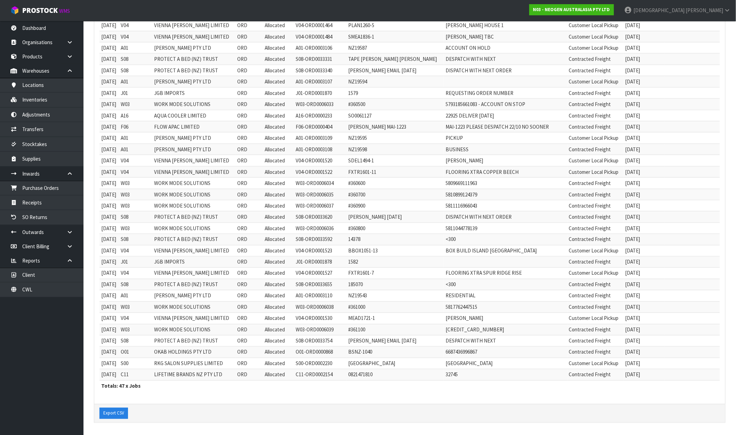
scroll to position [318, 0]
click at [152, 374] on td "C11" at bounding box center [135, 374] width 33 height 11
drag, startPoint x: 160, startPoint y: 375, endPoint x: 246, endPoint y: 375, distance: 85.2
click at [246, 375] on tr "08/10/2025 C11 LIFETIME BRANDS NZ PTY LTD ORD Allocated C11-ORD0002154 08214718…" at bounding box center [410, 374] width 621 height 11
drag, startPoint x: 163, startPoint y: 363, endPoint x: 238, endPoint y: 365, distance: 75.5
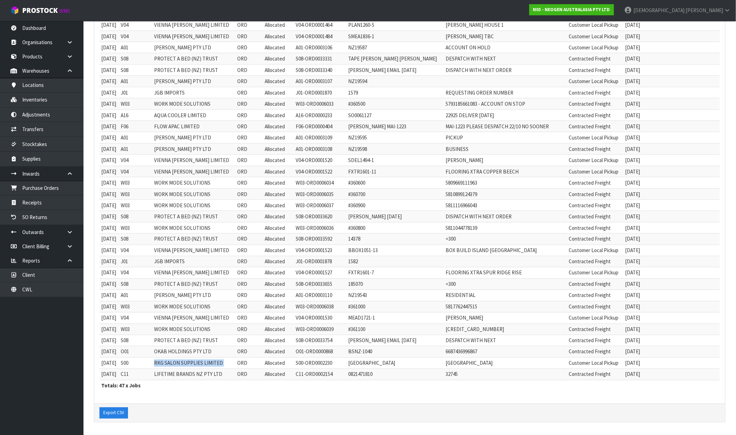
click at [238, 365] on tr "07/10/2025 S00 RKG SALON SUPPLIES LIMITED ORD Allocated S00-ORD0002230 NOORI PA…" at bounding box center [410, 363] width 621 height 11
drag, startPoint x: 165, startPoint y: 351, endPoint x: 221, endPoint y: 351, distance: 56.4
click at [221, 351] on td "OKAB HOLDINGS PTY LTD" at bounding box center [193, 352] width 83 height 11
drag, startPoint x: 162, startPoint y: 341, endPoint x: 228, endPoint y: 340, distance: 66.5
click at [228, 340] on td "PROTECT A BED (NZ) TRUST" at bounding box center [193, 340] width 83 height 11
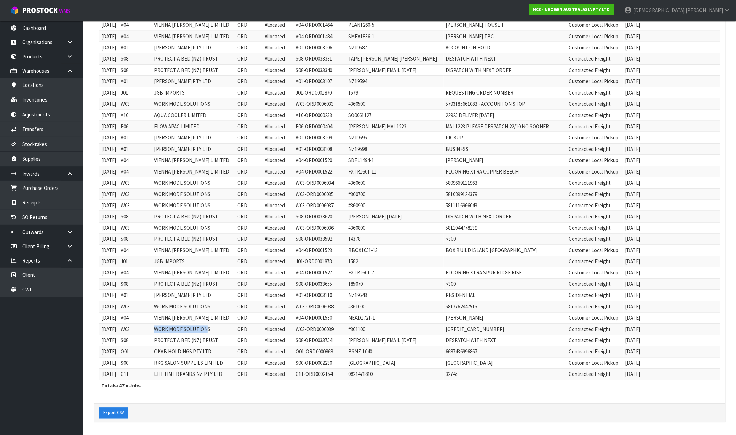
drag, startPoint x: 165, startPoint y: 329, endPoint x: 217, endPoint y: 330, distance: 51.5
click at [217, 330] on td "WORK MODE SOLUTIONS" at bounding box center [193, 329] width 83 height 11
drag, startPoint x: 154, startPoint y: 317, endPoint x: 231, endPoint y: 317, distance: 76.2
click at [231, 317] on tr "07/10/2025 V04 VIENNA WOODS LIMITED ORD Allocated V04-ORD0001530 MEAD1721-1 MEL…" at bounding box center [410, 318] width 621 height 11
drag, startPoint x: 165, startPoint y: 306, endPoint x: 231, endPoint y: 306, distance: 65.8
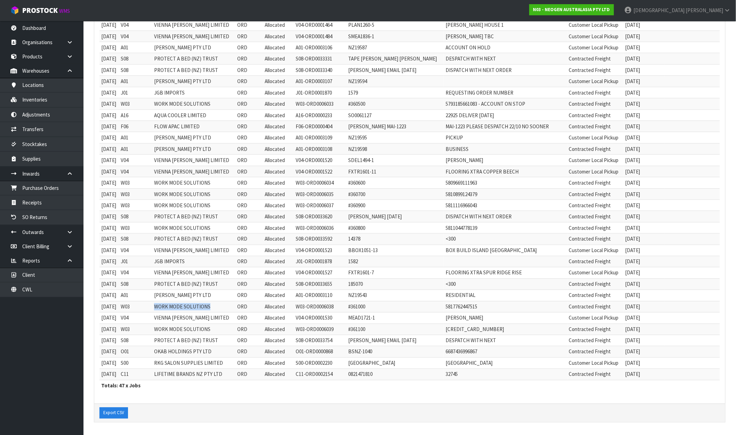
click at [231, 306] on tr "03/10/2025 W03 WORK MODE SOLUTIONS ORD Allocated W03-ORD0006038 #361000 5817762…" at bounding box center [410, 306] width 621 height 11
drag, startPoint x: 159, startPoint y: 294, endPoint x: 211, endPoint y: 294, distance: 52.5
click at [211, 294] on tr "03/10/2025 A01 AGAIN FASTER PTY LTD ORD Allocated A01-ORD0003110 NZ19543 RESIDE…" at bounding box center [410, 295] width 621 height 11
drag, startPoint x: 161, startPoint y: 282, endPoint x: 230, endPoint y: 282, distance: 68.5
click at [230, 282] on tr "02/10/2025 S08 PROTECT A BED (NZ) TRUST ORD Allocated S08-ORD0033655 185070 <30…" at bounding box center [410, 284] width 621 height 11
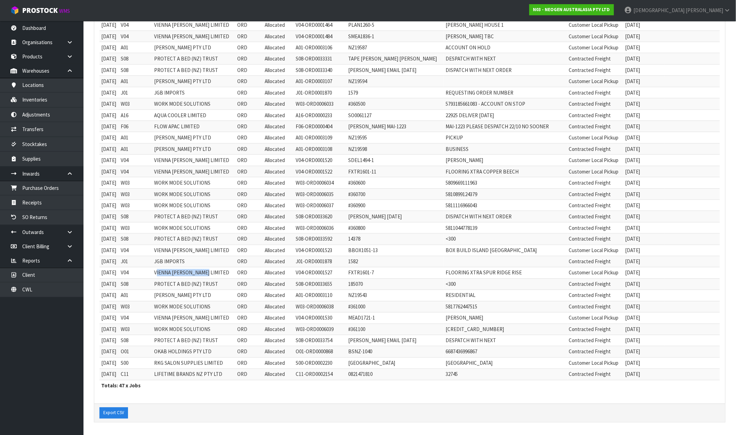
drag, startPoint x: 166, startPoint y: 274, endPoint x: 223, endPoint y: 272, distance: 57.5
click at [223, 272] on td "VIENNA WOODS LIMITED" at bounding box center [193, 273] width 83 height 11
drag, startPoint x: 159, startPoint y: 270, endPoint x: 226, endPoint y: 276, distance: 67.4
click at [226, 276] on tr "01/10/2025 V04 VIENNA WOODS LIMITED ORD Allocated V04-ORD0001527 FXTR1601-7 FLO…" at bounding box center [410, 273] width 621 height 11
drag, startPoint x: 160, startPoint y: 261, endPoint x: 195, endPoint y: 259, distance: 35.2
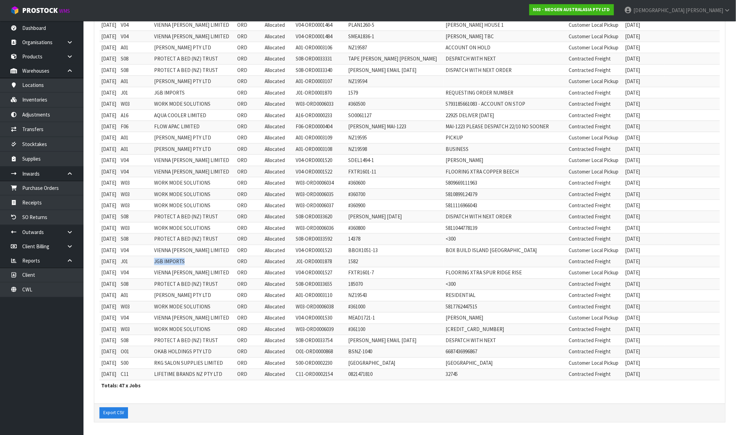
click at [195, 259] on tr "30/09/2025 J01 JGB IMPORTS ORD Allocated J01-ORD0001878 1582 Contracted Freight…" at bounding box center [410, 261] width 621 height 11
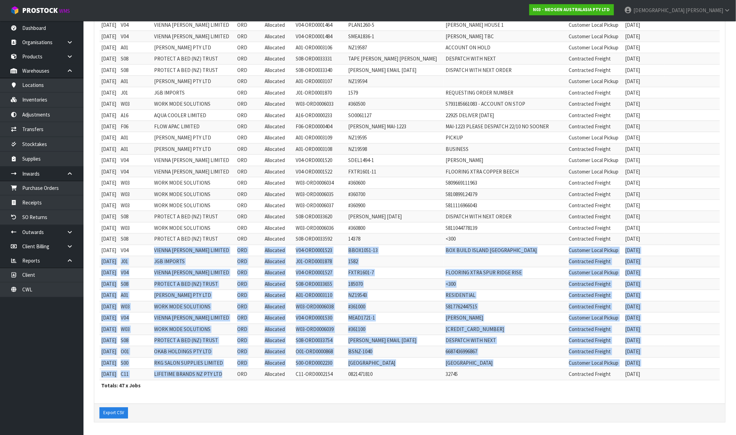
drag, startPoint x: 162, startPoint y: 248, endPoint x: 234, endPoint y: 372, distance: 142.5
click at [234, 372] on tbody "19/11/2024 V04 VIENNA WOODS LIMITED ORD Allocated V04-ORD0001128 LRIC1439-1 LIS…" at bounding box center [410, 115] width 621 height 530
click at [206, 281] on td "PROTECT A BED (NZ) TRUST" at bounding box center [193, 284] width 83 height 11
drag, startPoint x: 164, startPoint y: 249, endPoint x: 232, endPoint y: 374, distance: 142.0
click at [232, 374] on tbody "19/11/2024 V04 VIENNA WOODS LIMITED ORD Allocated V04-ORD0001128 LRIC1439-1 LIS…" at bounding box center [410, 115] width 621 height 530
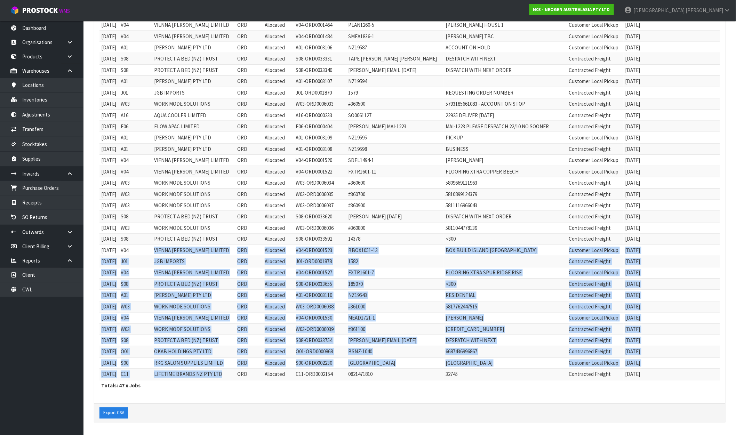
click at [172, 333] on td "WORK MODE SOLUTIONS" at bounding box center [193, 329] width 83 height 11
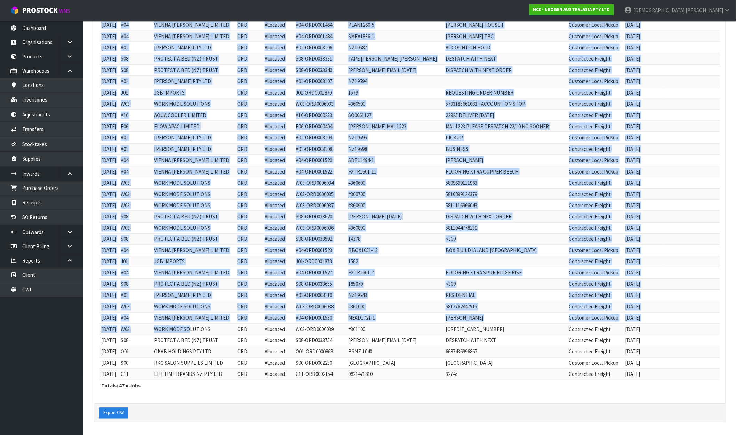
drag, startPoint x: 97, startPoint y: 320, endPoint x: 200, endPoint y: 331, distance: 103.5
click at [199, 331] on div "Refresh Client: A00 - AGRIHEALTH NZ LTD A01 - AGAIN FASTER PTY LTD A02 - AUKLET…" at bounding box center [409, 93] width 631 height 623
click at [200, 332] on td "WORK MODE SOLUTIONS" at bounding box center [193, 329] width 83 height 11
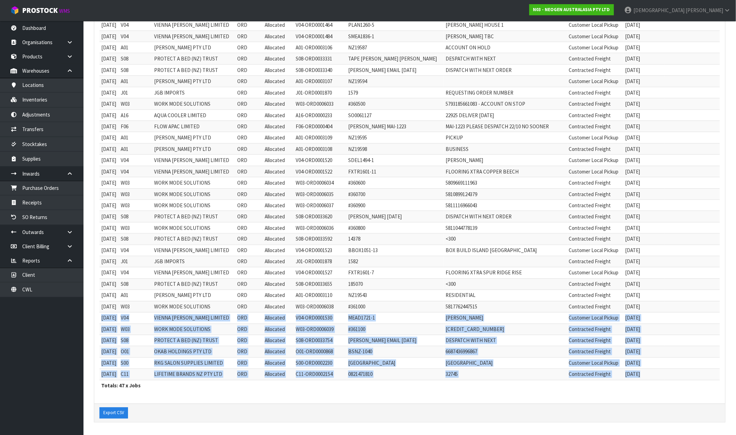
drag, startPoint x: 101, startPoint y: 317, endPoint x: 667, endPoint y: 371, distance: 568.6
click at [667, 371] on tbody "19/11/2024 V04 VIENNA WOODS LIMITED ORD Allocated V04-ORD0001128 LRIC1439-1 LIS…" at bounding box center [410, 115] width 621 height 530
click at [199, 340] on td "PROTECT A BED (NZ) TRUST" at bounding box center [193, 340] width 83 height 11
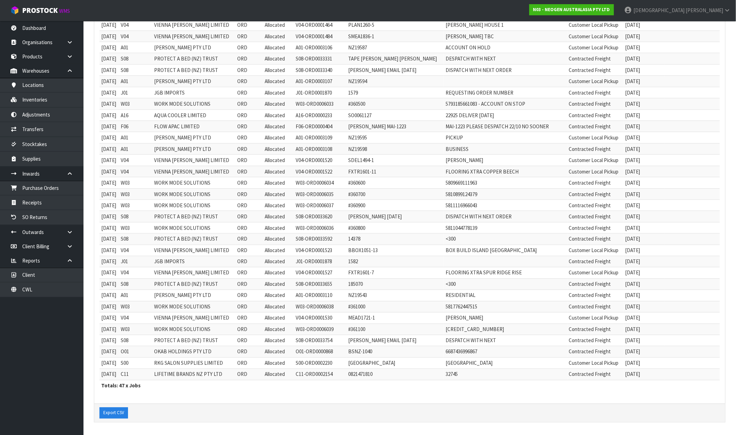
drag, startPoint x: 100, startPoint y: 152, endPoint x: 651, endPoint y: 379, distance: 596.2
click at [651, 379] on table "Date Client Code Client Name Job Type Job Status Reference Number Order Number …" at bounding box center [410, 115] width 621 height 553
click at [656, 376] on td "[DATE]" at bounding box center [644, 374] width 41 height 11
copy table "Date Client Code Client Name Job Type Job Status Reference Number Order Number …"
click at [614, 6] on link "N03 - NEOGEN AUSTRALASIA PTY LTD" at bounding box center [572, 9] width 85 height 11
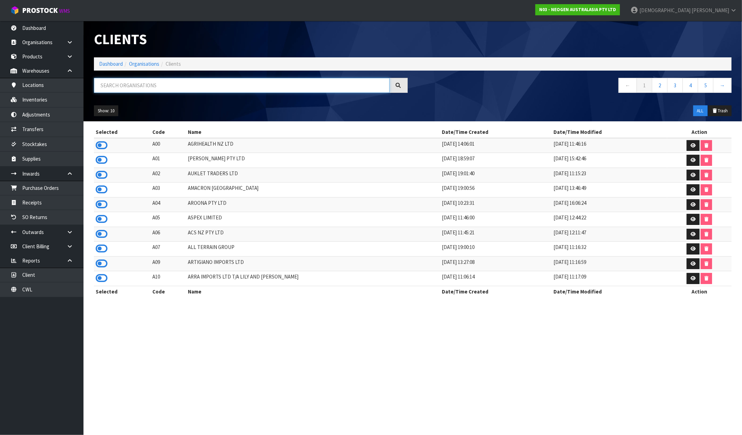
click at [157, 87] on input "text" at bounding box center [242, 85] width 296 height 15
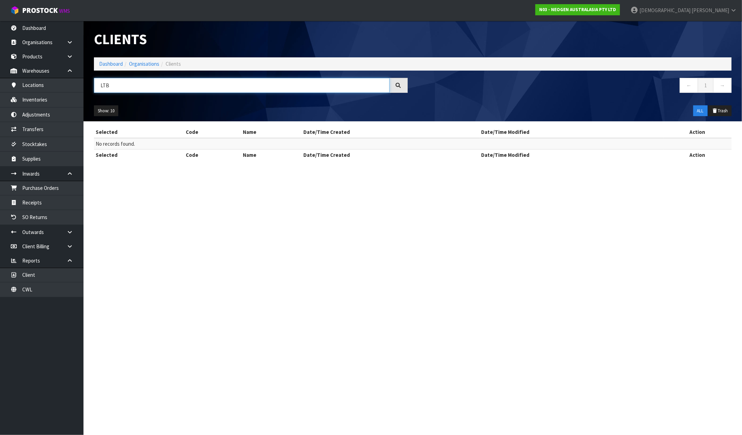
drag, startPoint x: 117, startPoint y: 85, endPoint x: 102, endPoint y: 87, distance: 15.1
click at [102, 87] on input "LTB" at bounding box center [242, 85] width 296 height 15
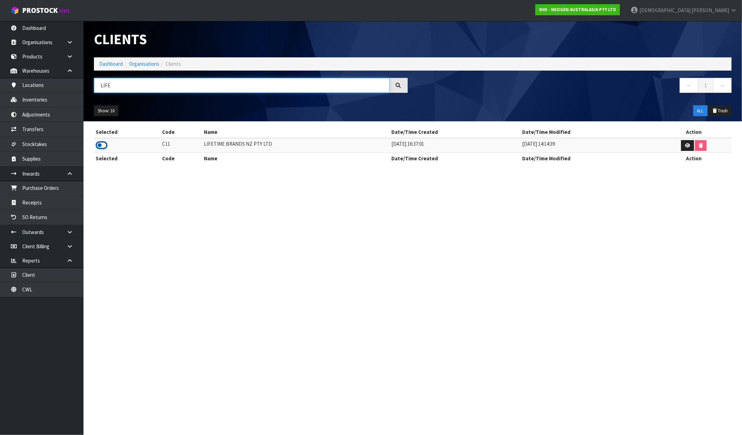
type input "LIFE"
click at [98, 145] on icon at bounding box center [102, 145] width 12 height 10
click at [115, 62] on link "Dashboard" at bounding box center [111, 64] width 24 height 7
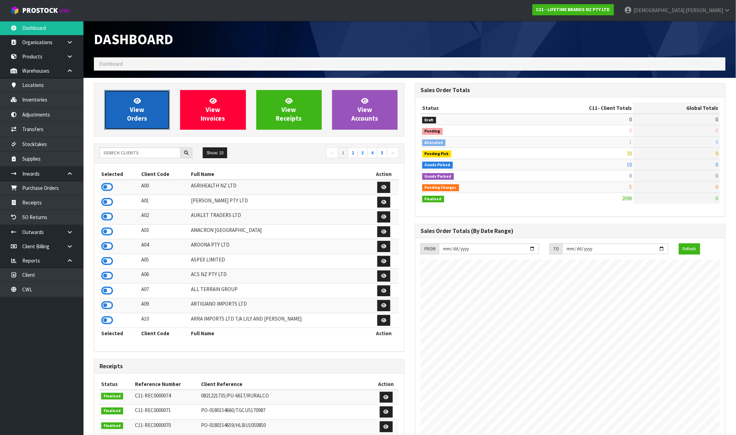
click at [137, 112] on span "View Orders" at bounding box center [137, 110] width 20 height 26
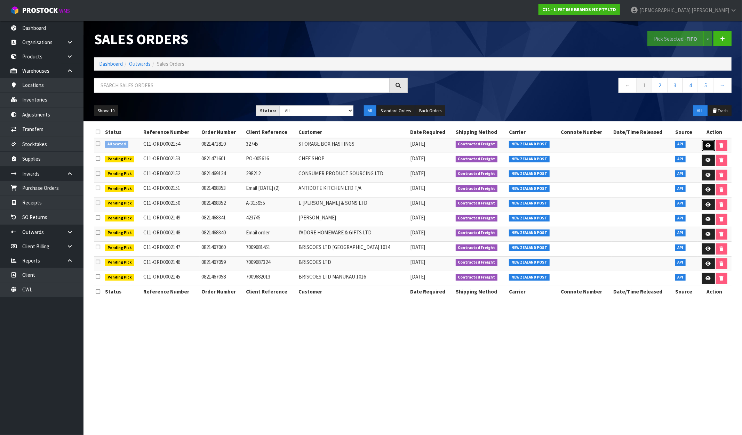
click at [710, 142] on link at bounding box center [708, 145] width 13 height 11
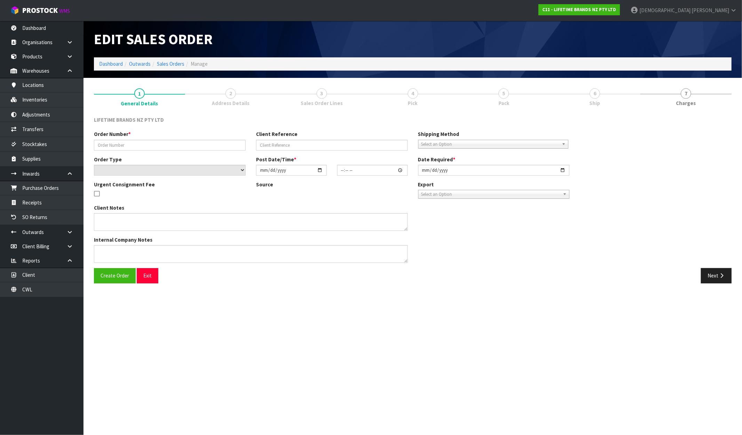
type input "0821471810"
type input "32745"
select select "number:0"
type input "2025-10-08"
type input "08:49:38.000"
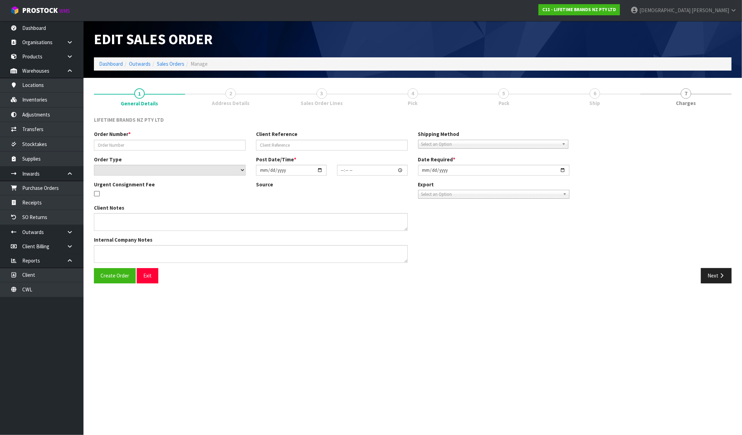
type input "2025-10-08"
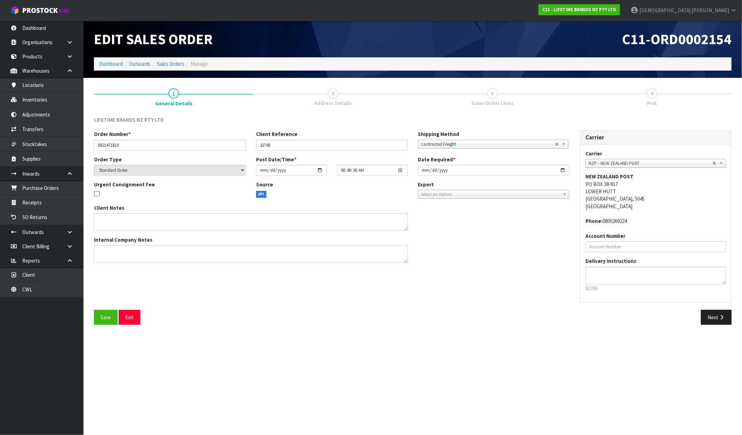
click at [495, 98] on link "3 Sales Order Lines" at bounding box center [492, 96] width 159 height 27
click at [173, 61] on link "Sales Orders" at bounding box center [170, 64] width 27 height 7
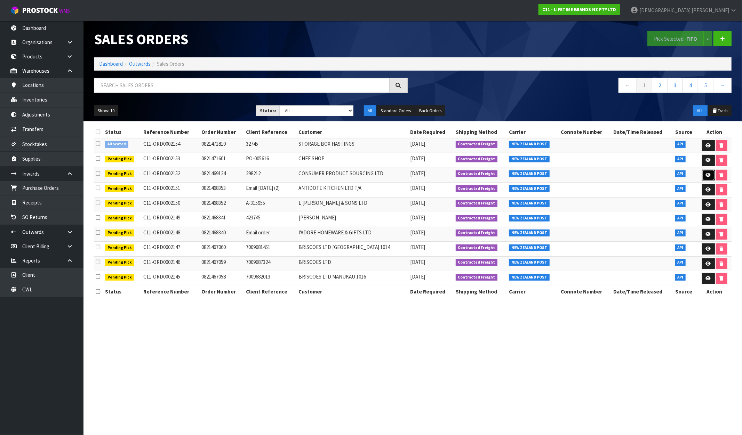
click at [706, 176] on icon at bounding box center [708, 175] width 5 height 5
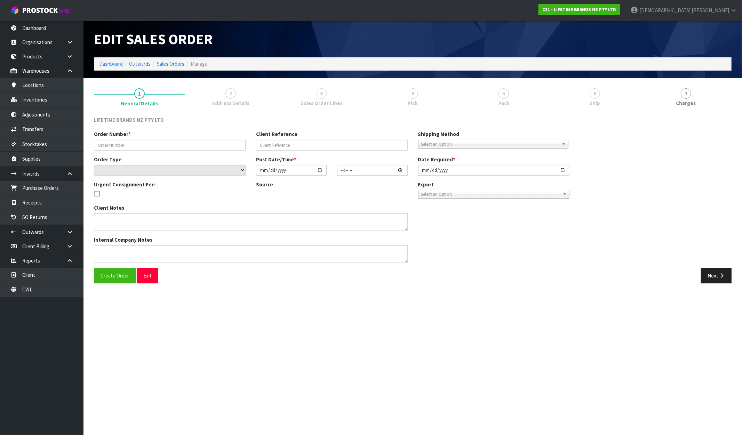
type input "0821469124"
type input "298212"
select select "number:0"
type input "2025-10-07"
type input "20:04:40.000"
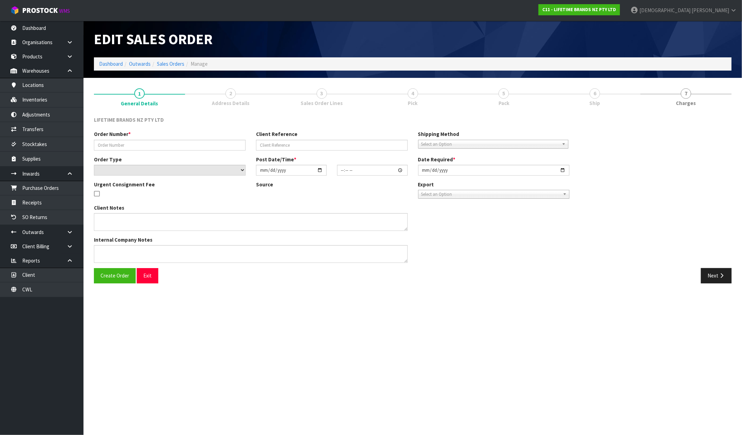
type input "2025-10-08"
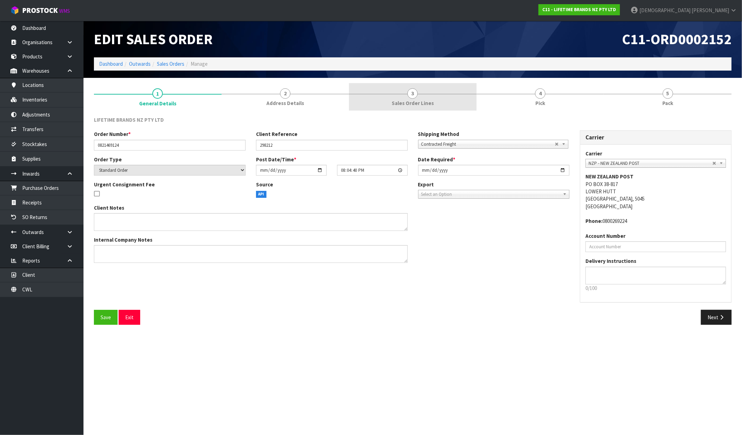
click at [412, 100] on span "Sales Order Lines" at bounding box center [413, 103] width 42 height 7
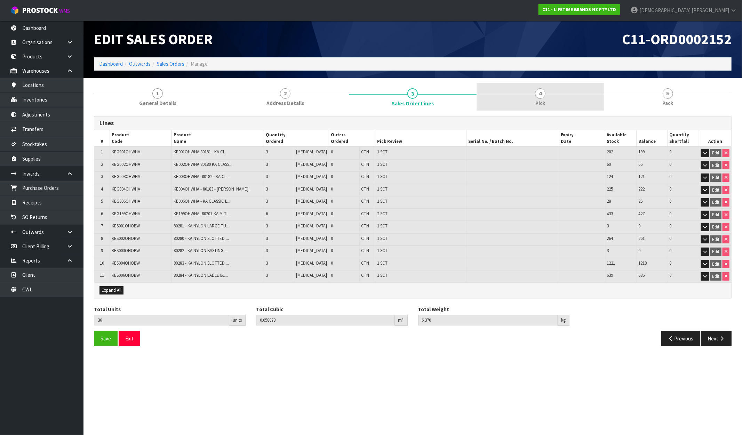
click at [535, 98] on link "4 Pick" at bounding box center [541, 96] width 128 height 27
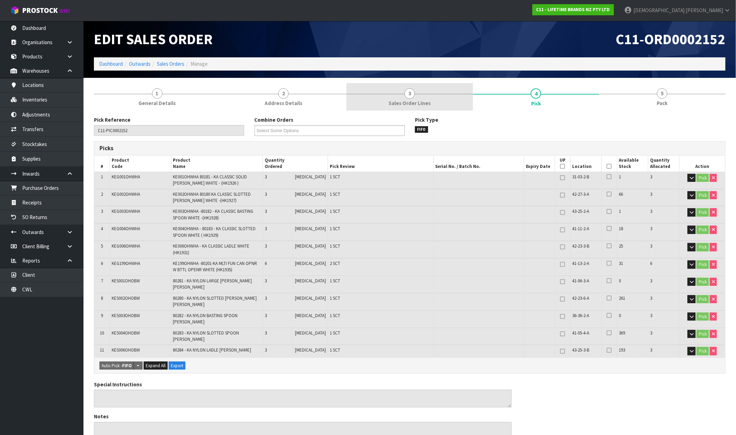
click at [412, 101] on span "Sales Order Lines" at bounding box center [410, 103] width 42 height 7
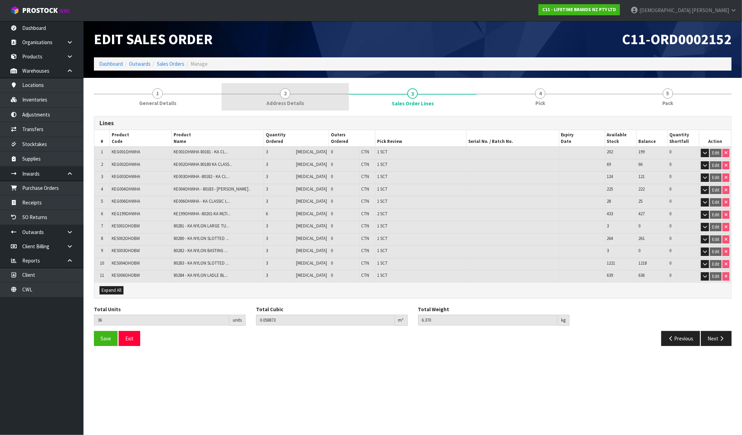
click at [296, 102] on span "Address Details" at bounding box center [286, 103] width 38 height 7
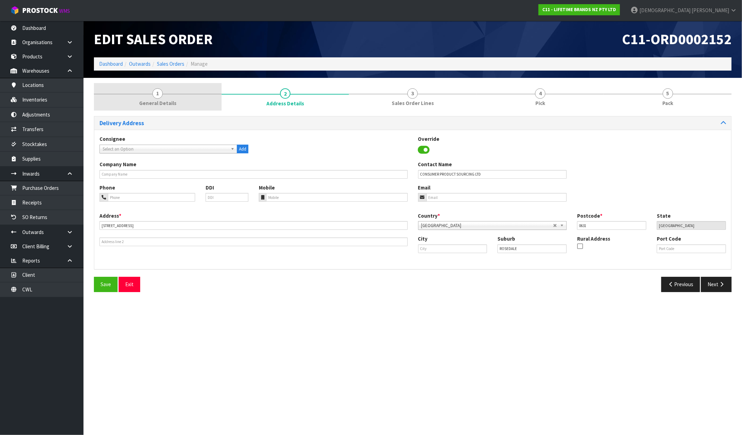
click at [192, 101] on link "1 General Details" at bounding box center [158, 96] width 128 height 27
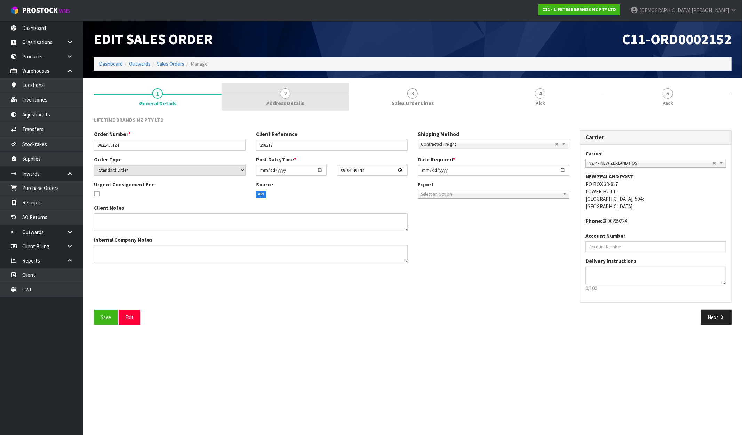
click at [297, 99] on link "2 Address Details" at bounding box center [286, 96] width 128 height 27
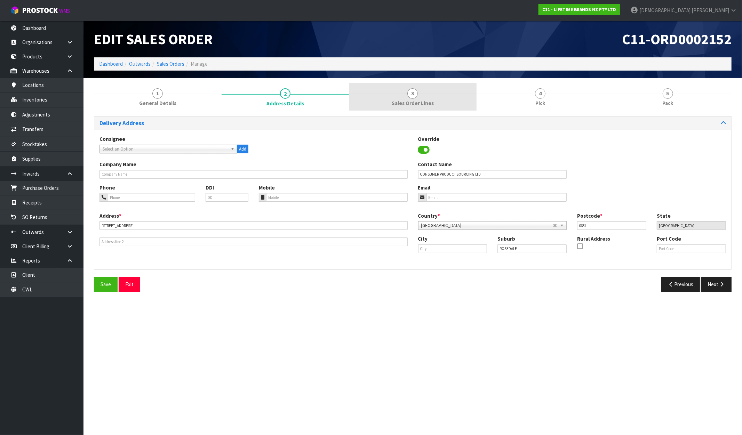
click at [430, 99] on link "3 Sales Order Lines" at bounding box center [413, 96] width 128 height 27
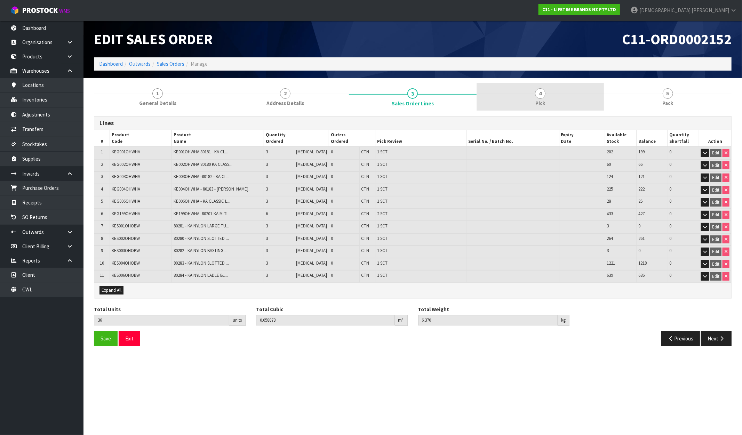
click at [531, 99] on link "4 Pick" at bounding box center [541, 96] width 128 height 27
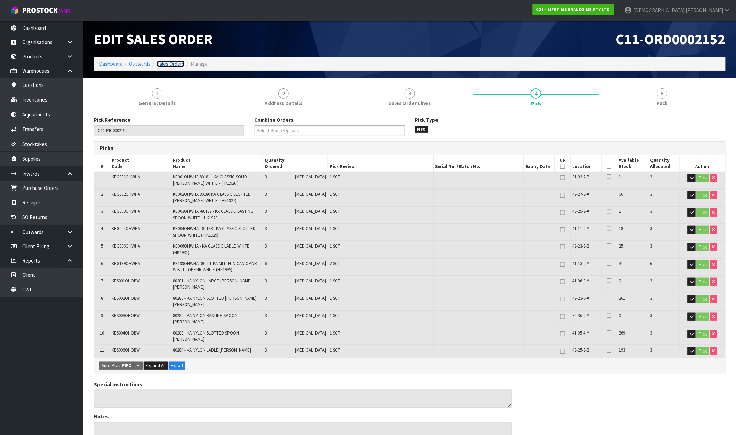
click at [175, 64] on link "Sales Orders" at bounding box center [170, 64] width 27 height 7
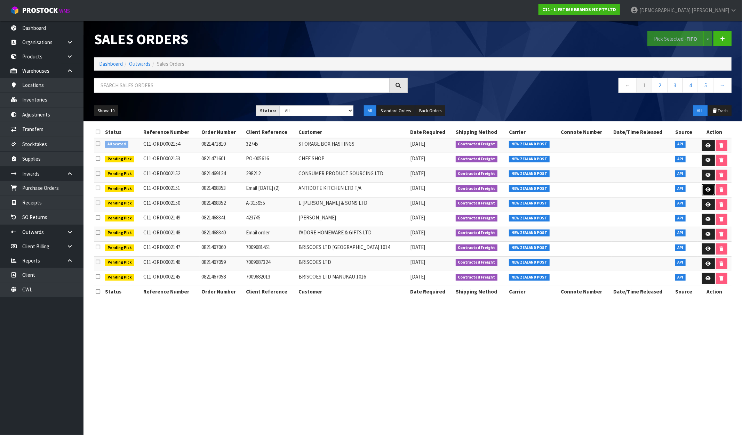
click at [708, 189] on icon at bounding box center [708, 190] width 5 height 5
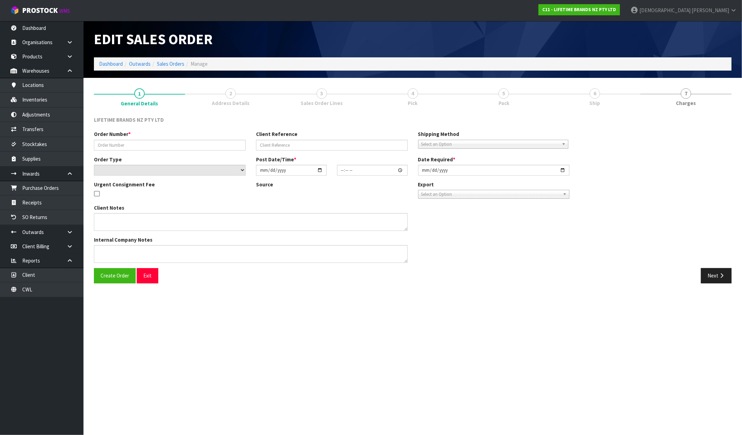
type input "0821468353"
type input "Email 24.09.25 (2)"
select select "number:0"
type input "2025-10-07"
type input "16:29:43.000"
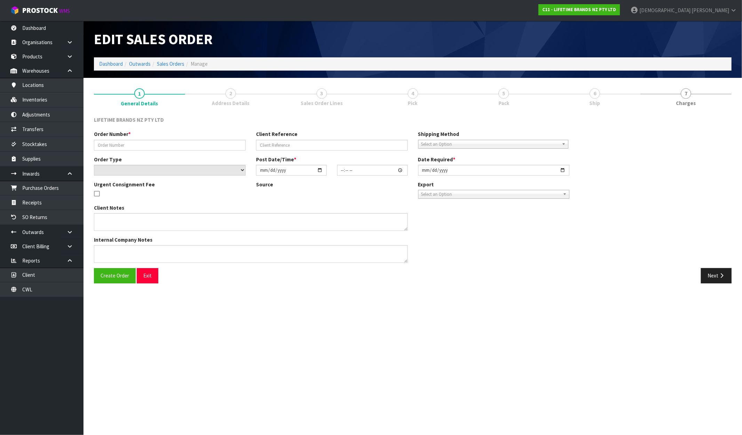
type input "2025-10-08"
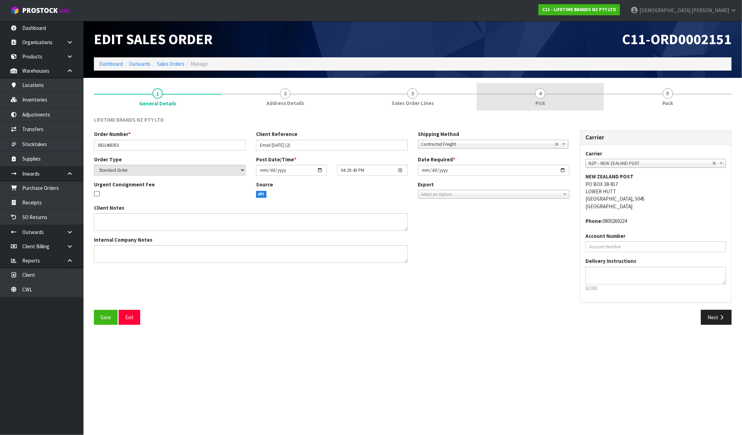
click at [570, 106] on link "4 Pick" at bounding box center [541, 96] width 128 height 27
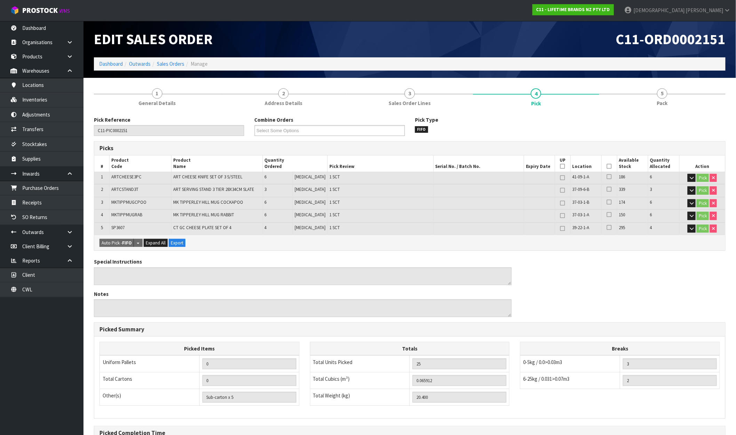
click at [168, 59] on ol "Dashboard Outwards Sales Orders Manage" at bounding box center [410, 63] width 632 height 13
click at [168, 63] on link "Sales Orders" at bounding box center [170, 64] width 27 height 7
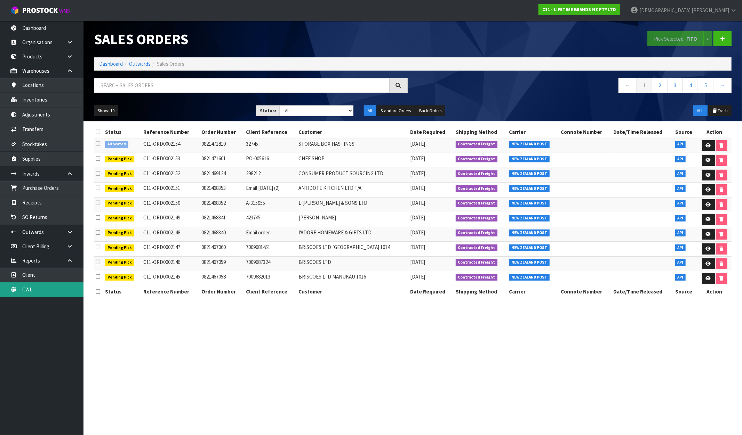
click at [46, 293] on link "CWL" at bounding box center [41, 290] width 83 height 14
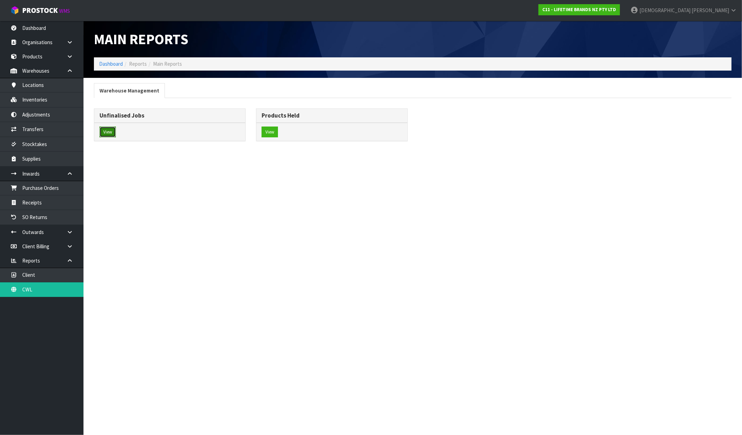
click at [106, 132] on button "View" at bounding box center [108, 132] width 16 height 11
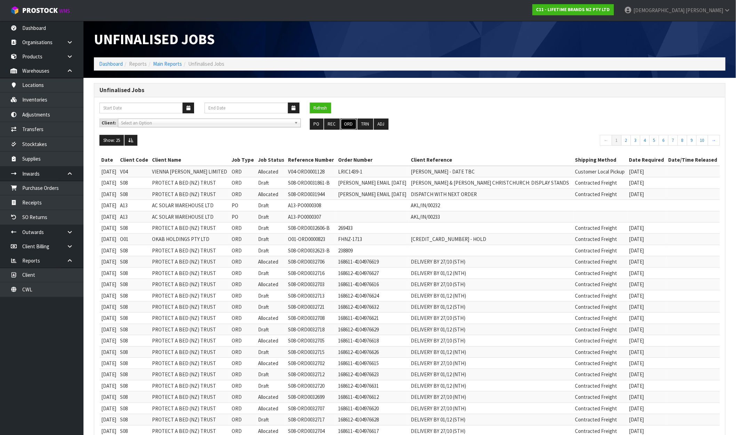
click at [346, 126] on button "ORD" at bounding box center [349, 124] width 16 height 11
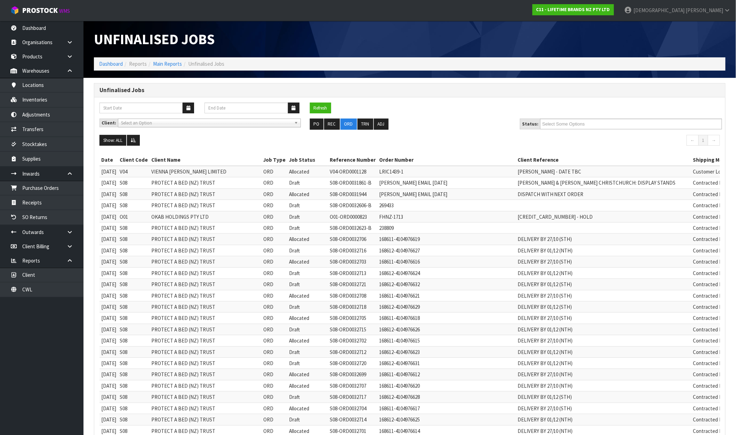
click at [607, 115] on div "Refresh" at bounding box center [409, 111] width 631 height 16
click at [604, 126] on ul at bounding box center [631, 124] width 182 height 11
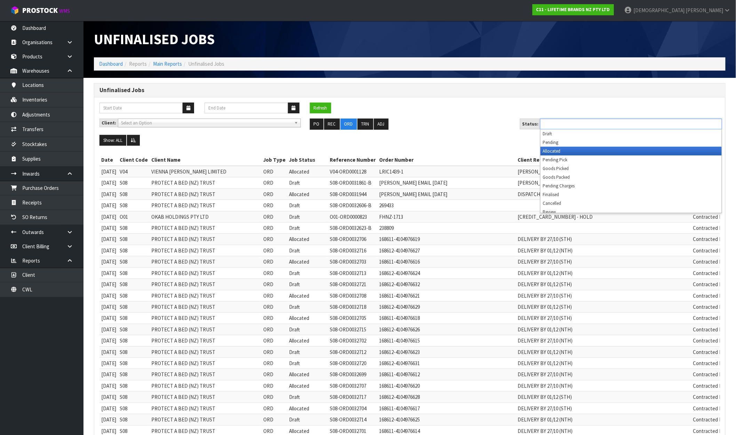
click at [569, 151] on li "Allocated" at bounding box center [631, 151] width 181 height 9
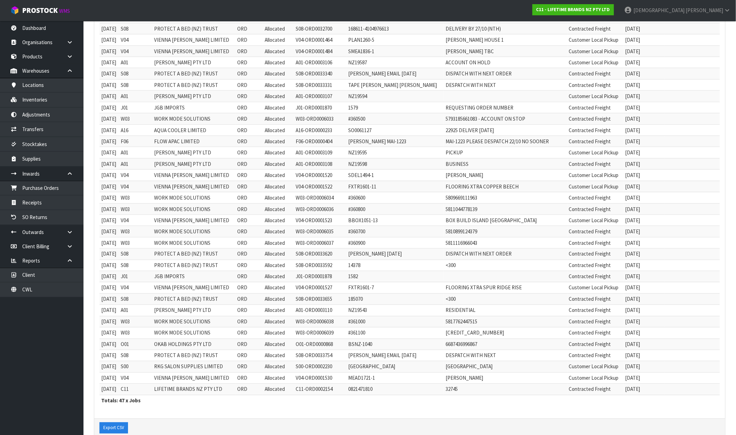
scroll to position [318, 0]
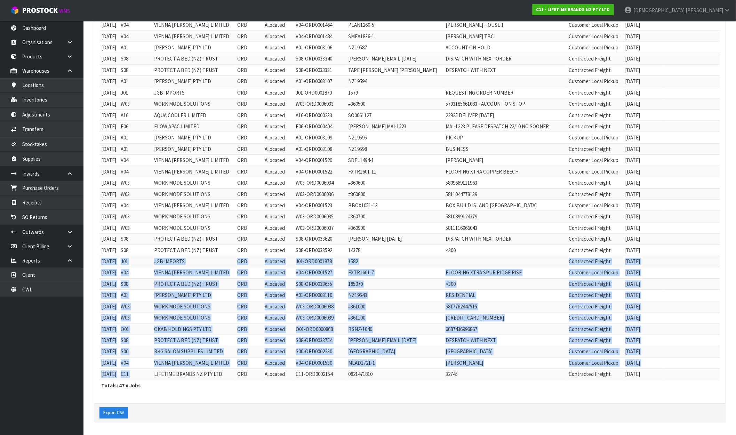
drag, startPoint x: 164, startPoint y: 376, endPoint x: 690, endPoint y: 246, distance: 541.9
click at [690, 246] on tbody "19/11/2024 V04 VIENNA WOODS LIMITED ORD Allocated V04-ORD0001128 LRIC1439-1 LIS…" at bounding box center [410, 115] width 621 height 530
click at [544, 258] on td at bounding box center [505, 261] width 123 height 11
click at [342, 259] on td "J01-ORD0001878" at bounding box center [320, 261] width 52 height 11
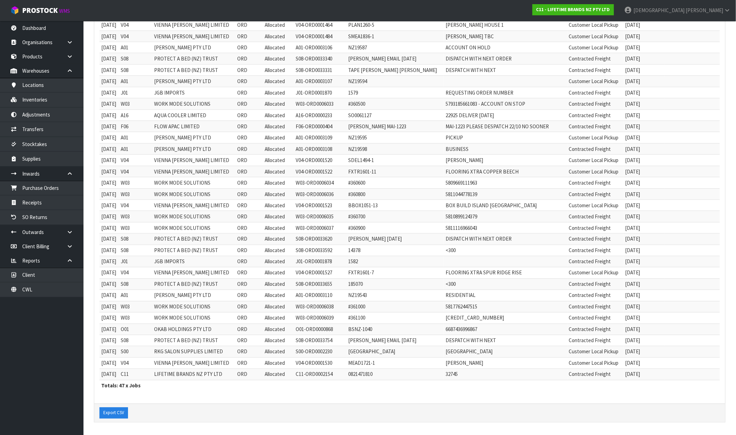
click at [382, 260] on td "1582" at bounding box center [395, 261] width 97 height 11
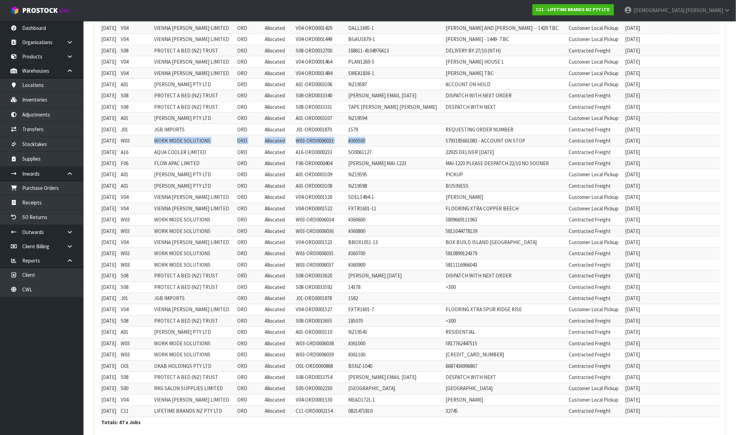
drag, startPoint x: 161, startPoint y: 138, endPoint x: 385, endPoint y: 141, distance: 223.7
click at [385, 141] on tr "19/09/2025 W03 WORK MODE SOLUTIONS ORD Allocated W03-ORD0006033 #360500 5793185…" at bounding box center [410, 140] width 621 height 11
drag, startPoint x: 325, startPoint y: 129, endPoint x: 365, endPoint y: 129, distance: 40.0
click at [327, 129] on td "J01-ORD0001870" at bounding box center [320, 129] width 52 height 11
drag, startPoint x: 370, startPoint y: 129, endPoint x: 339, endPoint y: 129, distance: 31.7
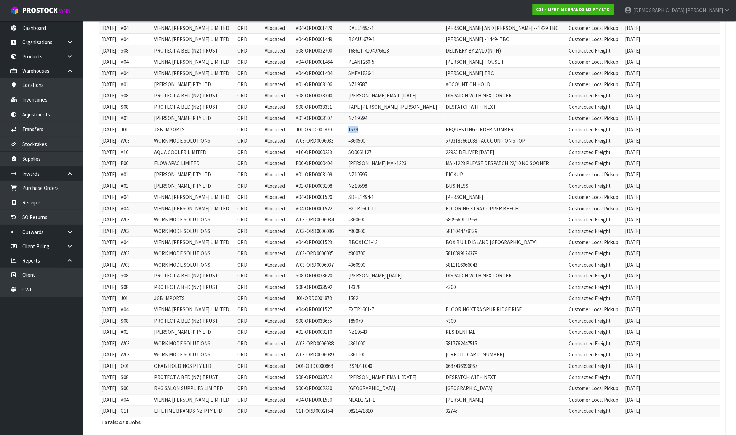
click at [339, 129] on tr "17/09/2025 J01 JGB IMPORTS ORD Allocated J01-ORD0001870 1579 REQUESTING ORDER N…" at bounding box center [410, 129] width 621 height 11
click at [610, 8] on strong "C11 - LIFETIME BRANDS NZ PTY LTD" at bounding box center [573, 10] width 74 height 6
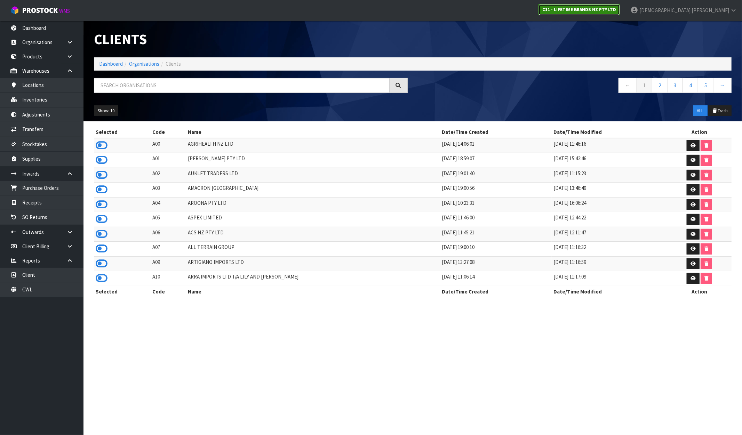
click at [616, 11] on strong "C11 - LIFETIME BRANDS NZ PTY LTD" at bounding box center [579, 10] width 74 height 6
click at [180, 88] on input "text" at bounding box center [242, 85] width 296 height 15
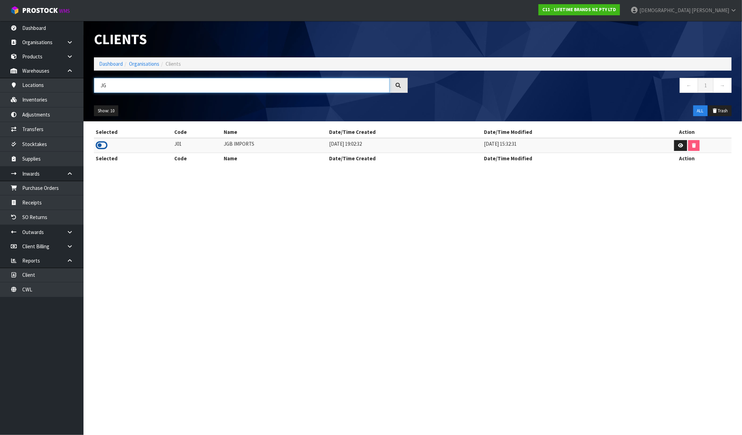
type input "JG"
click at [105, 144] on icon at bounding box center [102, 145] width 12 height 10
click at [113, 62] on link "Dashboard" at bounding box center [111, 64] width 24 height 7
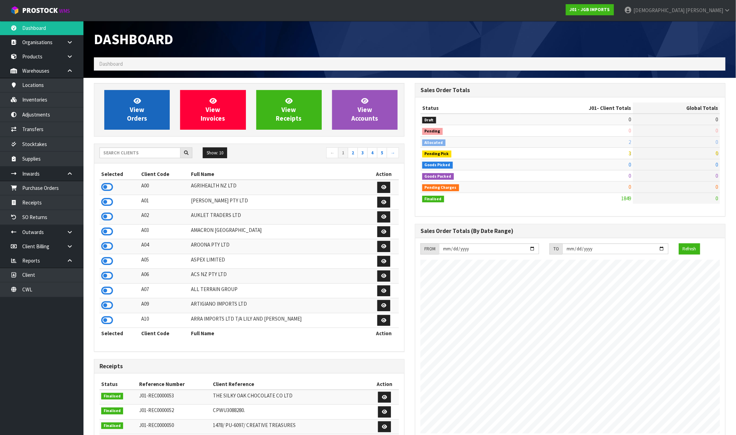
scroll to position [527, 321]
click at [159, 123] on link "View Orders" at bounding box center [136, 110] width 65 height 40
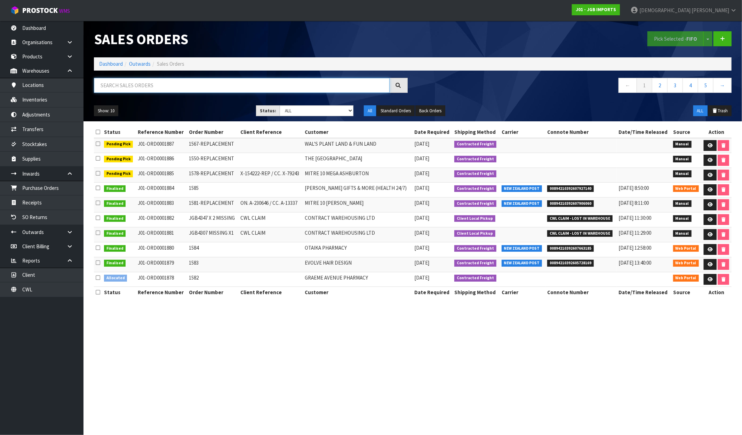
click at [175, 87] on input "text" at bounding box center [242, 85] width 296 height 15
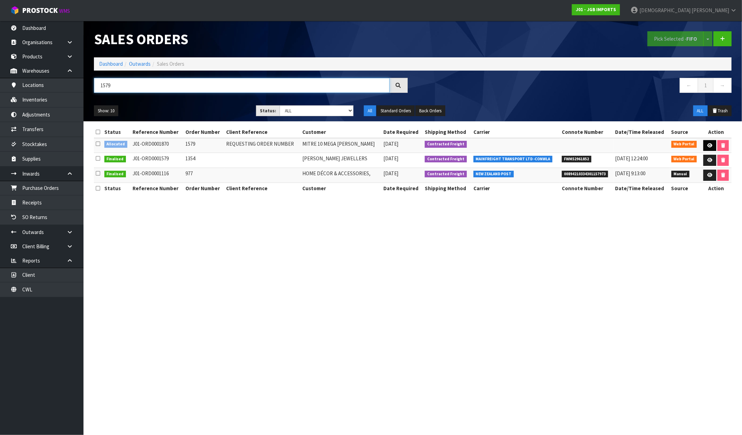
type input "1579"
click at [707, 144] on icon at bounding box center [709, 145] width 5 height 5
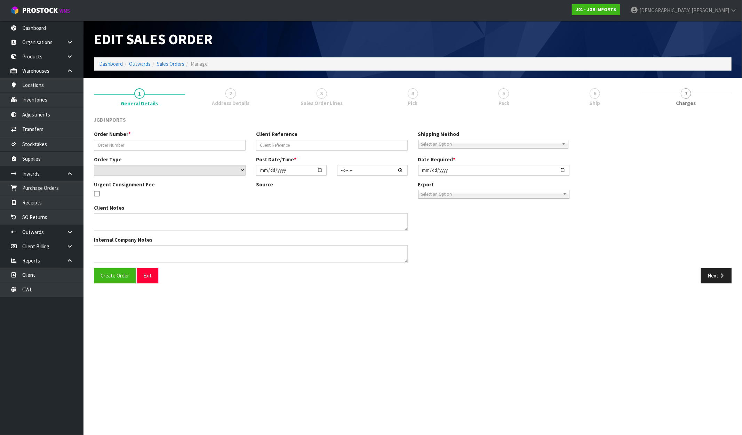
type input "1579"
type input "REQUESTING ORDER NUMBER"
select select "number:0"
type input "2025-09-17"
type input "09:54:00.000"
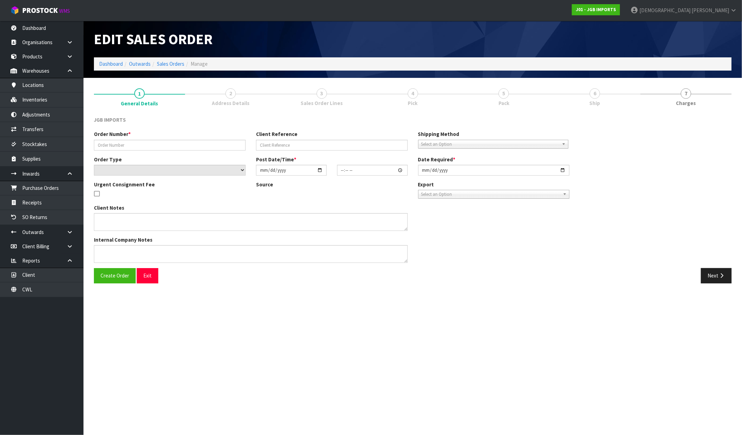
type input "2025-09-18"
type textarea "FREIGHT FREE….SHOW FREIGHT WITH 100% DISCOUNT EMAIL REQUESTING ORDER NUMBER BEF…"
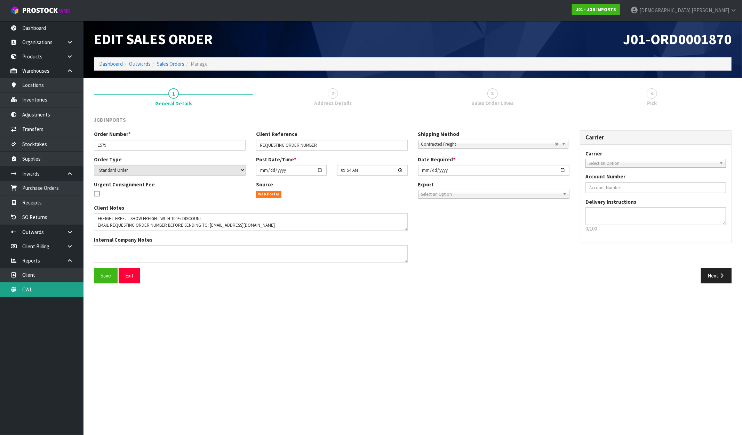
click at [20, 287] on link "CWL" at bounding box center [41, 290] width 83 height 14
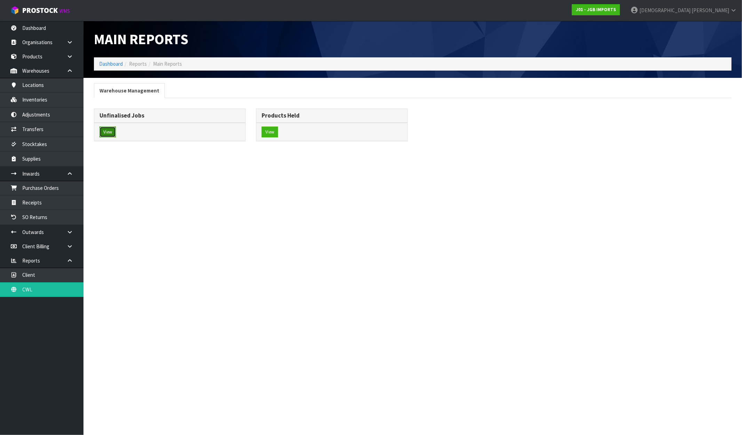
click at [108, 134] on button "View" at bounding box center [108, 132] width 16 height 11
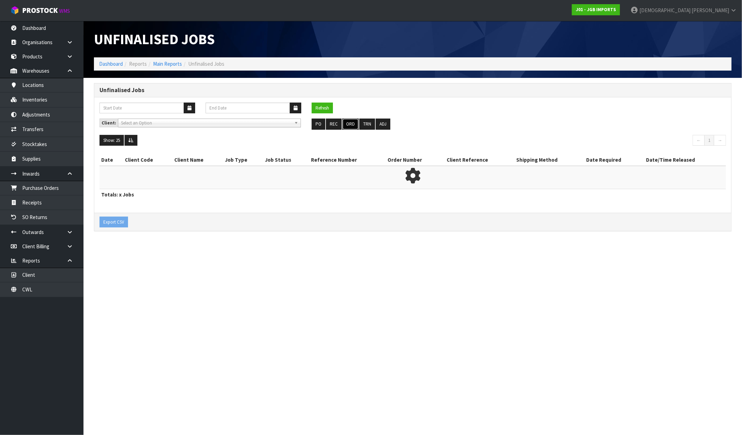
click at [348, 125] on button "ORD" at bounding box center [350, 124] width 16 height 11
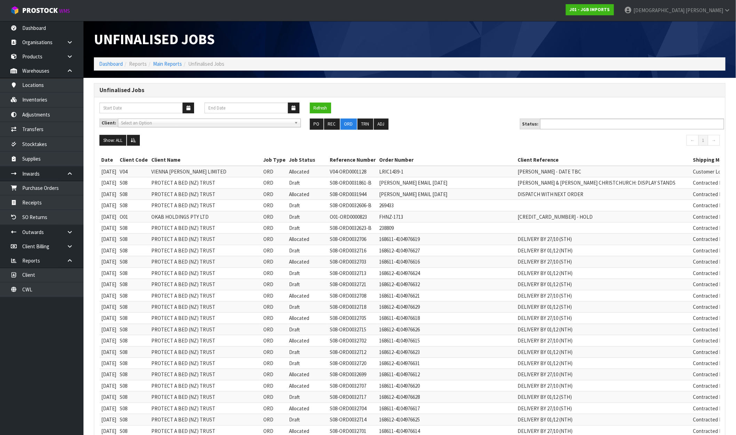
click at [611, 126] on ul at bounding box center [632, 124] width 184 height 11
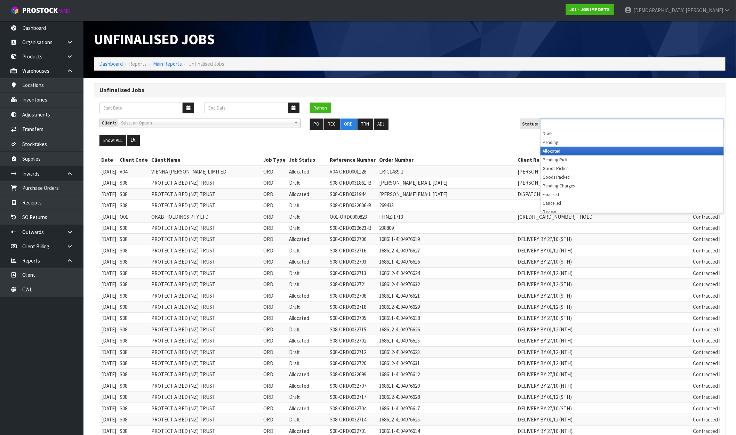
click at [580, 151] on li "Allocated" at bounding box center [632, 151] width 183 height 9
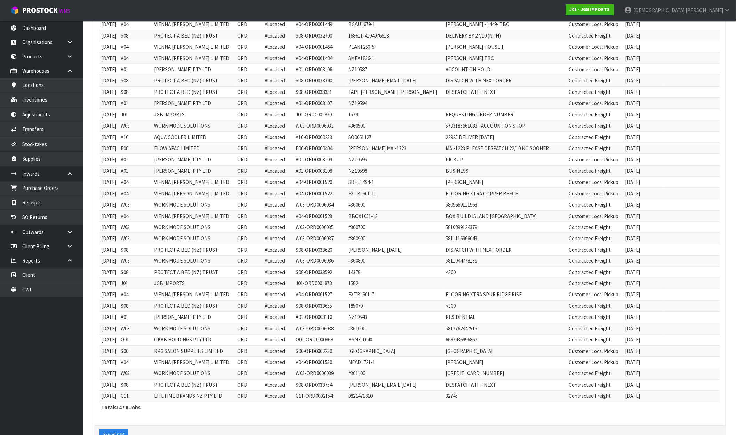
scroll to position [318, 0]
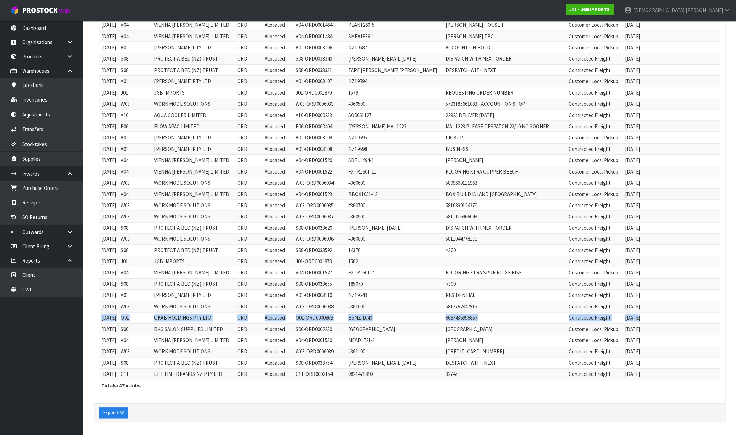
drag, startPoint x: 102, startPoint y: 317, endPoint x: 681, endPoint y: 317, distance: 579.6
click at [681, 317] on tr "07/10/2025 O01 OKAB HOLDINGS PTY LTD ORD Allocated O01-ORD0000868 BSNZ-1040 668…" at bounding box center [410, 318] width 621 height 11
click at [610, 10] on strong "J01 - JGB IMPORTS" at bounding box center [590, 10] width 40 height 6
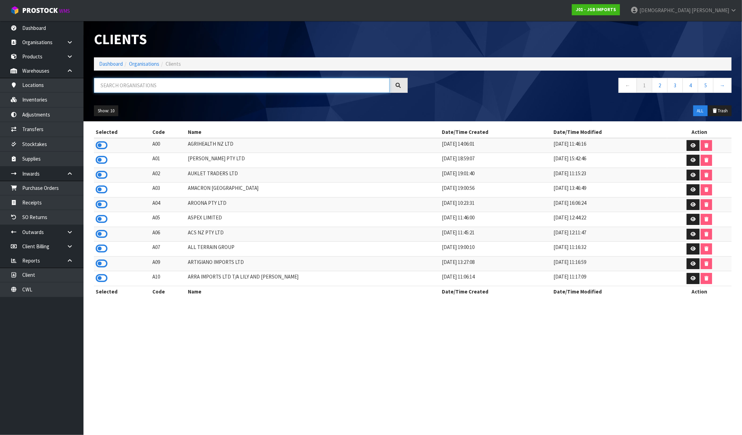
click at [210, 82] on input "text" at bounding box center [242, 85] width 296 height 15
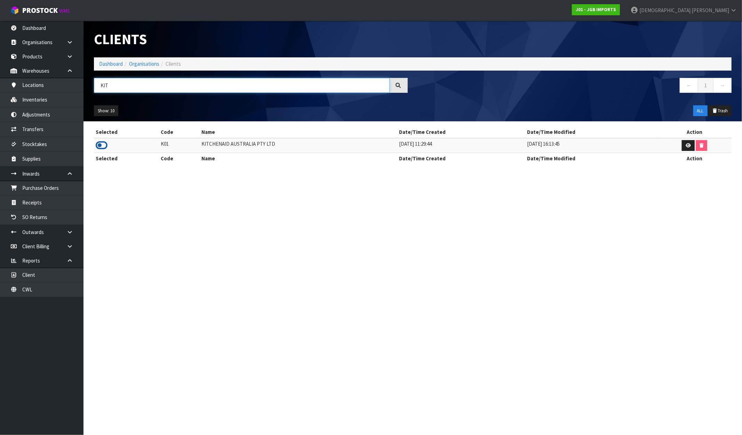
type input "KIT"
click at [101, 143] on icon at bounding box center [102, 145] width 12 height 10
click at [114, 65] on link "Dashboard" at bounding box center [111, 64] width 24 height 7
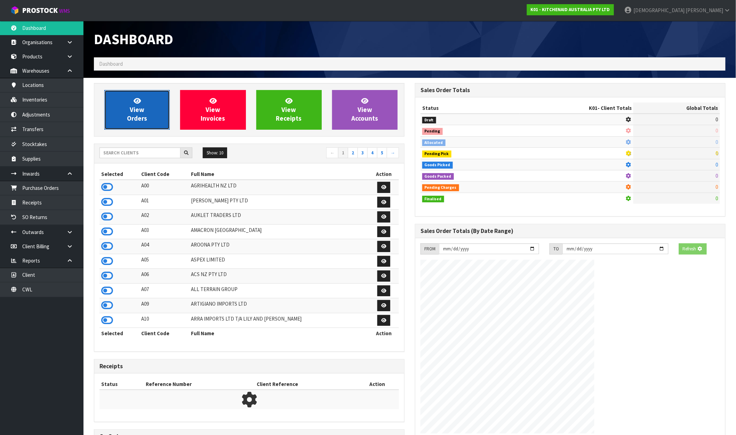
click at [149, 125] on link "View Orders" at bounding box center [136, 110] width 65 height 40
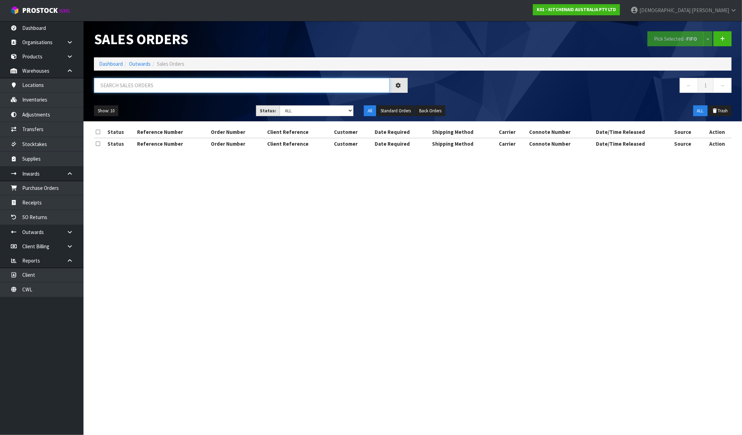
click at [152, 85] on input "text" at bounding box center [242, 85] width 296 height 15
paste input "K01-ORD0080188"
type input "K01-ORD0080188"
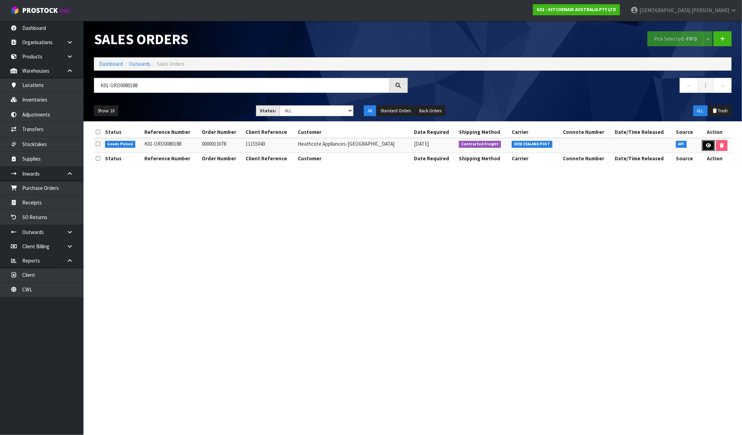
click at [706, 144] on icon at bounding box center [708, 145] width 5 height 5
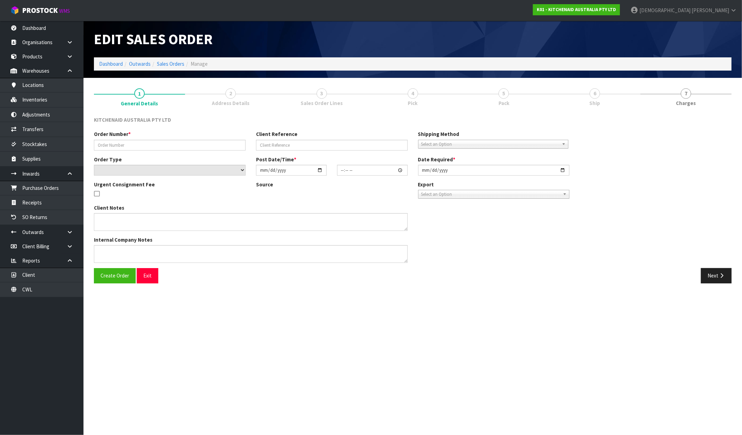
type input "0000013078"
type input "11155043"
select select "number:0"
type input "2025-10-03"
type input "18:33:02.000"
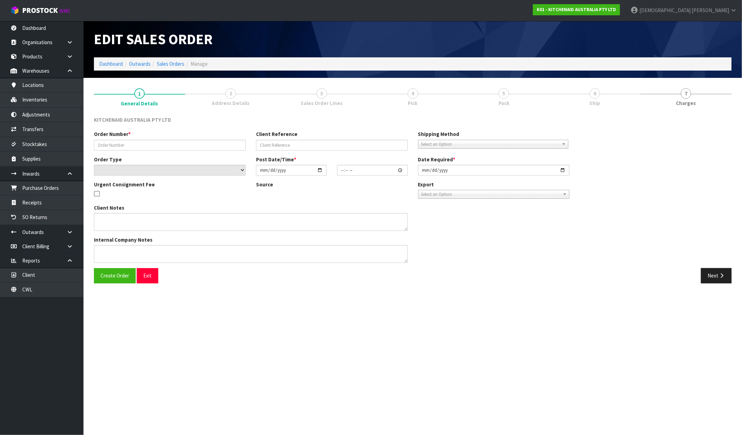
type input "2025-10-03"
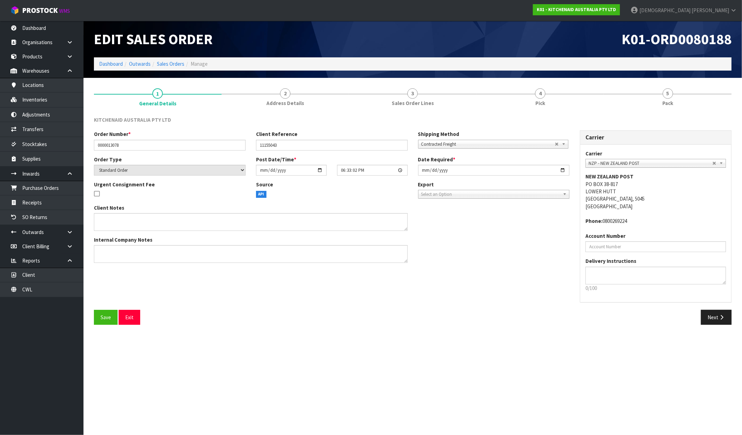
click at [294, 112] on div "KITCHENAID AUSTRALIA PTY LTD Order Number * 0000013078 Client Reference 1115504…" at bounding box center [413, 221] width 638 height 220
click at [293, 105] on span "Address Details" at bounding box center [286, 103] width 38 height 7
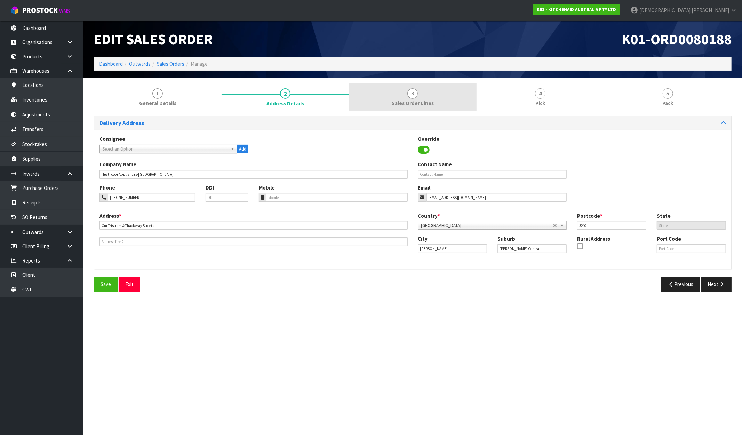
click at [398, 103] on span "Sales Order Lines" at bounding box center [413, 103] width 42 height 7
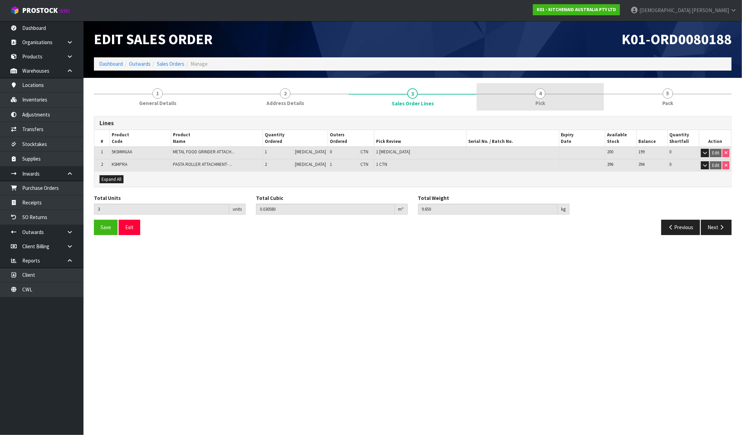
click at [551, 100] on link "4 Pick" at bounding box center [541, 96] width 128 height 27
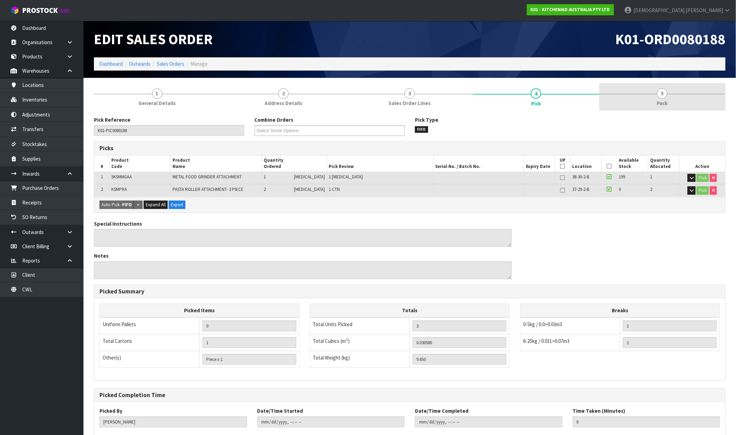
click at [641, 98] on link "5 Pack" at bounding box center [662, 96] width 126 height 27
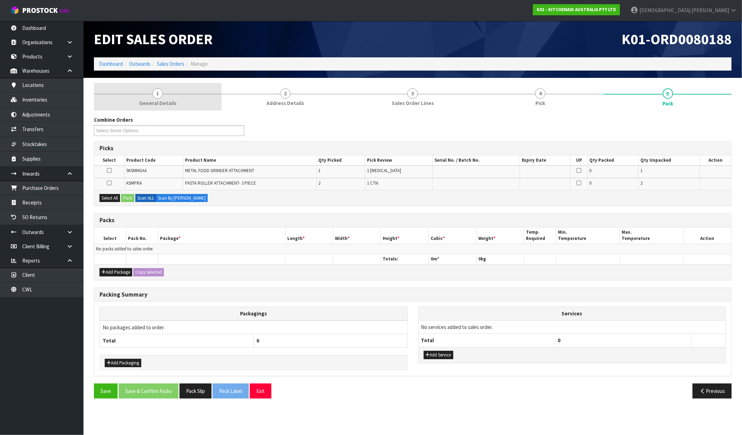
click at [171, 102] on span "General Details" at bounding box center [157, 103] width 37 height 7
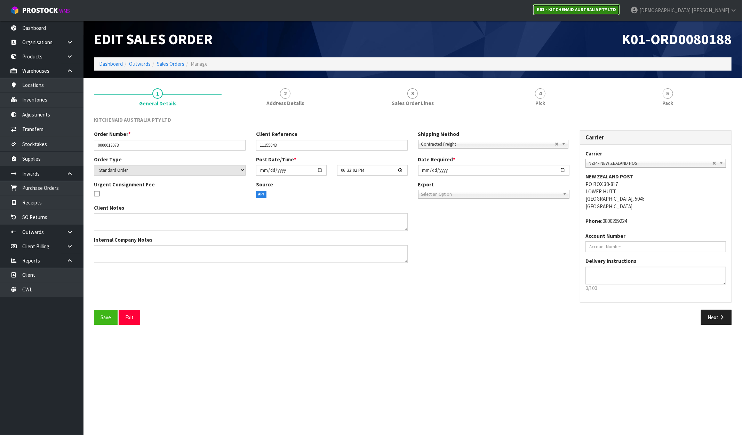
click at [614, 7] on strong "K01 - KITCHENAID AUSTRALIA PTY LTD" at bounding box center [576, 10] width 79 height 6
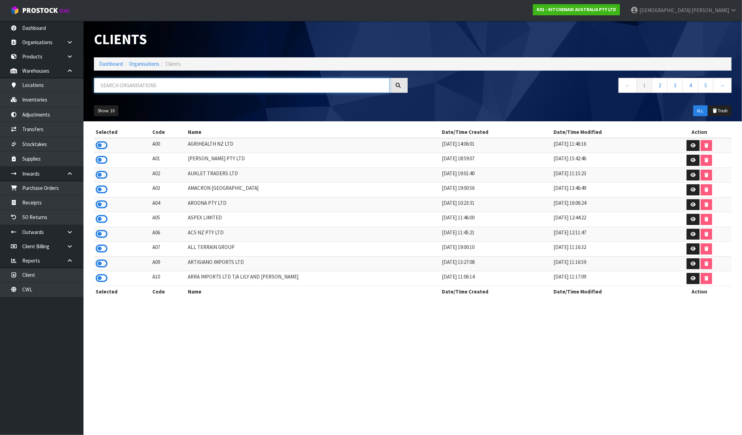
click at [157, 85] on input "text" at bounding box center [242, 85] width 296 height 15
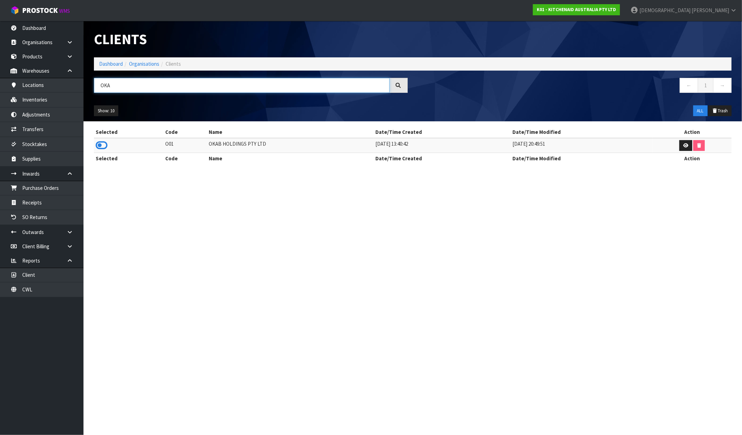
type input "OKA"
click at [109, 146] on td at bounding box center [129, 145] width 70 height 15
click at [104, 146] on icon at bounding box center [102, 145] width 12 height 10
click at [110, 63] on link "Dashboard" at bounding box center [111, 64] width 24 height 7
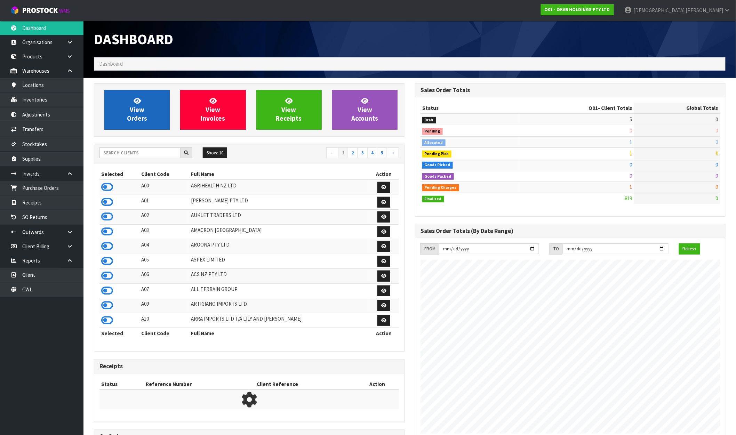
scroll to position [516, 321]
click at [144, 117] on span "View Orders" at bounding box center [137, 110] width 20 height 26
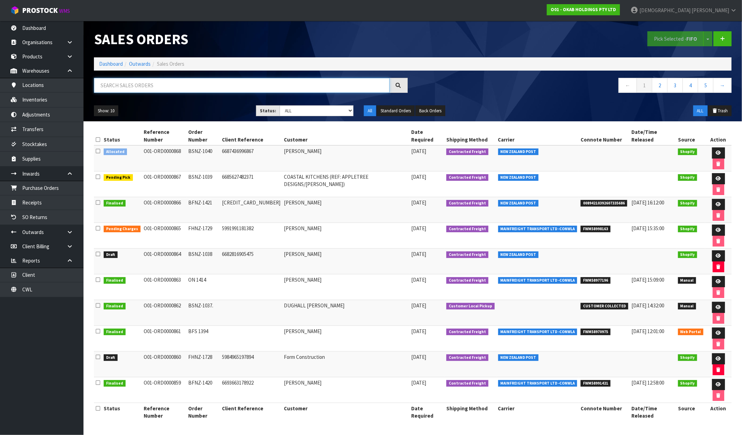
click at [171, 87] on input "text" at bounding box center [242, 85] width 296 height 15
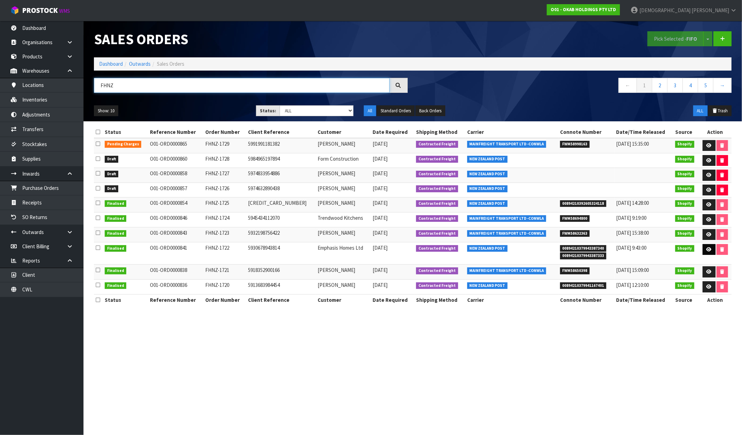
type input "FHNZ"
click at [706, 247] on link at bounding box center [709, 249] width 13 height 11
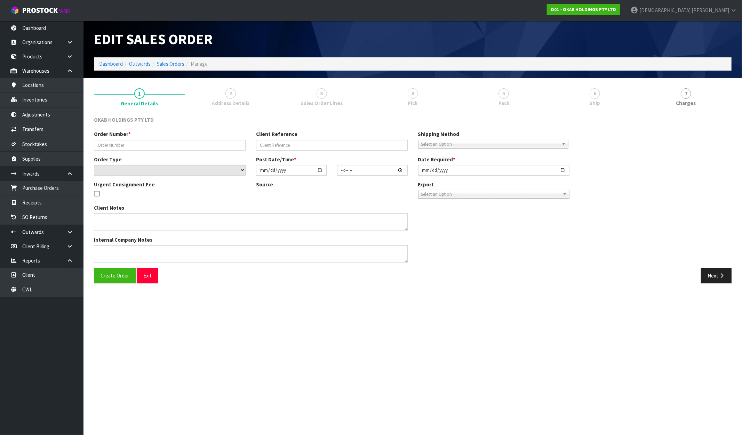
type input "FHNZ-1722"
type input "5930678943814"
select select "number:0"
type input "2025-08-26"
type input "13:09:02.000"
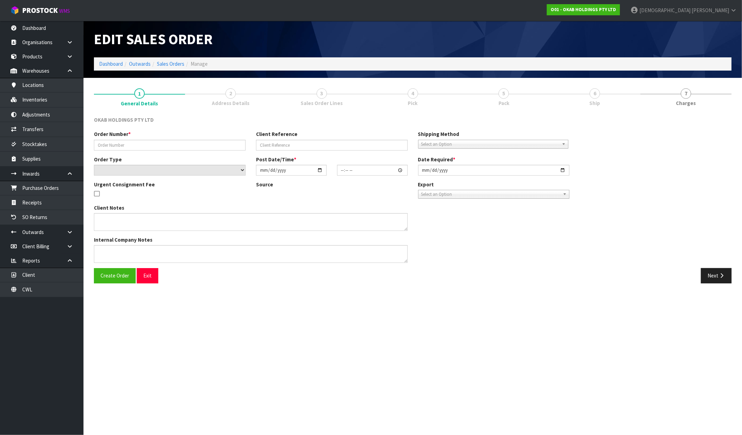
type input "2025-08-27"
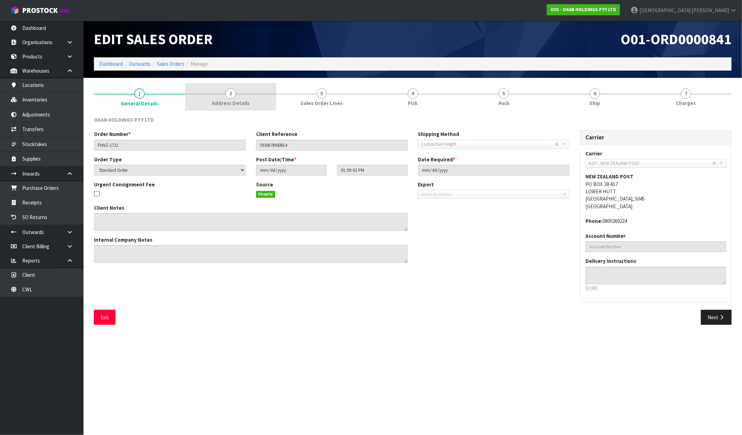
click at [244, 101] on span "Address Details" at bounding box center [231, 103] width 38 height 7
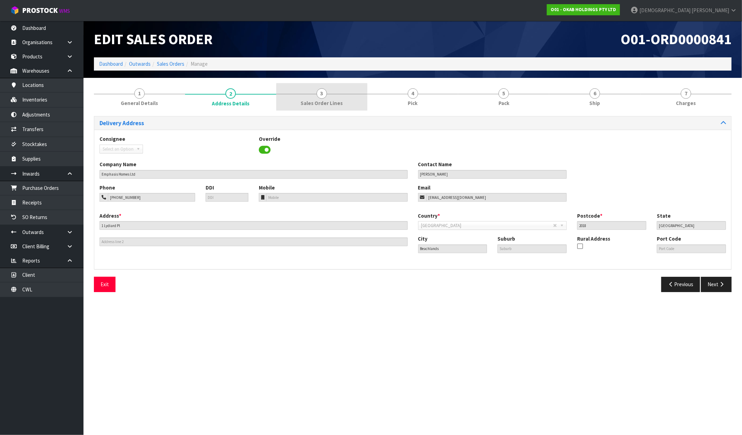
click at [322, 96] on span "3" at bounding box center [322, 93] width 10 height 10
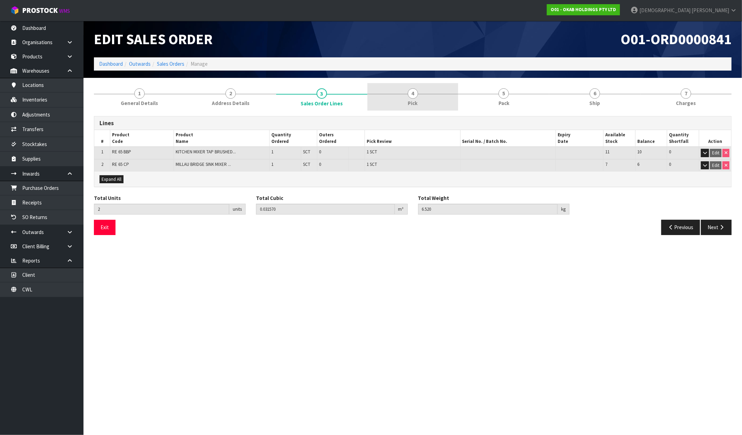
click at [427, 96] on link "4 Pick" at bounding box center [412, 96] width 91 height 27
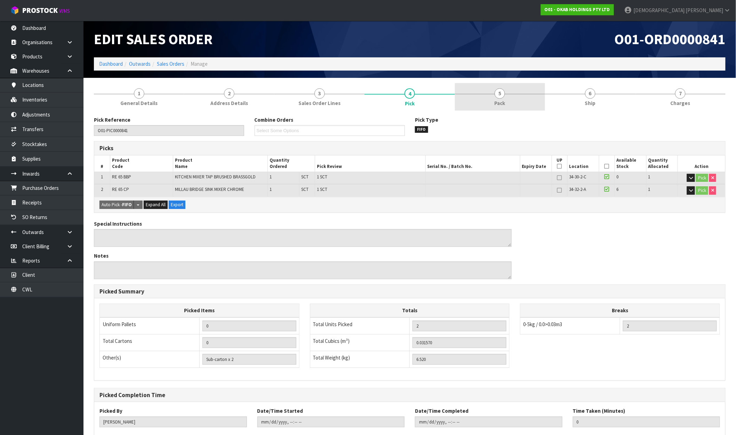
click at [482, 97] on link "5 Pack" at bounding box center [500, 96] width 90 height 27
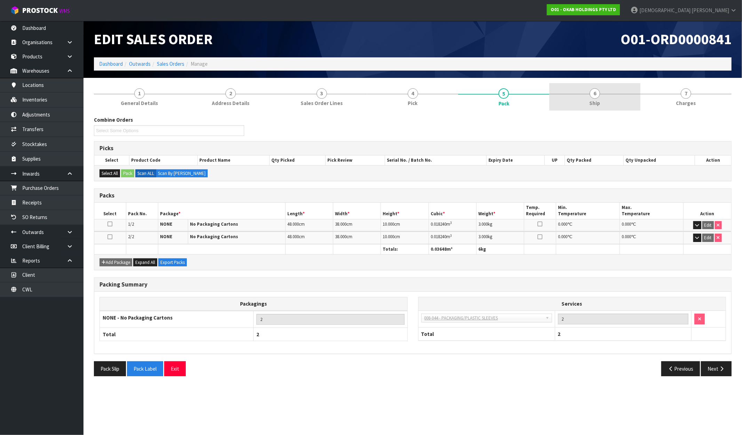
click at [579, 100] on link "6 Ship" at bounding box center [594, 96] width 91 height 27
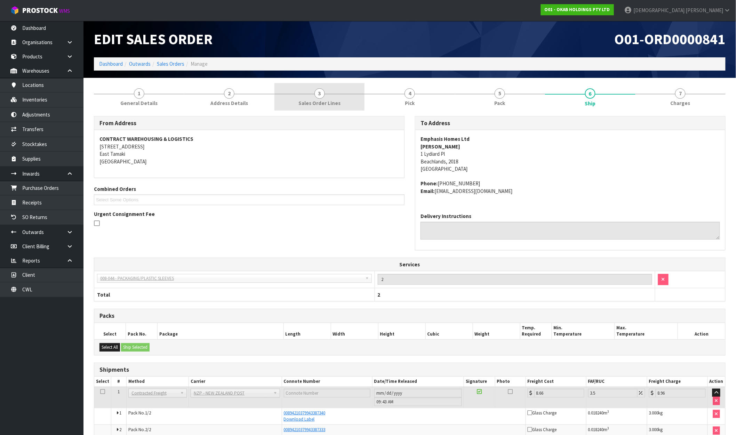
click at [358, 103] on link "3 Sales Order Lines" at bounding box center [320, 96] width 90 height 27
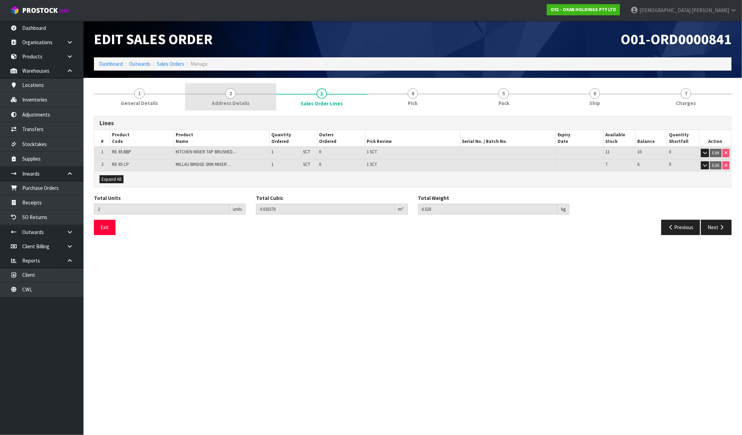
click at [260, 103] on link "2 Address Details" at bounding box center [230, 96] width 91 height 27
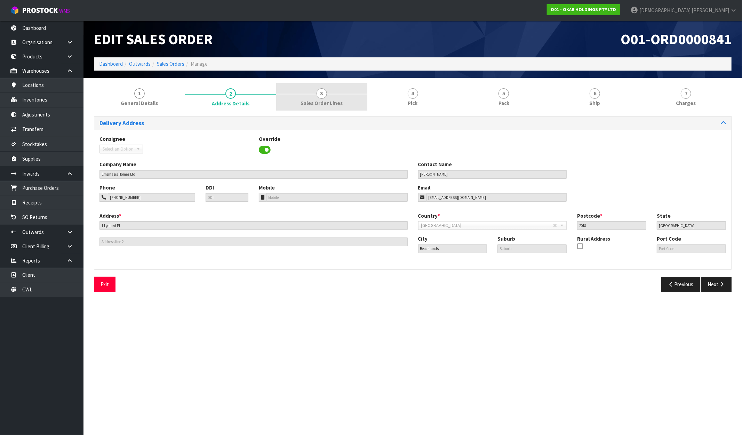
click at [362, 102] on link "3 Sales Order Lines" at bounding box center [321, 96] width 91 height 27
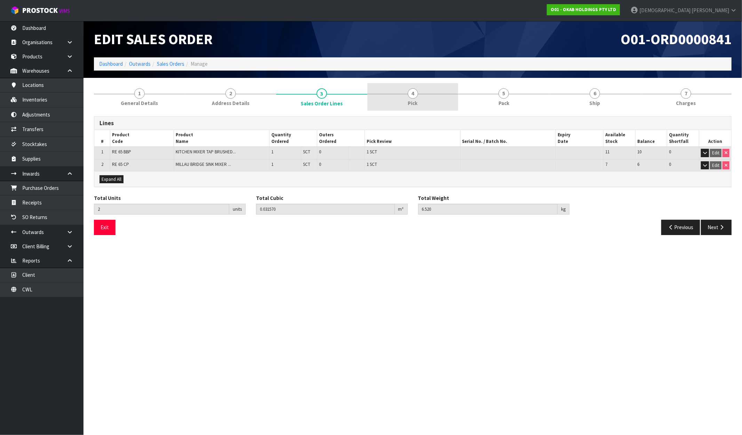
click at [421, 99] on link "4 Pick" at bounding box center [412, 96] width 91 height 27
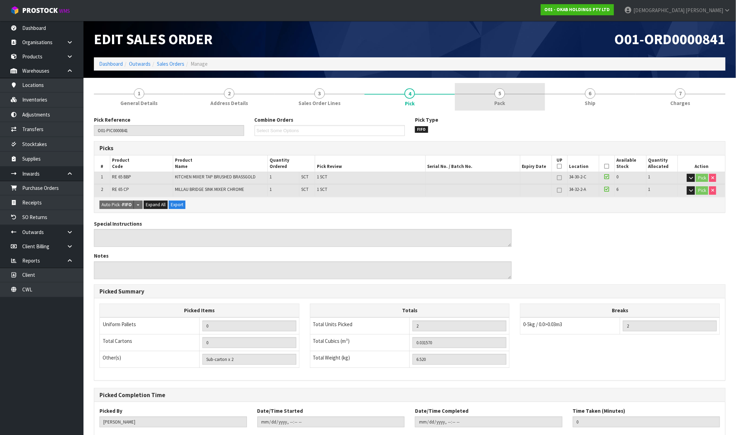
click at [509, 97] on link "5 Pack" at bounding box center [500, 96] width 90 height 27
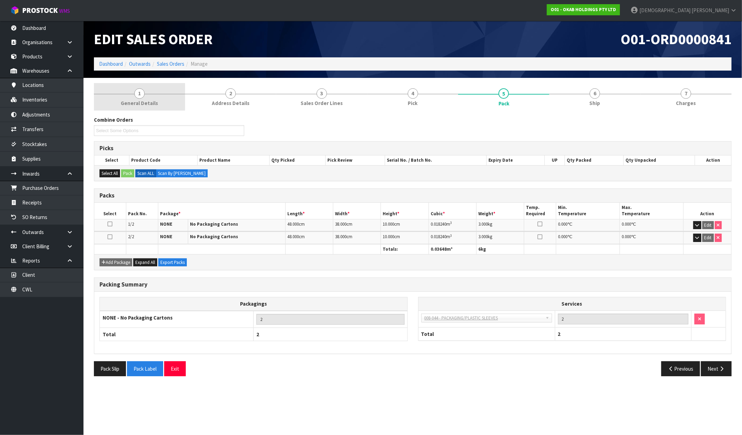
click at [173, 105] on link "1 General Details" at bounding box center [139, 96] width 91 height 27
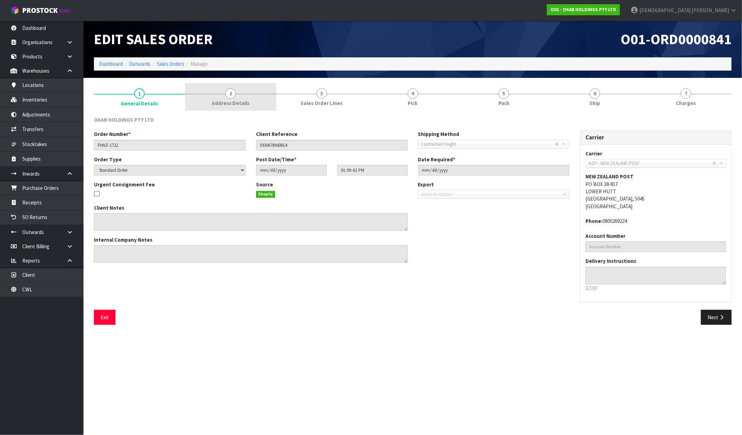
click at [234, 103] on span "Address Details" at bounding box center [231, 103] width 38 height 7
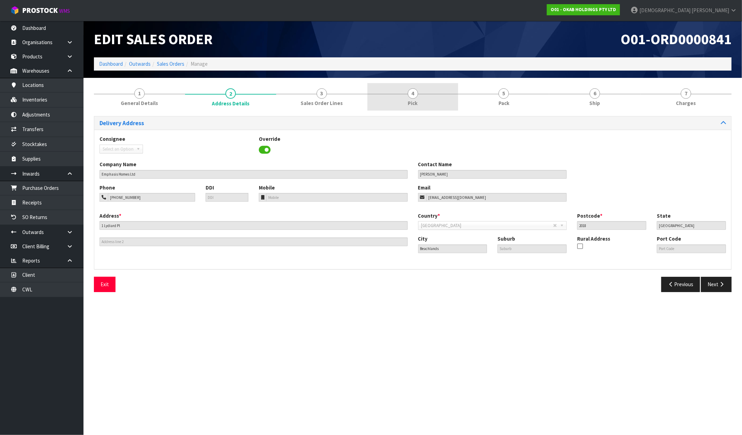
click at [420, 100] on link "4 Pick" at bounding box center [412, 96] width 91 height 27
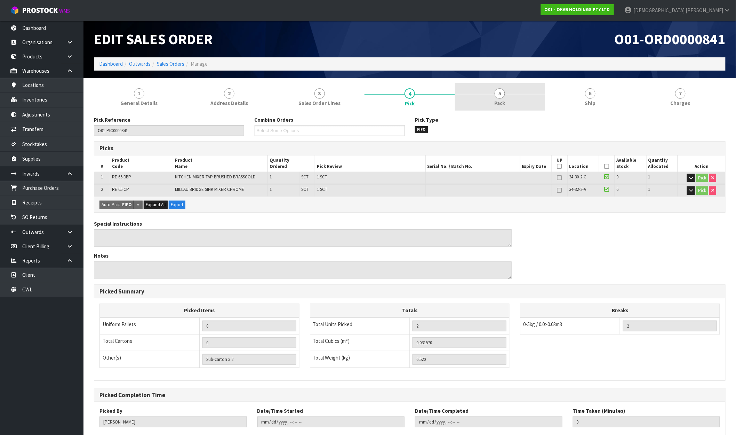
click at [492, 100] on link "5 Pack" at bounding box center [500, 96] width 90 height 27
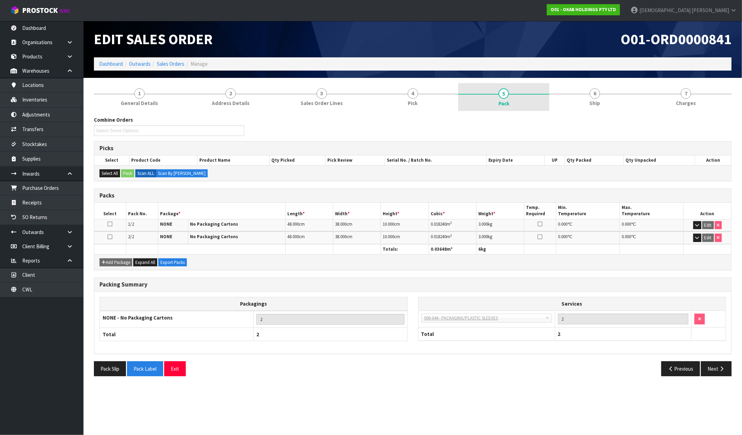
click at [474, 101] on link "5 Pack" at bounding box center [503, 97] width 91 height 28
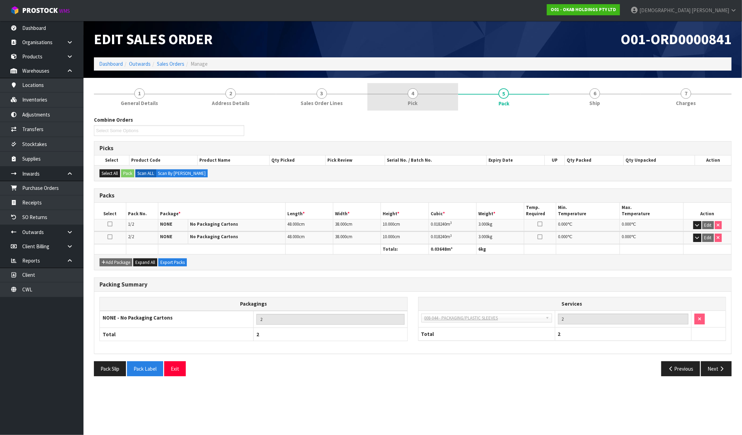
click at [431, 101] on link "4 Pick" at bounding box center [412, 96] width 91 height 27
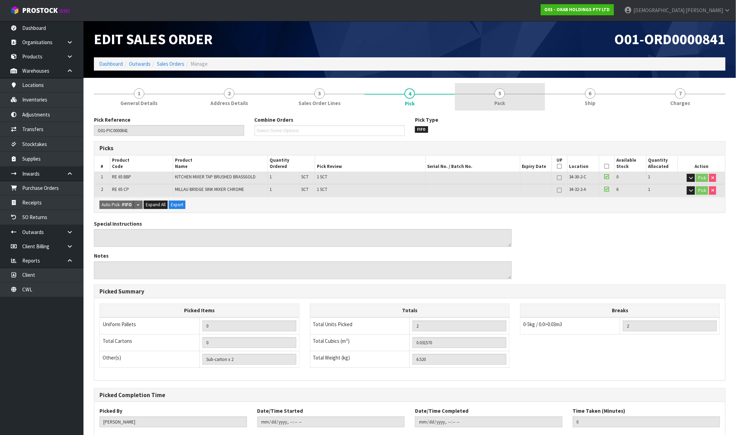
click at [503, 101] on span "Pack" at bounding box center [500, 103] width 11 height 7
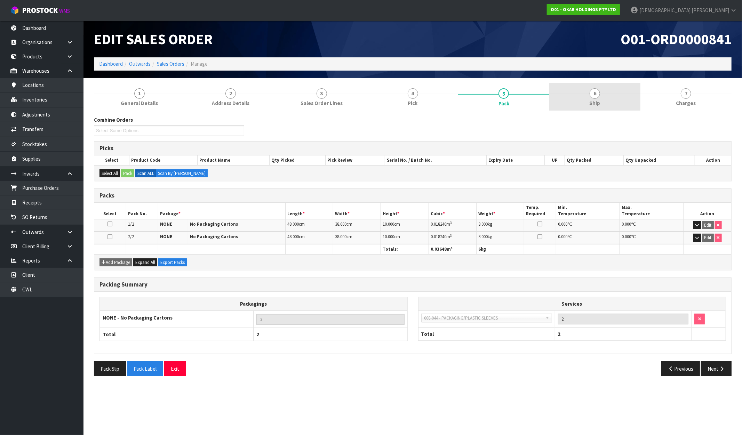
click at [582, 95] on link "6 Ship" at bounding box center [594, 96] width 91 height 27
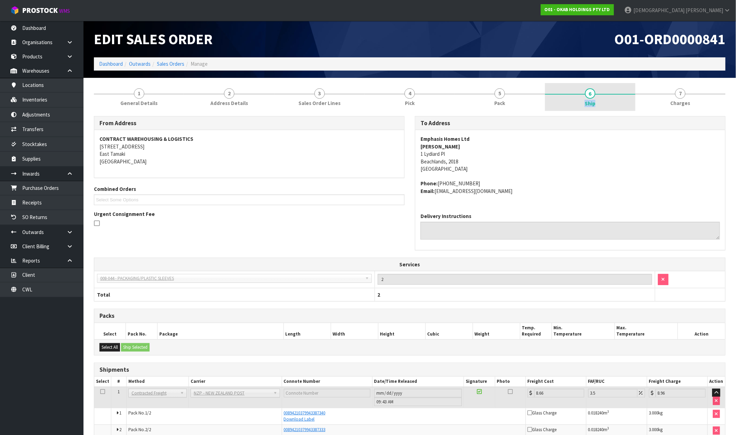
click at [583, 95] on link "6 Ship" at bounding box center [590, 97] width 90 height 28
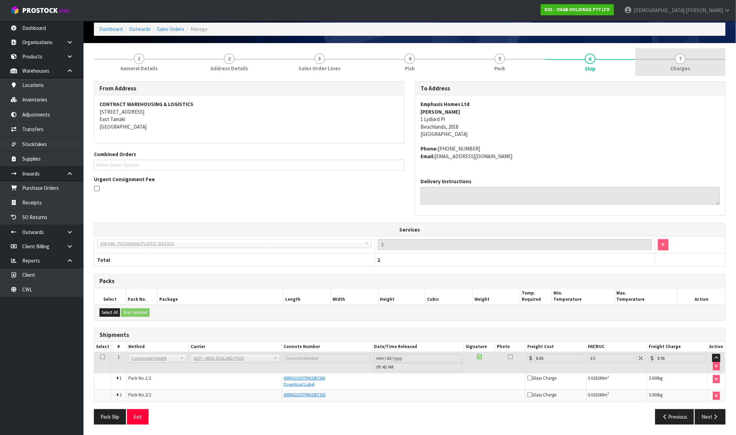
click at [674, 62] on link "7 Charges" at bounding box center [681, 61] width 90 height 27
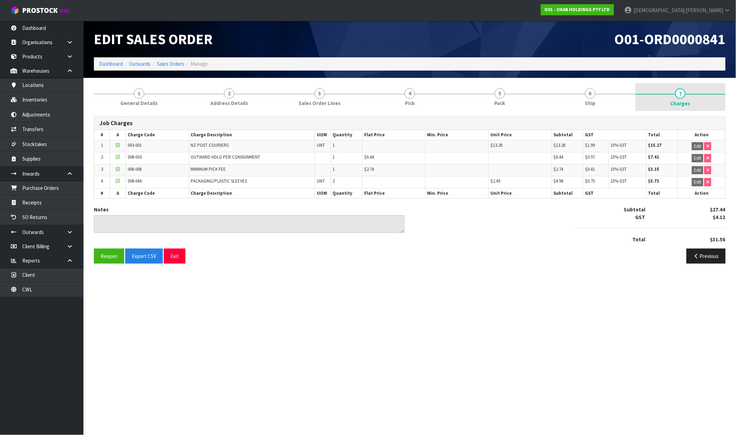
scroll to position [0, 0]
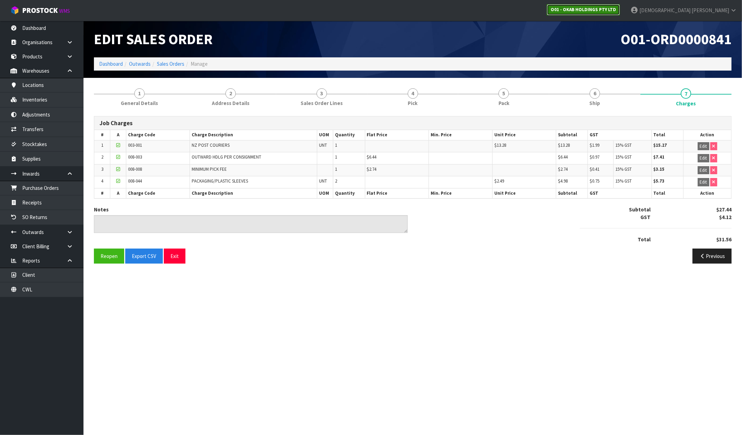
click at [620, 5] on link "O01 - OKAB HOLDINGS PTY LTD" at bounding box center [583, 9] width 73 height 11
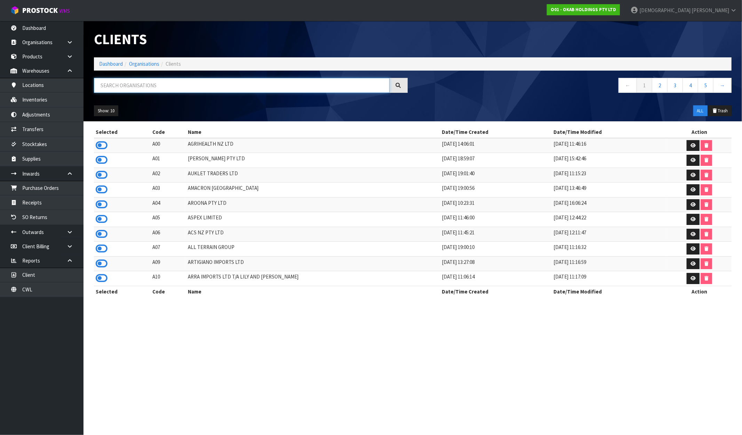
click at [216, 87] on input "text" at bounding box center [242, 85] width 296 height 15
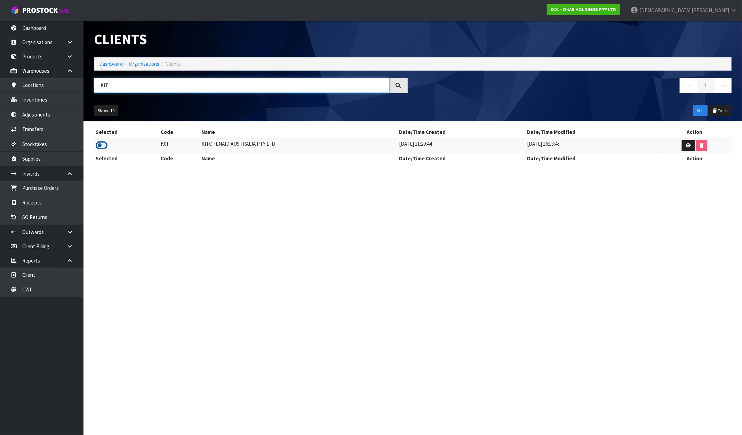
type input "KIT"
click at [103, 148] on icon at bounding box center [102, 145] width 12 height 10
click at [111, 65] on link "Dashboard" at bounding box center [111, 64] width 24 height 7
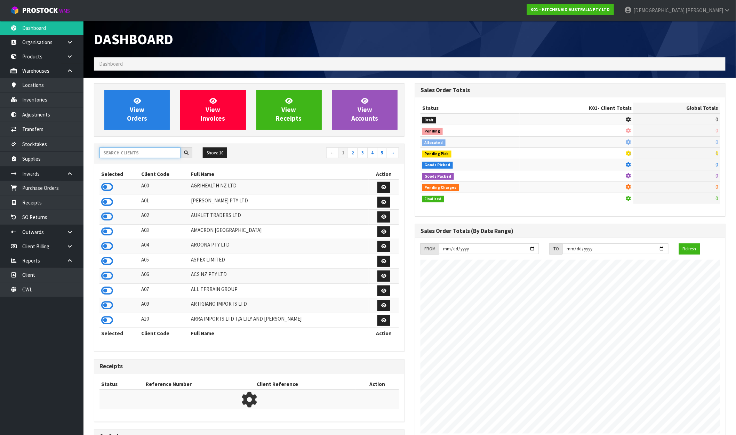
click at [155, 157] on input "text" at bounding box center [140, 153] width 81 height 11
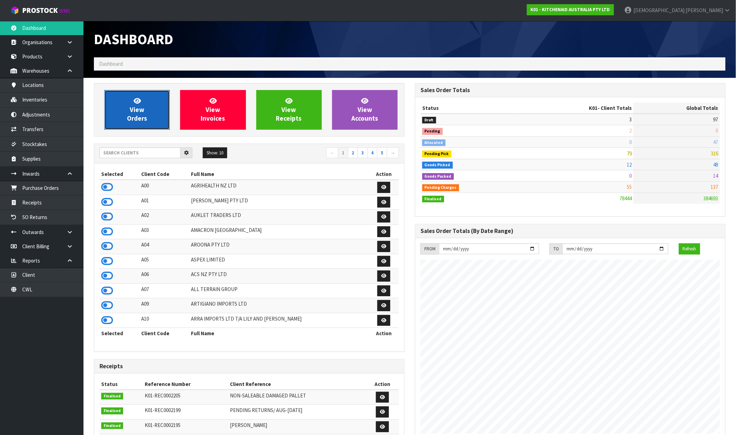
click at [159, 95] on link "View Orders" at bounding box center [136, 110] width 65 height 40
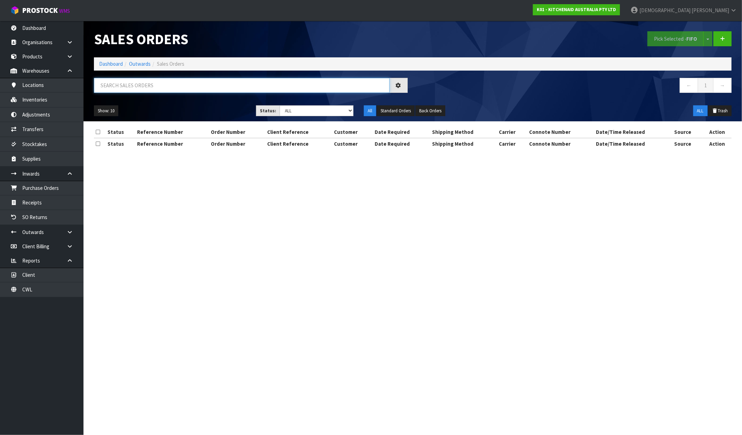
click at [149, 82] on input "text" at bounding box center [242, 85] width 296 height 15
paste input "WO-28857"
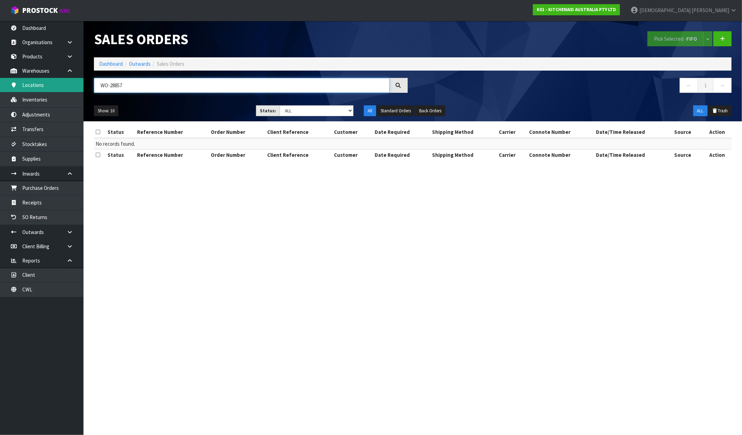
drag, startPoint x: 131, startPoint y: 85, endPoint x: 68, endPoint y: 87, distance: 62.7
click at [68, 87] on body "Toggle navigation ProStock WMS K01 - KITCHENAID AUSTRALIA PTY LTD [PERSON_NAME]…" at bounding box center [371, 217] width 742 height 435
paste input "Monica Skarin"
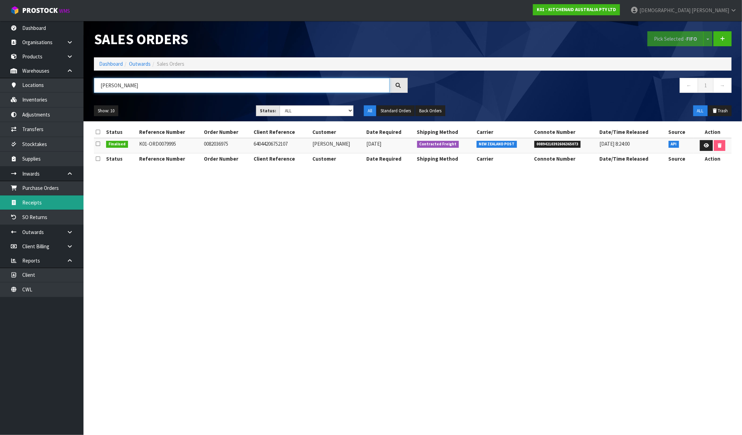
type input "MONICA SKARIN"
click at [705, 143] on icon at bounding box center [706, 145] width 5 height 5
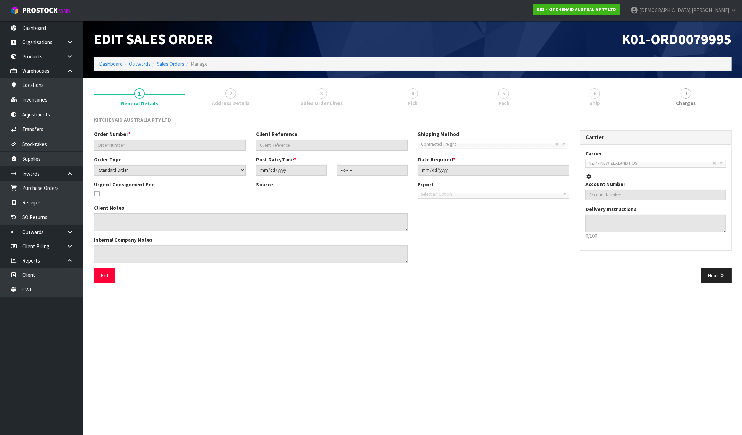
type input "0082036975"
type input "64044206752107"
select select "number:0"
type input "2025-10-01"
type input "12:40:08.000"
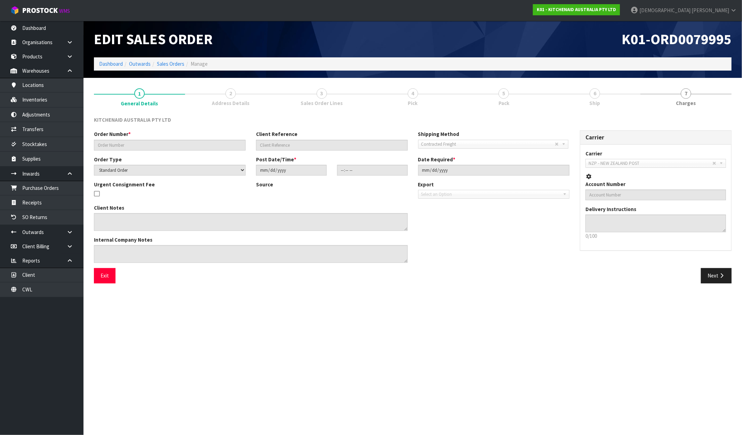
type input "2025-10-01"
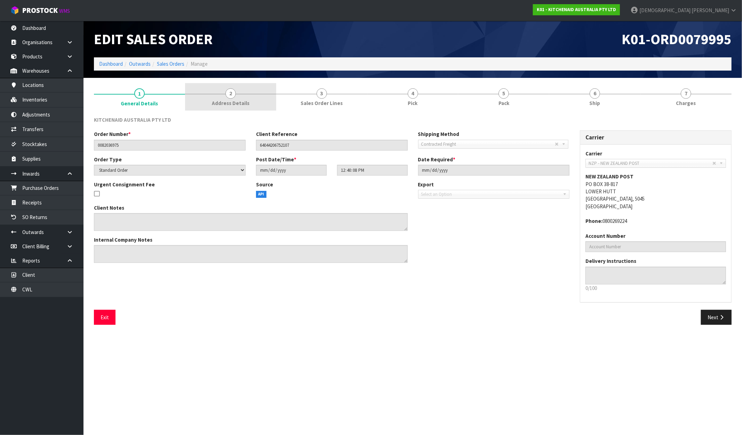
click at [238, 94] on div at bounding box center [230, 94] width 91 height 0
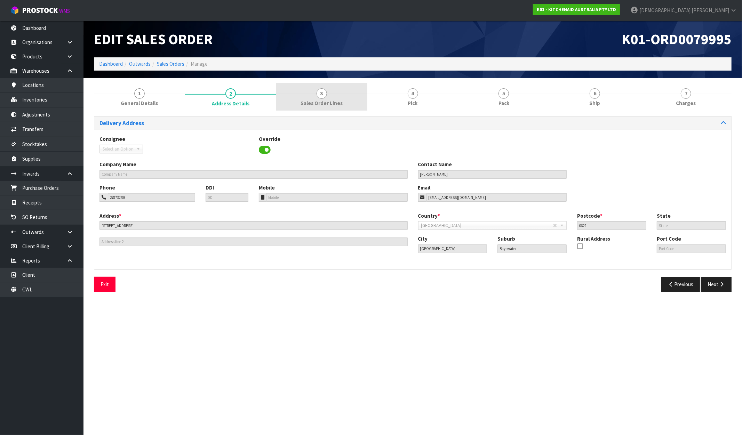
click at [322, 97] on span "3" at bounding box center [322, 93] width 10 height 10
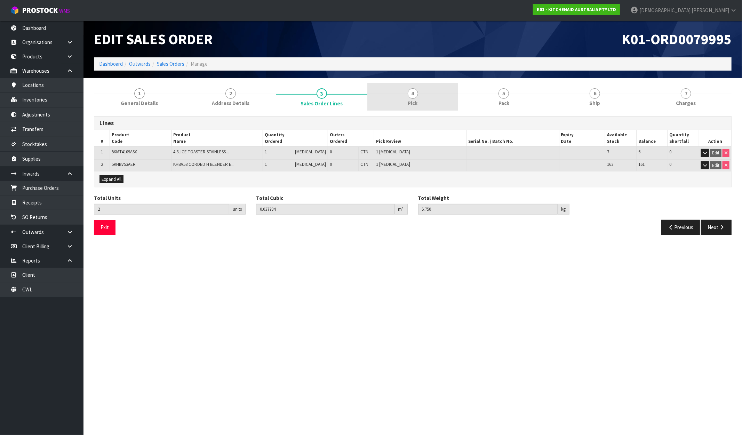
click at [440, 101] on link "4 Pick" at bounding box center [412, 96] width 91 height 27
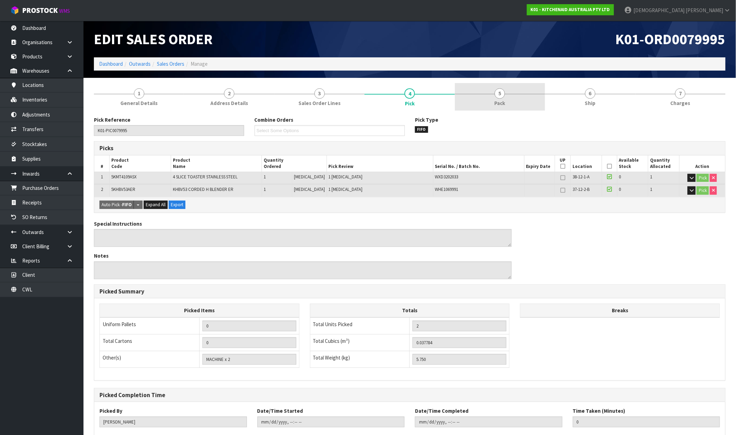
click at [518, 101] on link "5 Pack" at bounding box center [500, 96] width 90 height 27
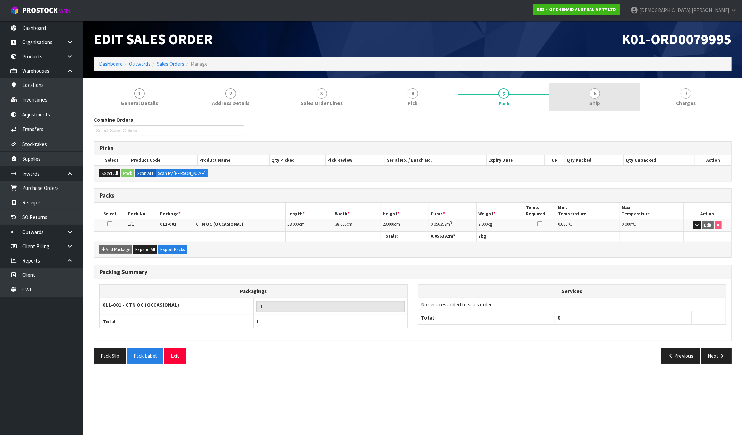
click at [578, 97] on link "6 Ship" at bounding box center [594, 96] width 91 height 27
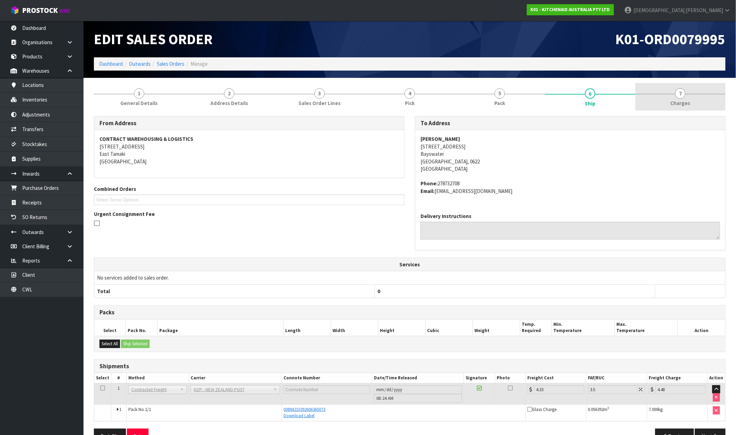
click at [669, 98] on link "7 Charges" at bounding box center [681, 96] width 90 height 27
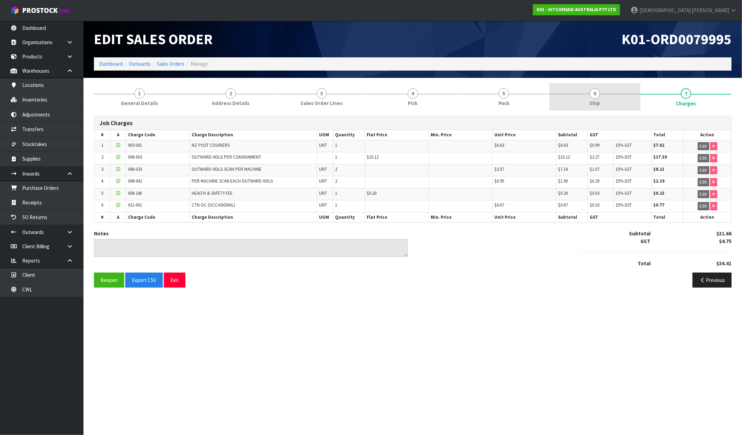
click at [592, 83] on link "6 Ship" at bounding box center [594, 96] width 91 height 27
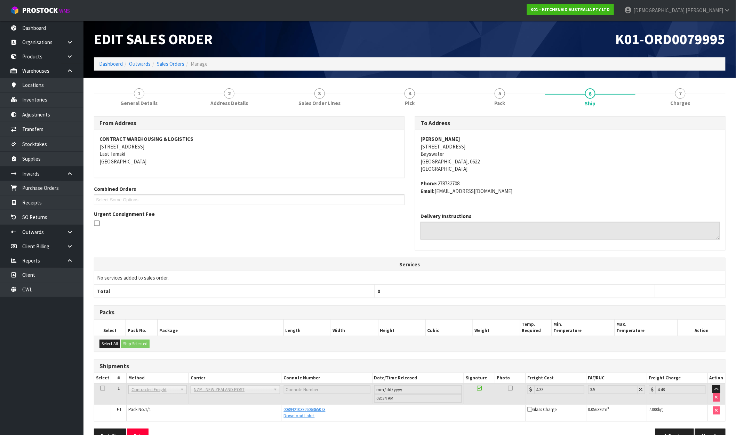
click at [489, 98] on link "5 Pack" at bounding box center [500, 96] width 90 height 27
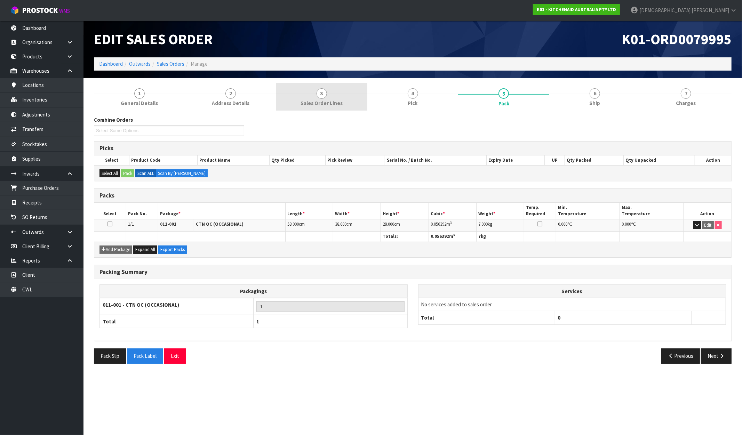
click at [294, 100] on link "3 Sales Order Lines" at bounding box center [321, 96] width 91 height 27
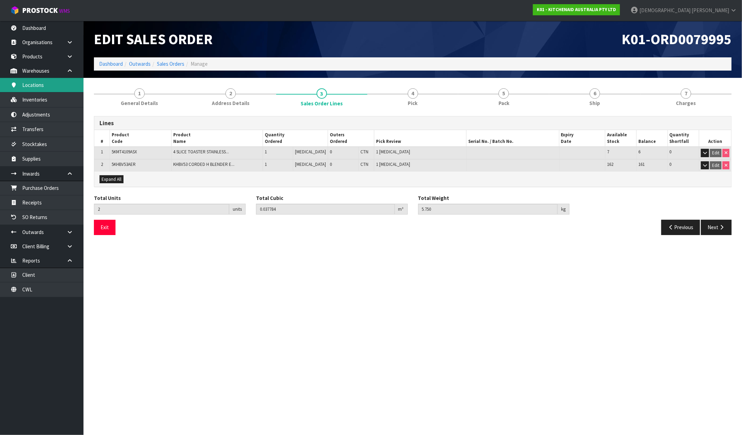
click at [41, 89] on link "Locations" at bounding box center [41, 85] width 83 height 14
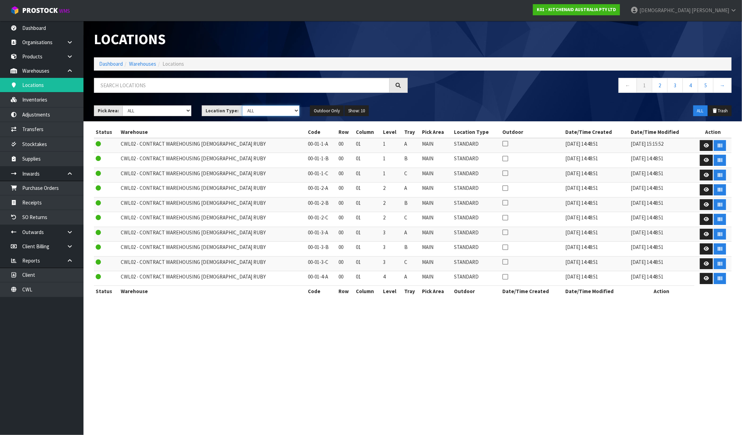
click at [268, 109] on select "Standard Parts Dangerous Chiller Fridge Freezer ALL" at bounding box center [270, 110] width 57 height 11
click at [182, 110] on select "Main Refurb Damaged Parts Showroom Yard Cross-dock ALL" at bounding box center [156, 110] width 69 height 11
click at [451, 110] on ul "Outdoor Only Show: 10 5 10 25 50" at bounding box center [386, 110] width 152 height 11
click at [347, 110] on button "Show: 10" at bounding box center [356, 110] width 24 height 11
click at [359, 151] on link "50" at bounding box center [372, 152] width 55 height 9
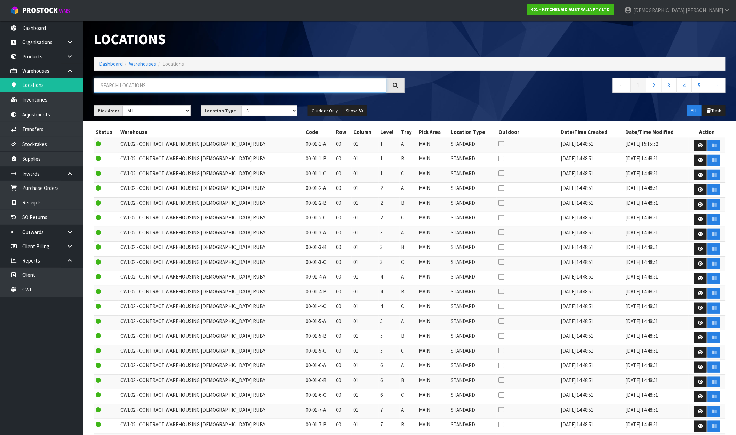
click at [224, 85] on input "text" at bounding box center [240, 85] width 293 height 15
click at [150, 81] on input "text" at bounding box center [240, 85] width 293 height 15
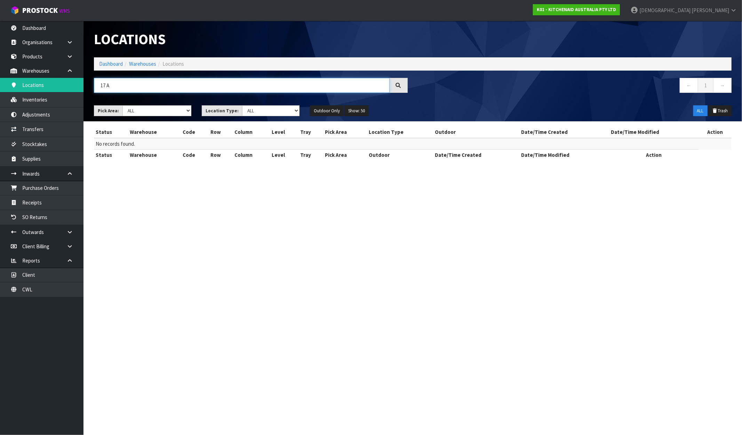
drag, startPoint x: 150, startPoint y: 81, endPoint x: 86, endPoint y: 81, distance: 64.0
click at [86, 81] on header "Locations Dashboard Warehouses Locations 17 A ← 1 → Pick Area: Main Refurb Dama…" at bounding box center [412, 71] width 659 height 101
type input "AL"
click at [401, 105] on ul "Outdoor Only Show: 50 5 10 25 50" at bounding box center [386, 110] width 152 height 11
drag, startPoint x: 89, startPoint y: 86, endPoint x: 75, endPoint y: 87, distance: 13.3
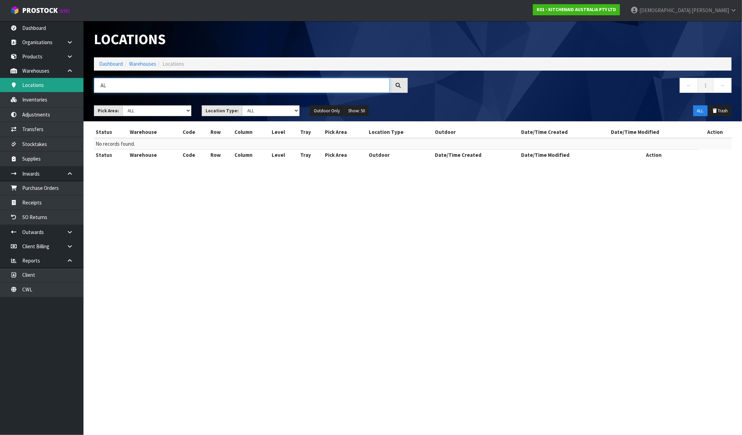
click at [76, 87] on body "Toggle navigation ProStock WMS K01 - KITCHENAID AUSTRALIA PTY LTD [PERSON_NAME]…" at bounding box center [371, 217] width 742 height 435
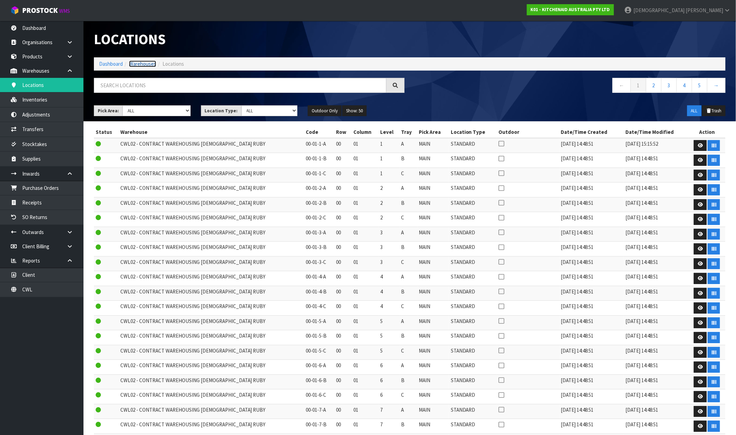
click at [139, 64] on link "Warehouses" at bounding box center [142, 64] width 27 height 7
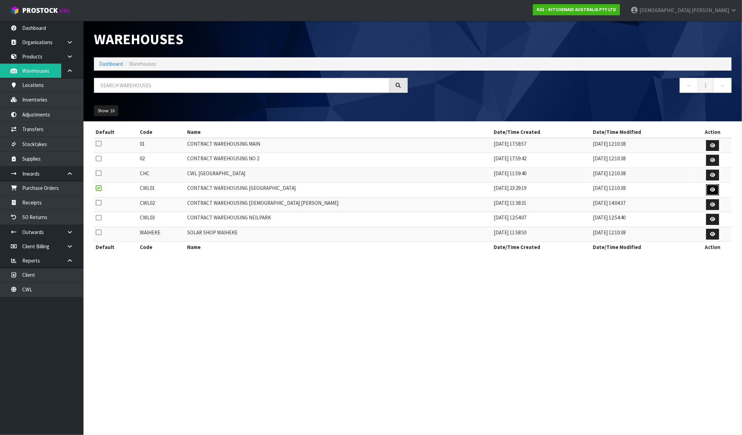
click at [714, 188] on link at bounding box center [712, 189] width 13 height 11
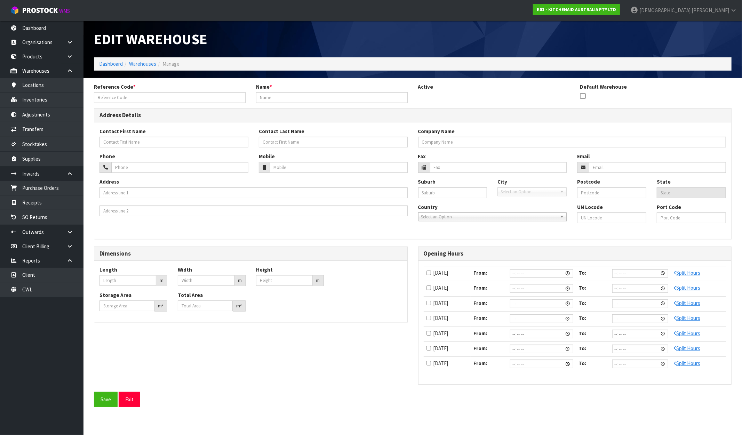
type input "CWL01"
type input "CONTRACT WAREHOUSING [GEOGRAPHIC_DATA]"
type input "[STREET_ADDRESS]"
type input "EAST TAMAKI"
type input "2013"
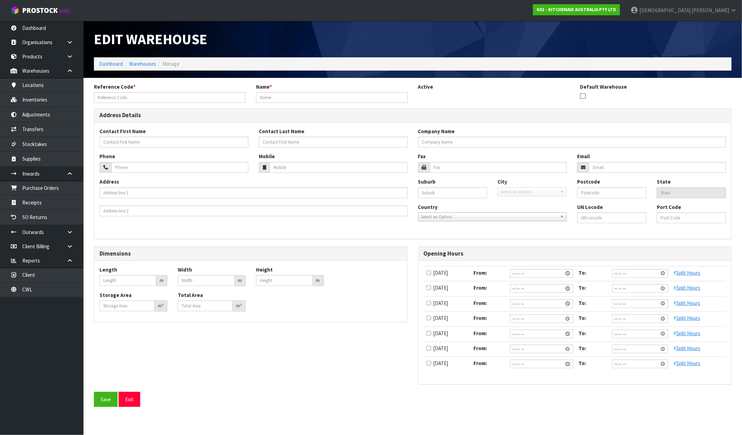
type input "AUK"
type input "0.000"
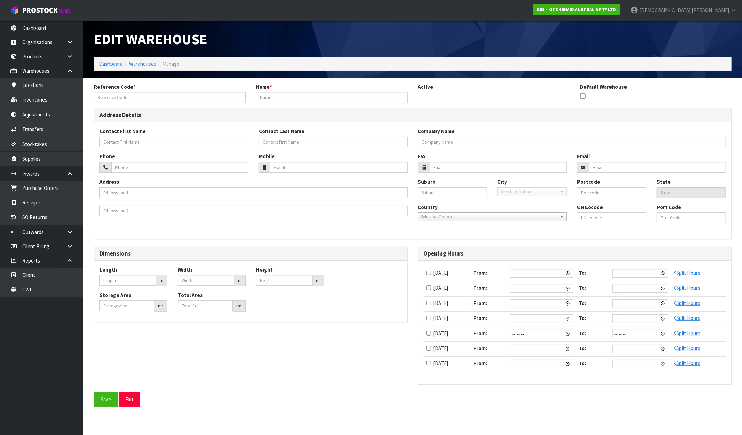
type input "0.000"
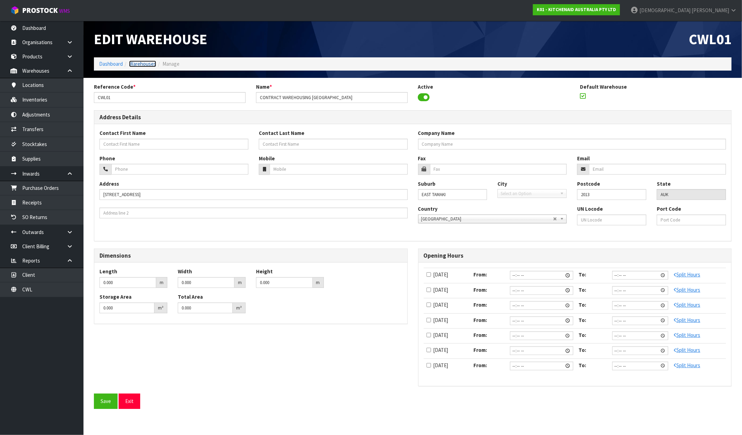
click at [151, 66] on link "Warehouses" at bounding box center [142, 64] width 27 height 7
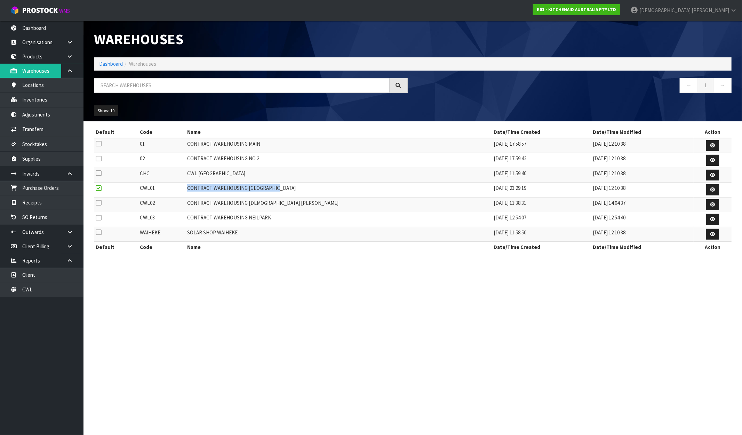
drag, startPoint x: 305, startPoint y: 190, endPoint x: 207, endPoint y: 190, distance: 98.1
click at [207, 190] on td "CONTRACT WAREHOUSING [GEOGRAPHIC_DATA]" at bounding box center [338, 190] width 307 height 15
drag, startPoint x: 164, startPoint y: 189, endPoint x: 137, endPoint y: 189, distance: 26.5
click at [137, 189] on tr "CWL01 CONTRACT WAREHOUSING ALLENS ROAD [DATE] 23:29:19 [DATE] 12:10:38" at bounding box center [413, 190] width 638 height 15
copy tr "CWL01"
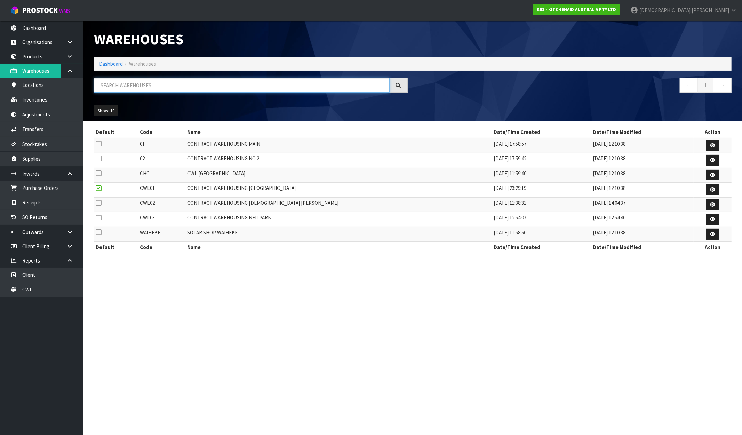
click at [164, 88] on input "text" at bounding box center [242, 85] width 296 height 15
paste input "CWL01"
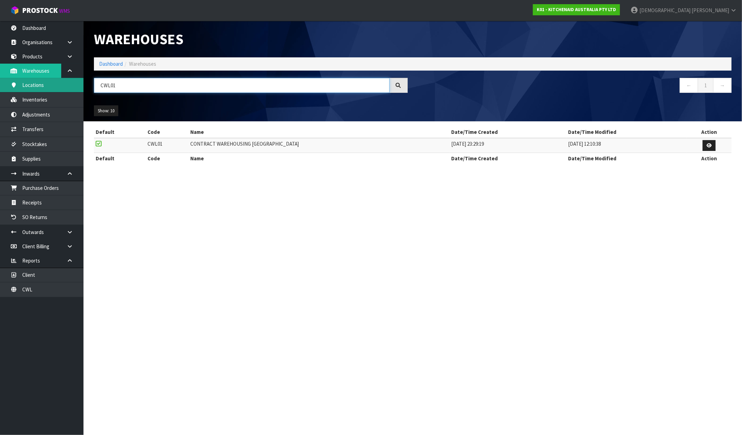
type input "CWL01"
click at [43, 86] on link "Locations" at bounding box center [41, 85] width 83 height 14
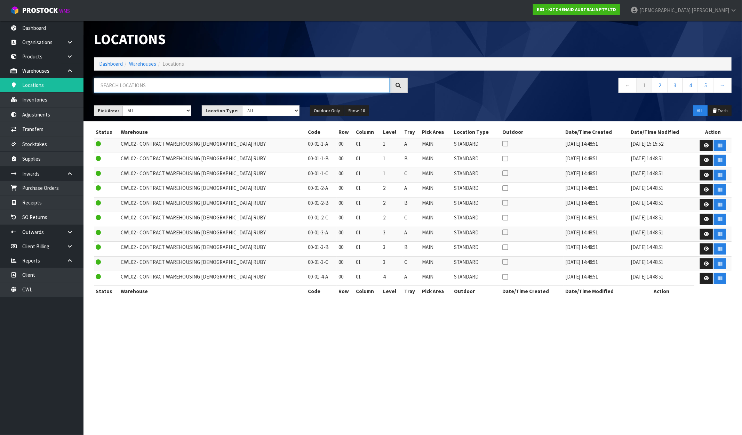
click at [159, 88] on input "text" at bounding box center [242, 85] width 296 height 15
paste input "CWL01"
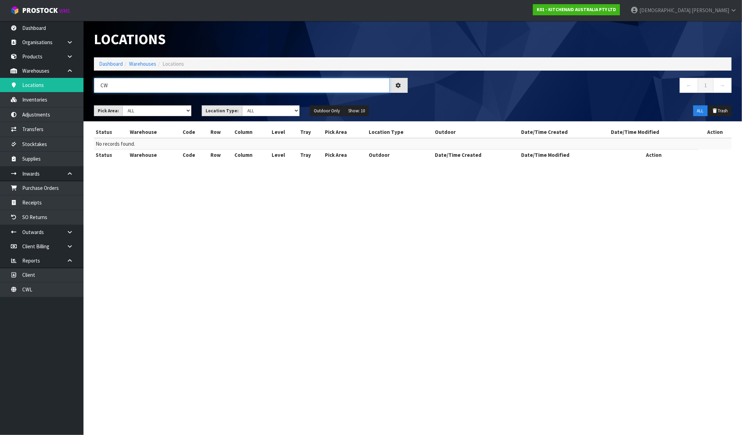
type input "C"
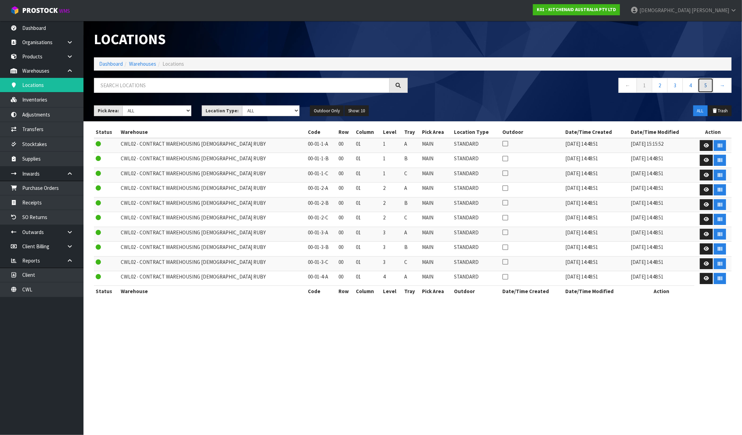
click at [710, 86] on link "5" at bounding box center [706, 85] width 16 height 15
click at [710, 86] on link "7" at bounding box center [706, 85] width 16 height 15
click at [710, 86] on link "9" at bounding box center [706, 85] width 16 height 15
click at [362, 112] on button "Show: 10" at bounding box center [356, 110] width 24 height 11
click at [368, 152] on link "50" at bounding box center [372, 152] width 55 height 9
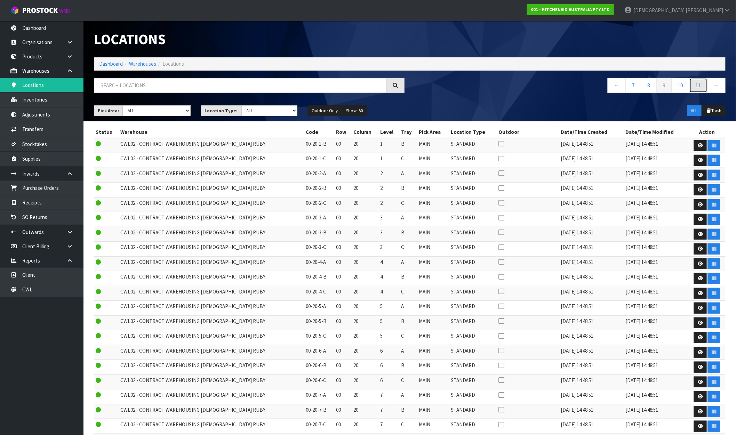
click at [704, 87] on link "11" at bounding box center [699, 85] width 18 height 15
click at [704, 87] on link "13" at bounding box center [699, 85] width 18 height 15
click at [704, 87] on link "15" at bounding box center [699, 85] width 18 height 15
click at [704, 87] on link "17" at bounding box center [699, 85] width 18 height 15
click at [704, 87] on link "19" at bounding box center [699, 85] width 18 height 15
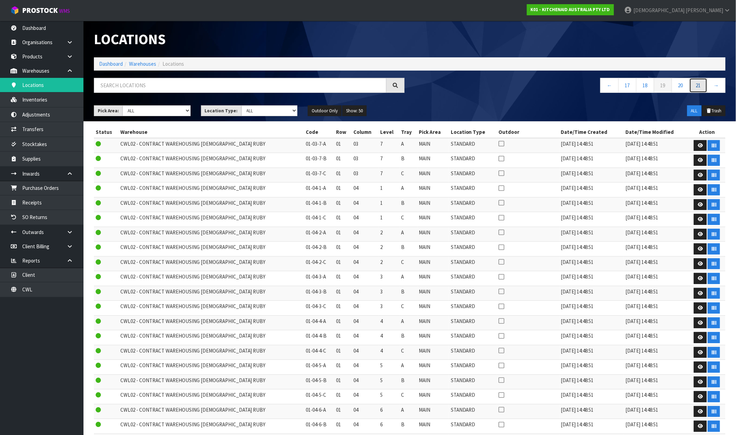
click at [704, 87] on link "21" at bounding box center [699, 85] width 18 height 15
click at [704, 87] on link "23" at bounding box center [699, 85] width 18 height 15
click at [704, 87] on link "25" at bounding box center [699, 85] width 18 height 15
click at [704, 87] on link "27" at bounding box center [699, 85] width 18 height 15
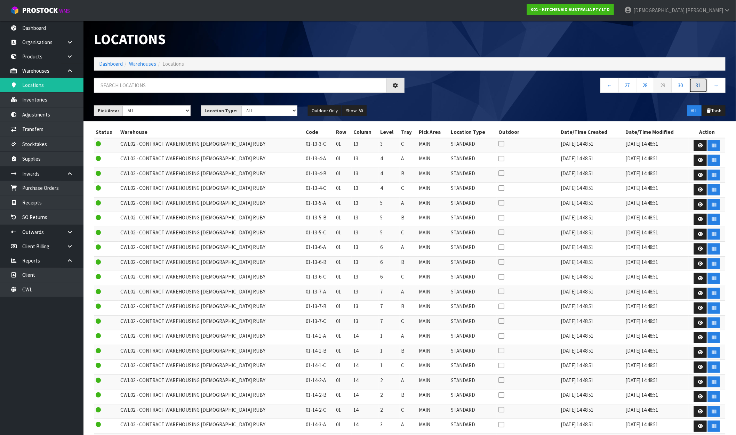
click at [704, 87] on link "31" at bounding box center [699, 85] width 18 height 15
click at [704, 87] on link "33" at bounding box center [699, 85] width 18 height 15
click at [704, 87] on link "37" at bounding box center [699, 85] width 18 height 15
click at [704, 87] on link "39" at bounding box center [699, 85] width 18 height 15
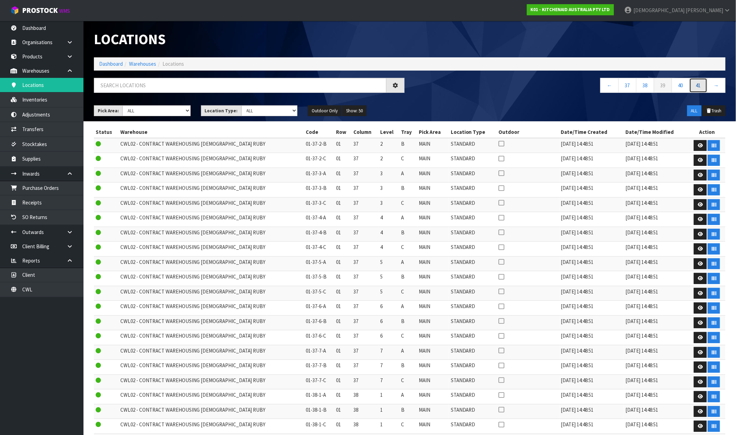
click at [704, 87] on link "41" at bounding box center [699, 85] width 18 height 15
click at [704, 87] on link "43" at bounding box center [699, 85] width 18 height 15
click at [704, 87] on link "47" at bounding box center [699, 85] width 18 height 15
click at [704, 87] on link "49" at bounding box center [699, 85] width 18 height 15
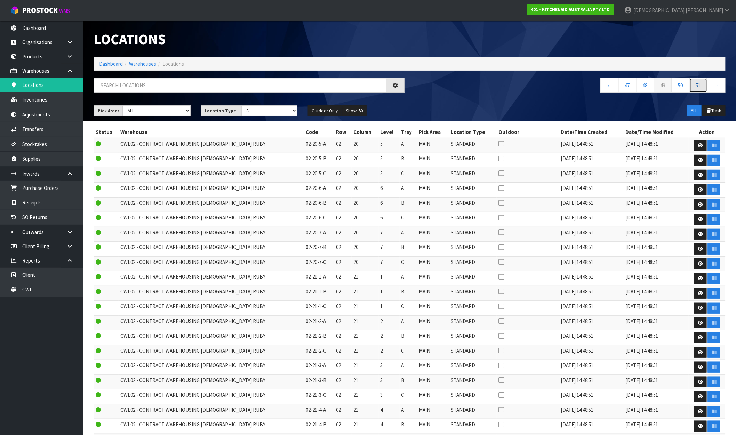
click at [704, 87] on link "51" at bounding box center [699, 85] width 18 height 15
click at [704, 87] on link "55" at bounding box center [699, 85] width 18 height 15
click at [704, 87] on link "57" at bounding box center [699, 85] width 18 height 15
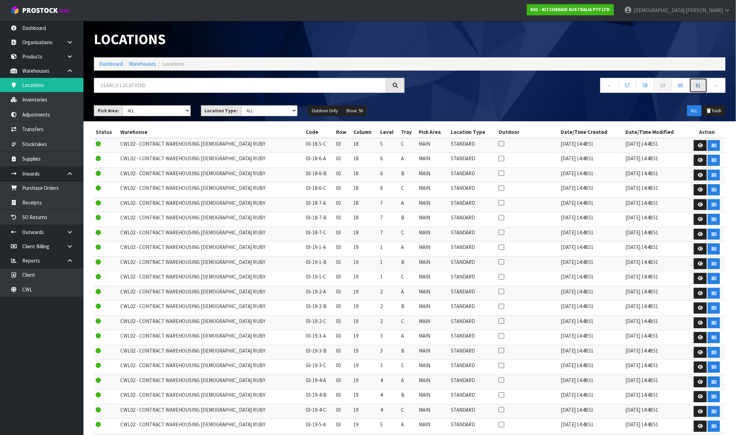
click at [704, 87] on link "61" at bounding box center [699, 85] width 18 height 15
click at [704, 87] on link "63" at bounding box center [699, 85] width 18 height 15
click at [704, 87] on link "65" at bounding box center [699, 85] width 18 height 15
click at [704, 87] on link "67" at bounding box center [699, 85] width 18 height 15
click at [704, 87] on link "69" at bounding box center [699, 85] width 18 height 15
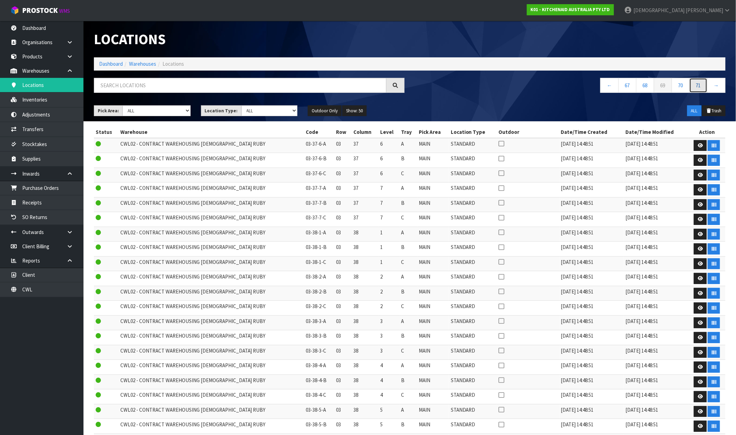
click at [704, 87] on link "71" at bounding box center [699, 85] width 18 height 15
click at [704, 87] on link "73" at bounding box center [699, 85] width 18 height 15
click at [704, 87] on link "77" at bounding box center [699, 85] width 18 height 15
click at [704, 87] on link "79" at bounding box center [699, 85] width 18 height 15
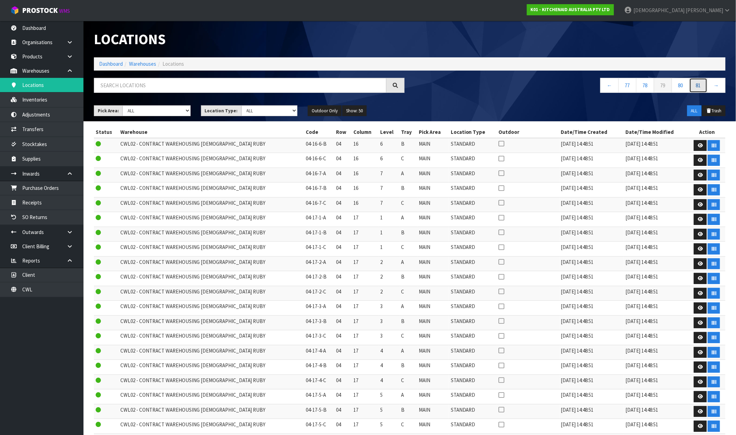
click at [704, 87] on link "81" at bounding box center [699, 85] width 18 height 15
click at [704, 87] on link "83" at bounding box center [699, 85] width 18 height 15
click at [704, 87] on link "87" at bounding box center [699, 85] width 18 height 15
click at [704, 87] on link "89" at bounding box center [699, 85] width 18 height 15
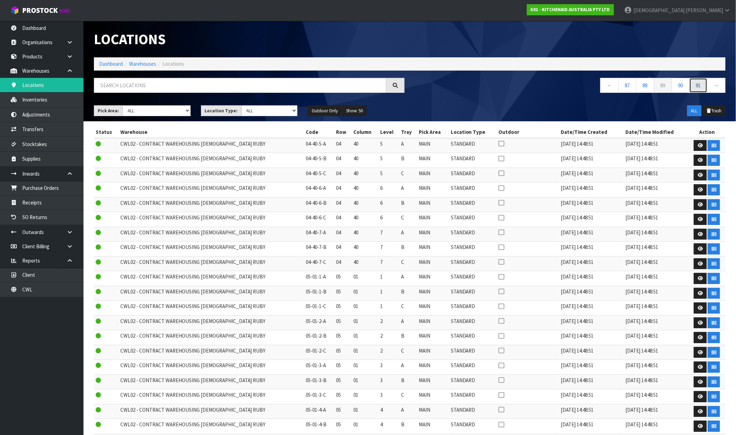
click at [704, 87] on link "91" at bounding box center [699, 85] width 18 height 15
click at [704, 87] on link "93" at bounding box center [699, 85] width 18 height 15
click at [705, 85] on link "97" at bounding box center [699, 85] width 18 height 15
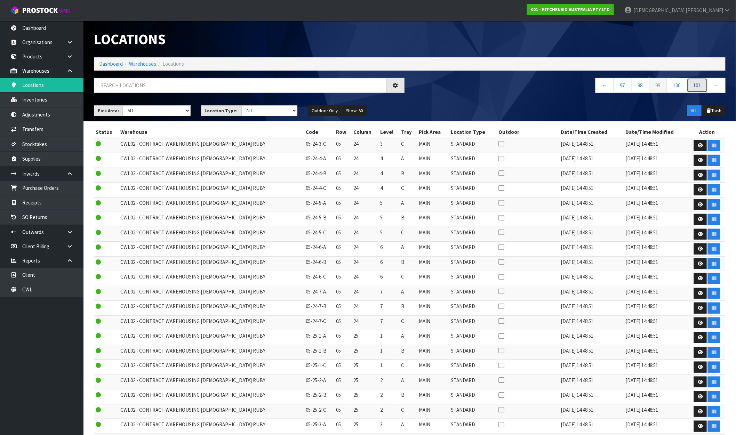
click at [705, 85] on link "101" at bounding box center [697, 85] width 21 height 15
click at [705, 85] on link "103" at bounding box center [697, 85] width 21 height 15
click at [705, 85] on link "105" at bounding box center [697, 85] width 21 height 15
click at [705, 85] on link "109" at bounding box center [697, 85] width 21 height 15
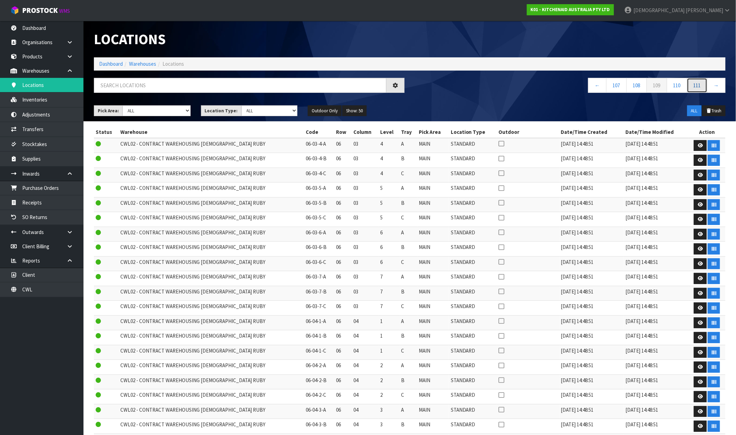
click at [705, 85] on link "111" at bounding box center [697, 85] width 21 height 15
click at [705, 85] on link "113" at bounding box center [697, 85] width 21 height 15
click at [705, 85] on link "115" at bounding box center [697, 85] width 21 height 15
click at [705, 85] on link "119" at bounding box center [697, 85] width 21 height 15
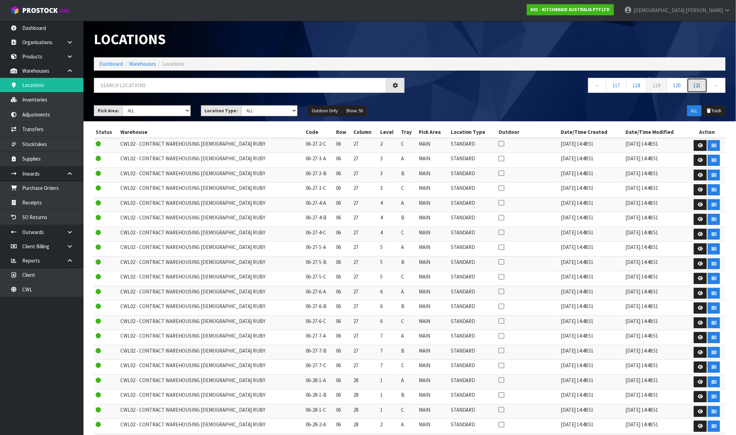
click at [705, 85] on link "121" at bounding box center [697, 85] width 21 height 15
click at [705, 85] on link "123" at bounding box center [697, 85] width 21 height 15
click at [705, 85] on link "125" at bounding box center [697, 85] width 21 height 15
click at [705, 85] on link "127" at bounding box center [697, 85] width 21 height 15
click at [705, 85] on link "129" at bounding box center [697, 85] width 21 height 15
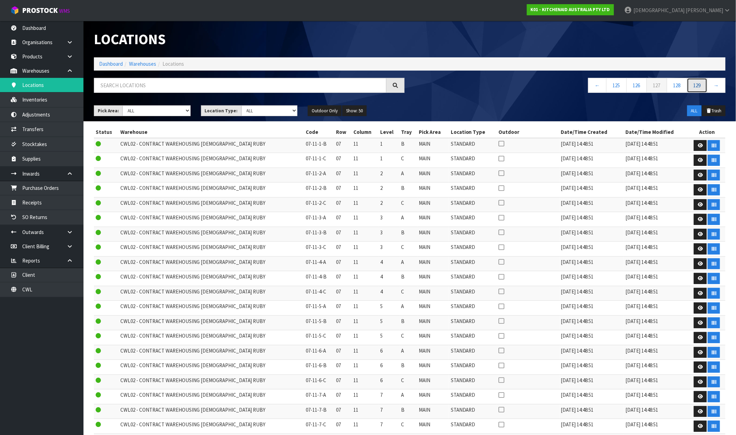
click at [705, 85] on link "129" at bounding box center [697, 85] width 21 height 15
click at [705, 85] on link "133" at bounding box center [697, 85] width 21 height 15
click at [705, 85] on link "137" at bounding box center [697, 85] width 21 height 15
click at [705, 85] on link "139" at bounding box center [697, 85] width 21 height 15
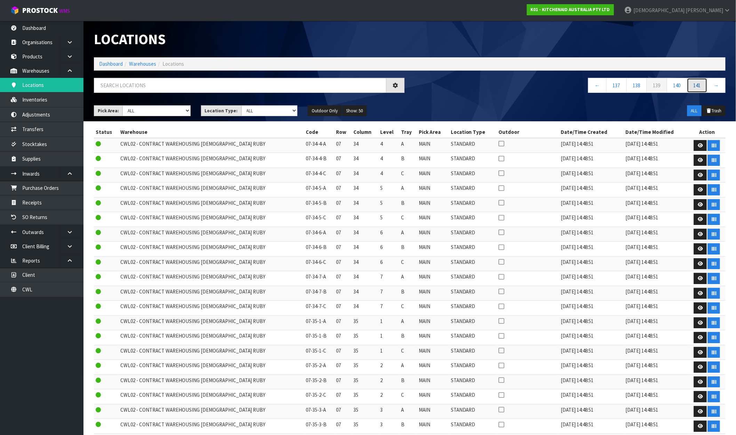
click at [705, 85] on link "141" at bounding box center [697, 85] width 21 height 15
click at [705, 85] on link "143" at bounding box center [697, 85] width 21 height 15
click at [705, 85] on link "145" at bounding box center [697, 85] width 21 height 15
click at [705, 85] on link "147" at bounding box center [697, 85] width 21 height 15
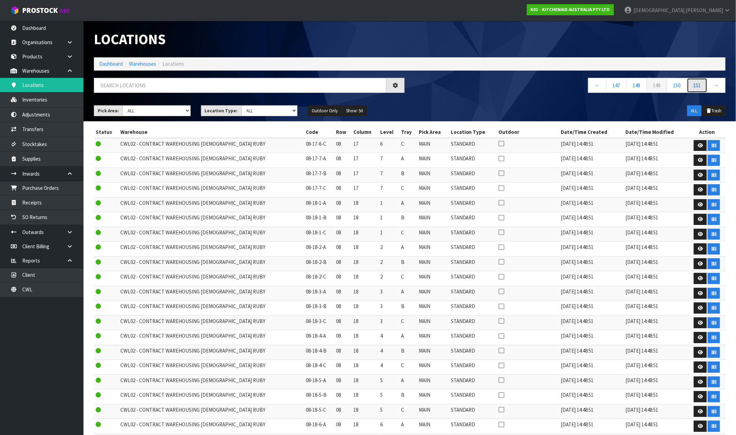
click at [705, 85] on link "151" at bounding box center [697, 85] width 21 height 15
click at [705, 85] on link "153" at bounding box center [697, 85] width 21 height 15
click at [705, 85] on link "155" at bounding box center [697, 85] width 21 height 15
click at [705, 85] on link "157" at bounding box center [697, 85] width 21 height 15
click at [705, 85] on link "159" at bounding box center [697, 85] width 21 height 15
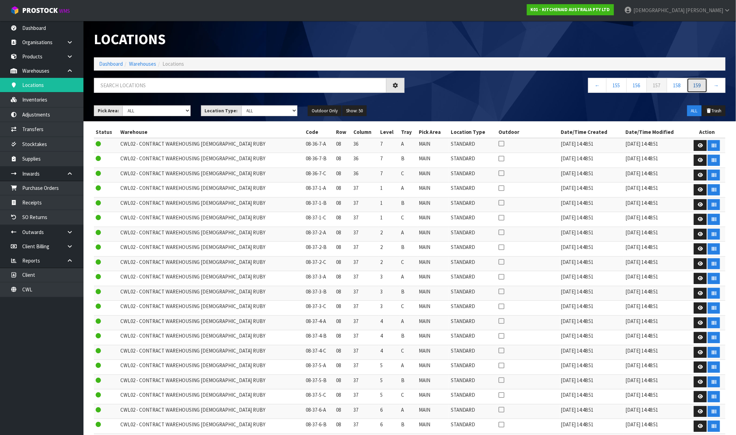
click at [705, 85] on link "159" at bounding box center [697, 85] width 21 height 15
click at [705, 85] on link "163" at bounding box center [697, 85] width 21 height 15
click at [705, 85] on link "165" at bounding box center [697, 85] width 21 height 15
click at [705, 85] on link "167" at bounding box center [697, 85] width 21 height 15
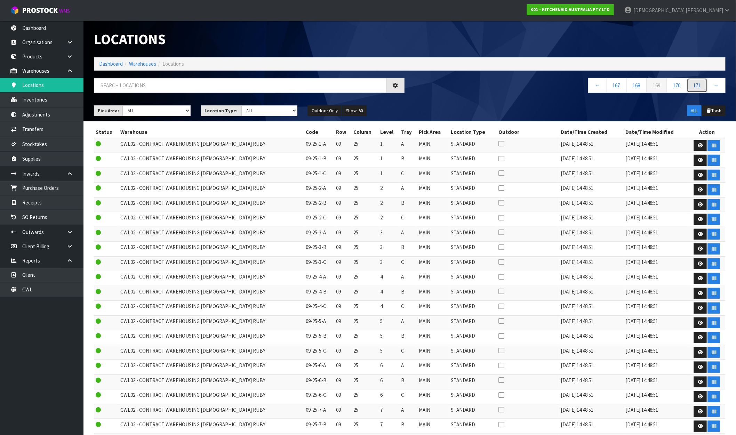
click at [705, 85] on link "171" at bounding box center [697, 85] width 21 height 15
click at [705, 85] on link "173" at bounding box center [697, 85] width 21 height 15
click at [705, 85] on link "175" at bounding box center [697, 85] width 21 height 15
click at [705, 85] on link "177" at bounding box center [697, 85] width 21 height 15
click at [705, 85] on link "179" at bounding box center [697, 85] width 21 height 15
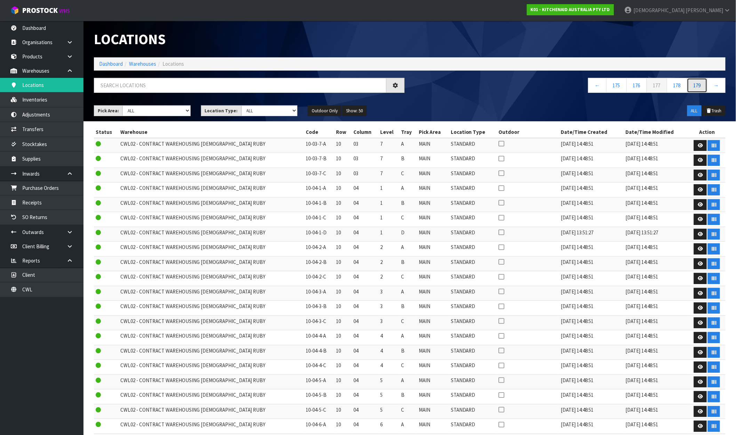
click at [705, 85] on link "179" at bounding box center [697, 85] width 21 height 15
click at [705, 85] on link "183" at bounding box center [697, 85] width 21 height 15
click at [705, 88] on link "185" at bounding box center [697, 85] width 21 height 15
click at [705, 88] on link "187" at bounding box center [697, 85] width 21 height 15
click at [705, 88] on link "189" at bounding box center [697, 85] width 21 height 15
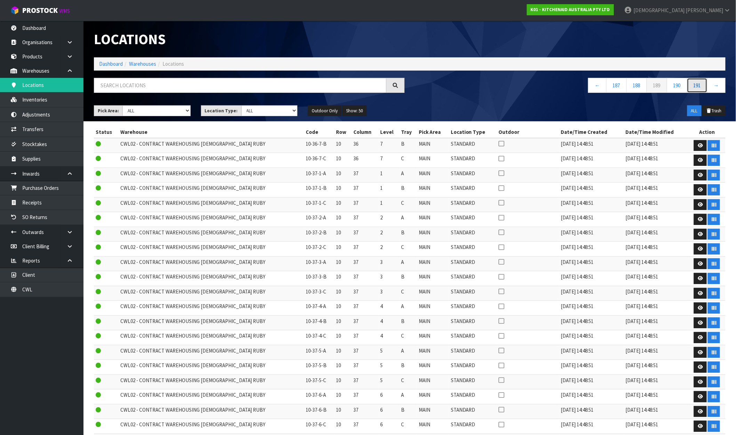
click at [705, 88] on link "191" at bounding box center [697, 85] width 21 height 15
click at [705, 88] on link "193" at bounding box center [697, 85] width 21 height 15
click at [716, 86] on link "→" at bounding box center [716, 85] width 18 height 15
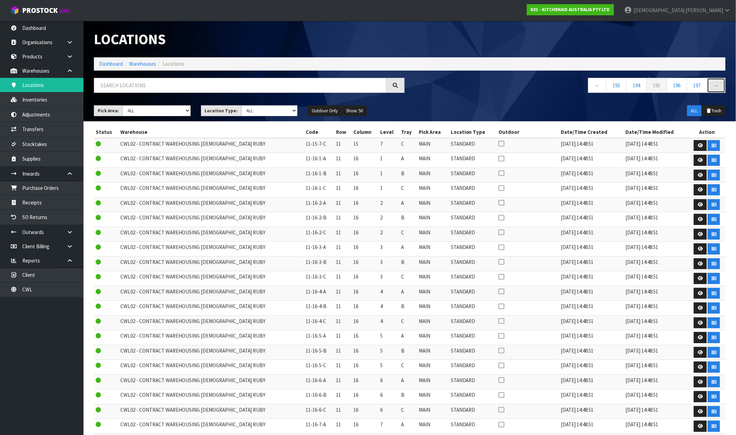
click at [717, 86] on link "→" at bounding box center [716, 85] width 18 height 15
click at [717, 81] on link "→" at bounding box center [716, 85] width 18 height 15
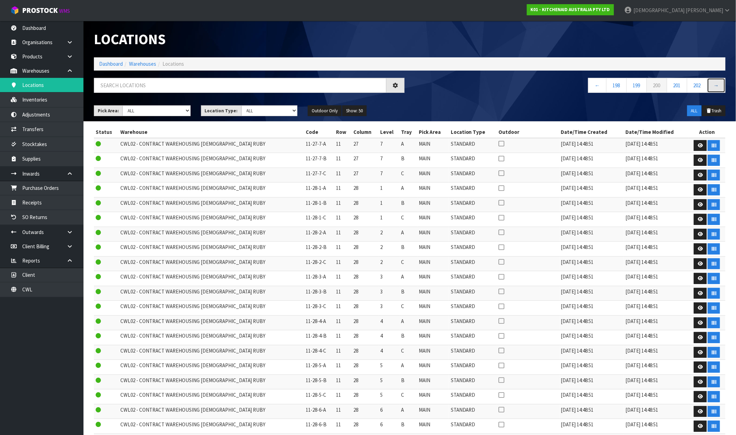
click at [717, 81] on link "→" at bounding box center [716, 85] width 18 height 15
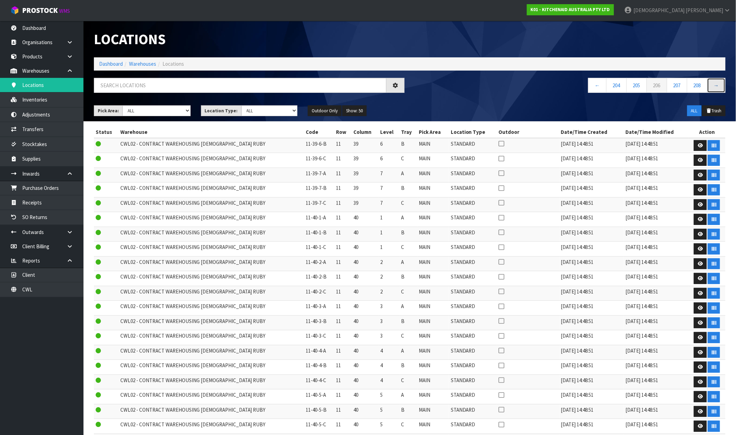
click at [717, 81] on link "→" at bounding box center [716, 85] width 18 height 15
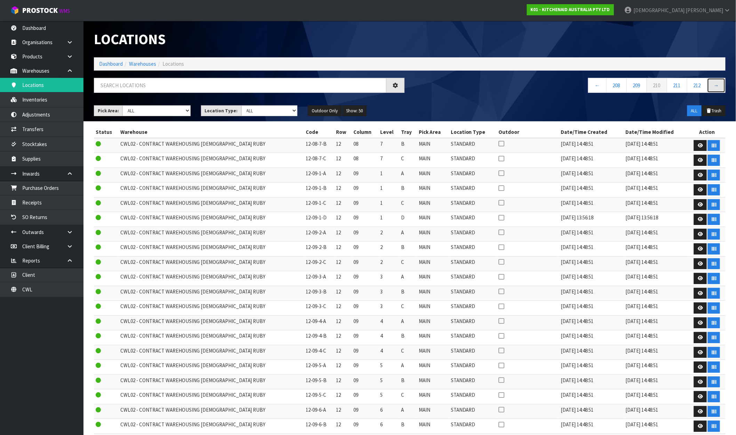
click at [717, 81] on link "→" at bounding box center [716, 85] width 18 height 15
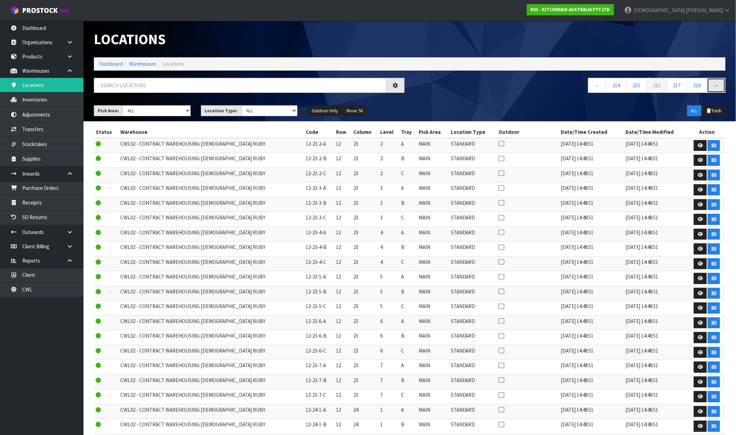
click at [717, 81] on link "→" at bounding box center [716, 85] width 18 height 15
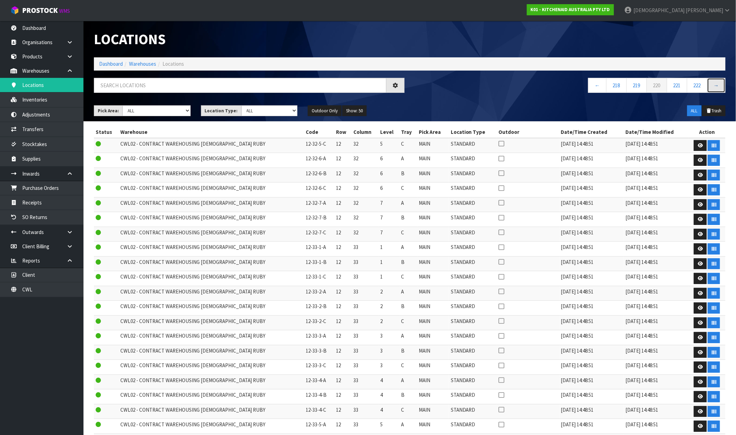
click at [717, 81] on link "→" at bounding box center [716, 85] width 18 height 15
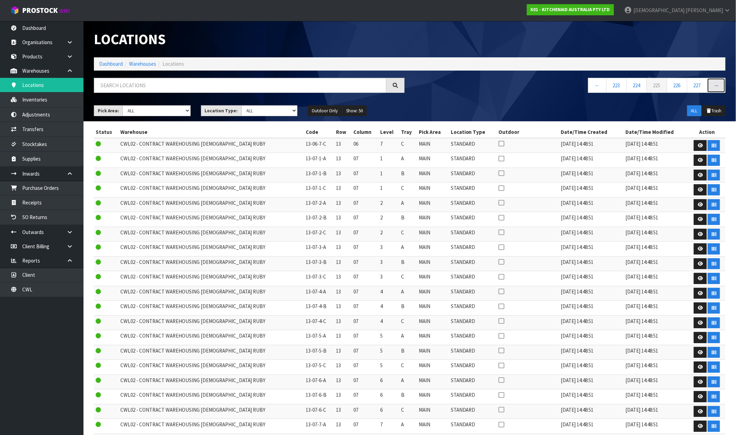
click at [717, 81] on link "→" at bounding box center [716, 85] width 18 height 15
click at [246, 82] on input "text" at bounding box center [240, 85] width 293 height 15
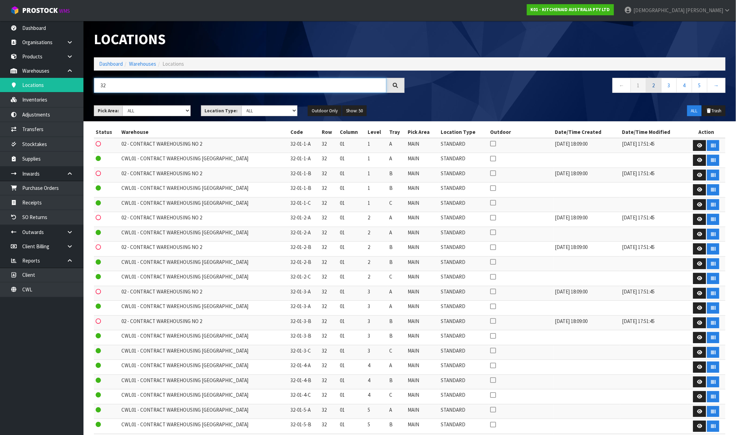
type input "32"
click at [658, 83] on link "2" at bounding box center [654, 85] width 16 height 15
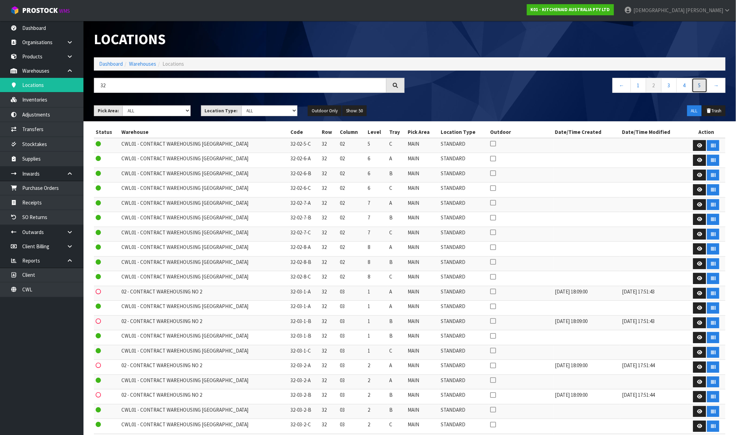
click at [701, 86] on link "5" at bounding box center [700, 85] width 16 height 15
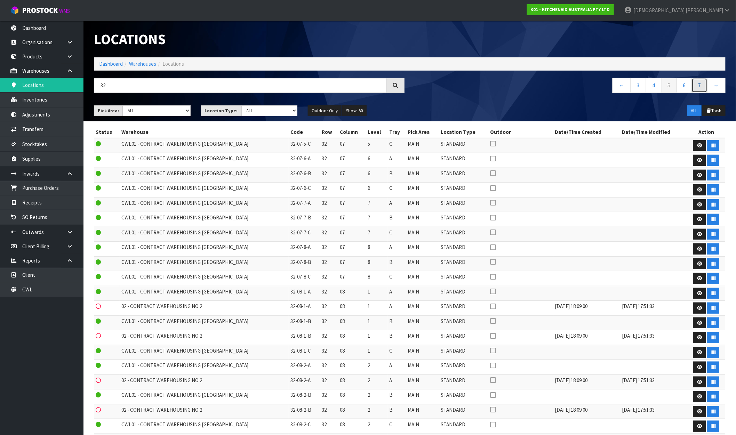
click at [701, 86] on link "7" at bounding box center [700, 85] width 16 height 15
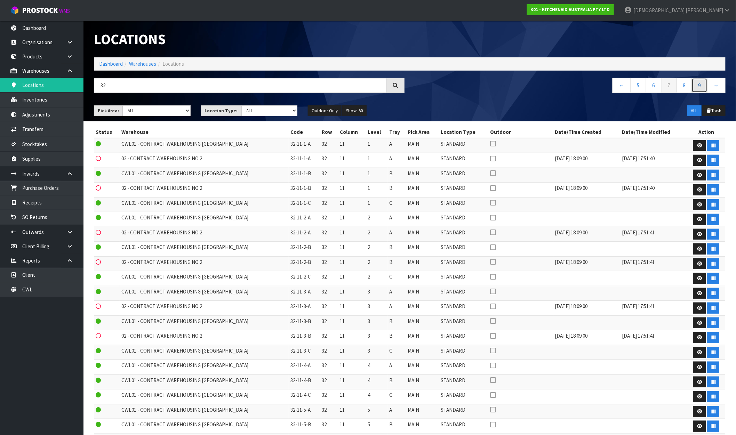
click at [701, 86] on link "9" at bounding box center [700, 85] width 16 height 15
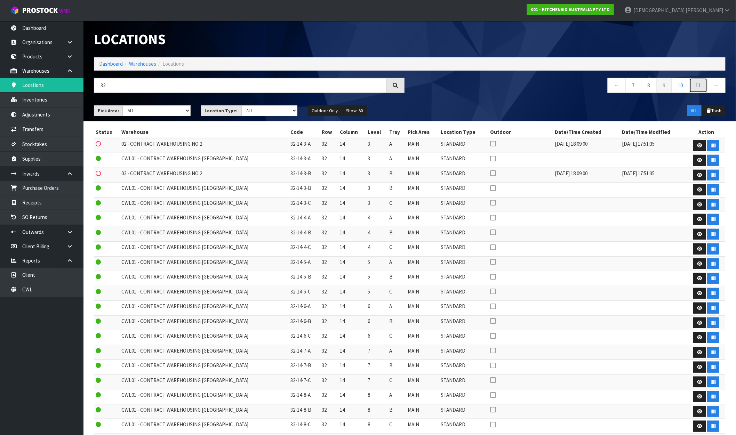
click at [701, 86] on link "11" at bounding box center [699, 85] width 18 height 15
click at [701, 86] on link "15" at bounding box center [699, 85] width 18 height 15
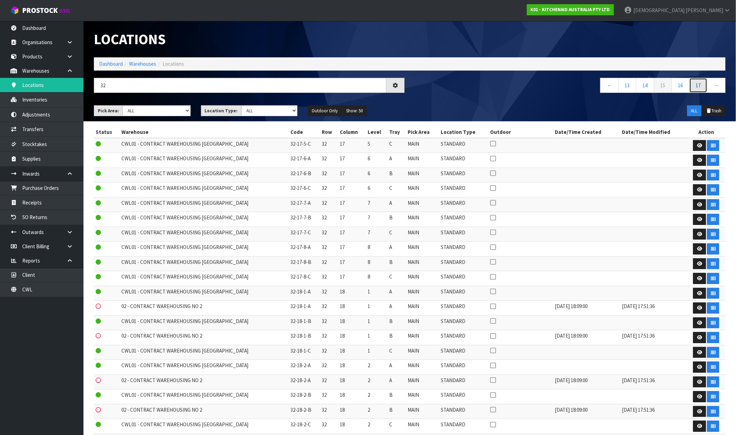
click at [701, 86] on link "17" at bounding box center [699, 85] width 18 height 15
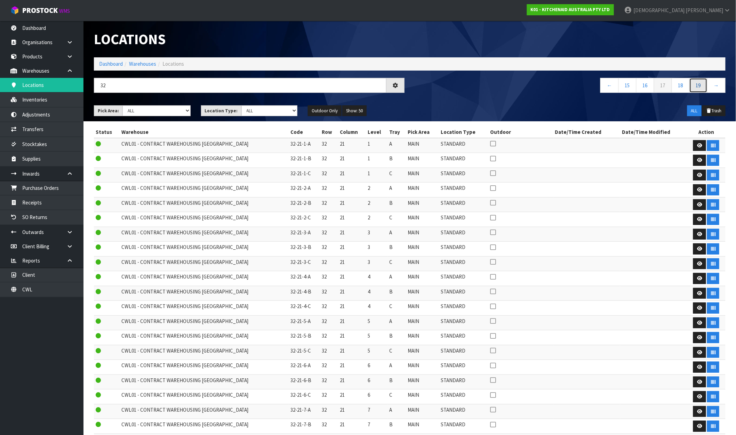
click at [701, 86] on link "19" at bounding box center [699, 85] width 18 height 15
click at [701, 86] on link "21" at bounding box center [699, 85] width 18 height 15
click at [701, 86] on link "22" at bounding box center [699, 85] width 18 height 15
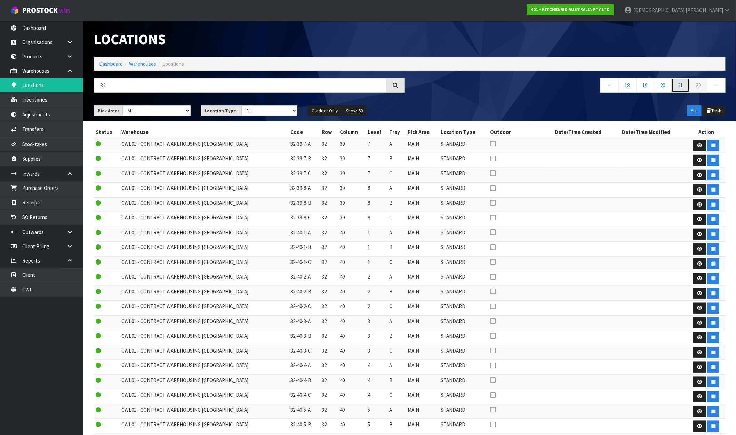
click at [678, 82] on link "21" at bounding box center [681, 85] width 18 height 15
click at [45, 96] on link "Inventories" at bounding box center [41, 100] width 83 height 14
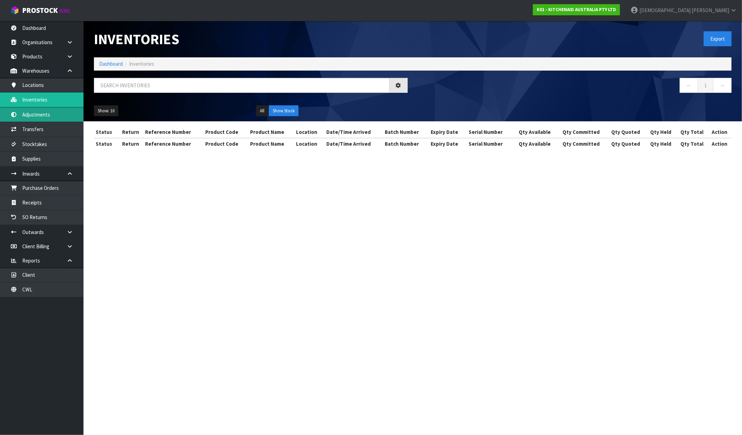
click at [47, 116] on link "Adjustments" at bounding box center [41, 115] width 83 height 14
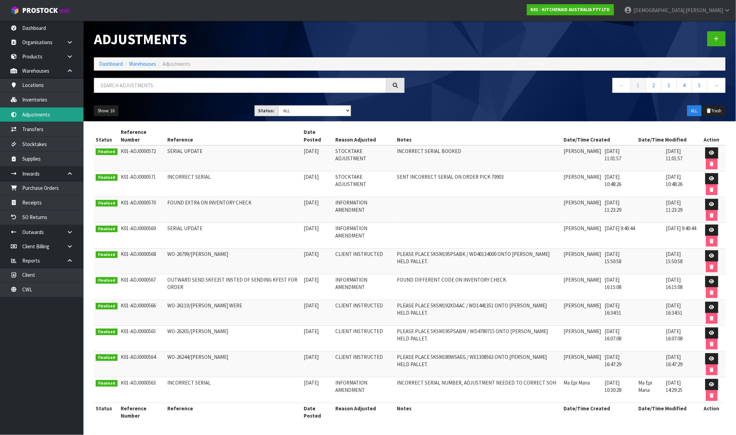
scroll to position [1, 0]
click at [714, 387] on icon at bounding box center [711, 384] width 5 height 5
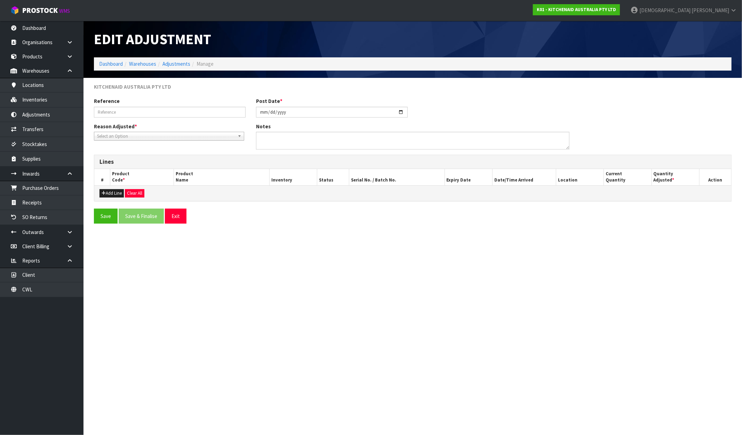
type input "INCORRECT SERIAL"
type input "[DATE]"
type textarea "INCORRECT SERIAL NUMBER, ADJUSTMENT NEEDED TO CORRECT SOH"
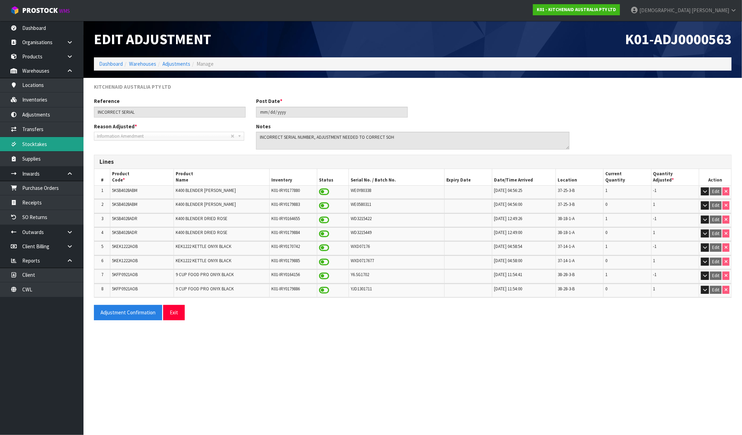
click at [34, 145] on link "Stocktakes" at bounding box center [41, 144] width 83 height 14
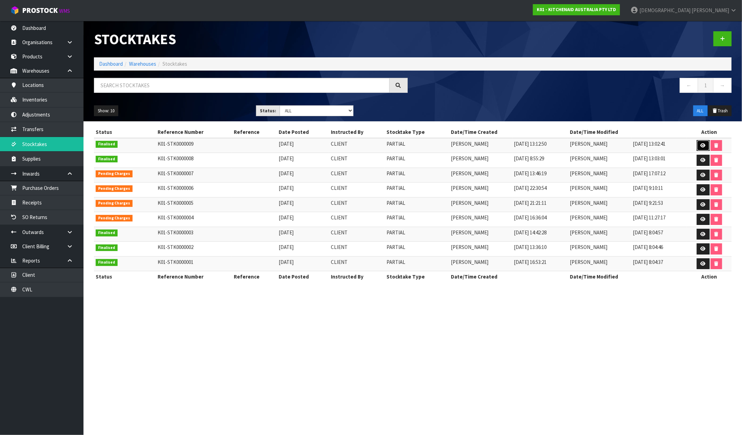
click at [701, 144] on icon at bounding box center [703, 145] width 5 height 5
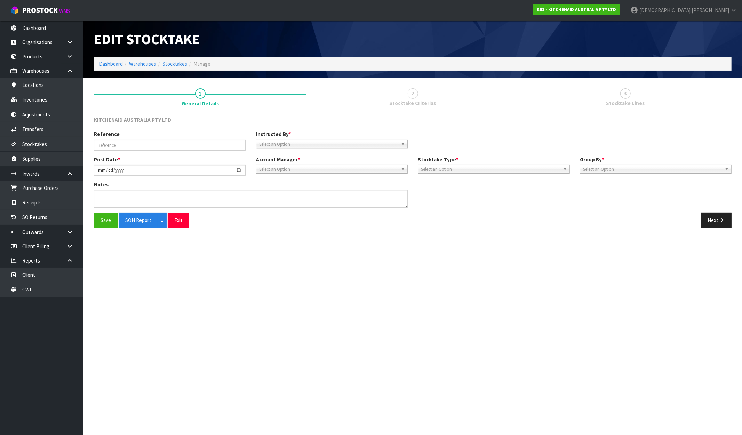
type input "[DATE]"
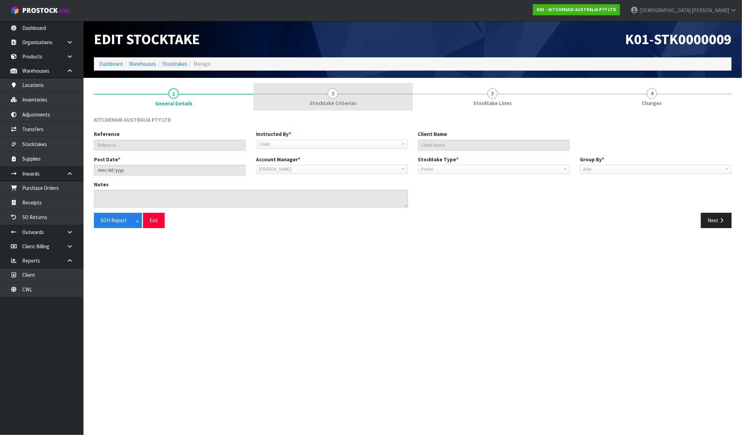
click at [327, 102] on span "Stocktake Criterias" at bounding box center [333, 103] width 47 height 7
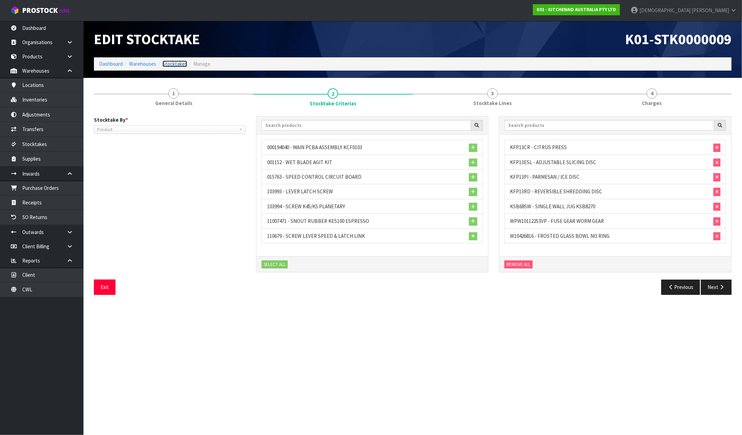
click at [180, 61] on link "Stocktakes" at bounding box center [174, 64] width 25 height 7
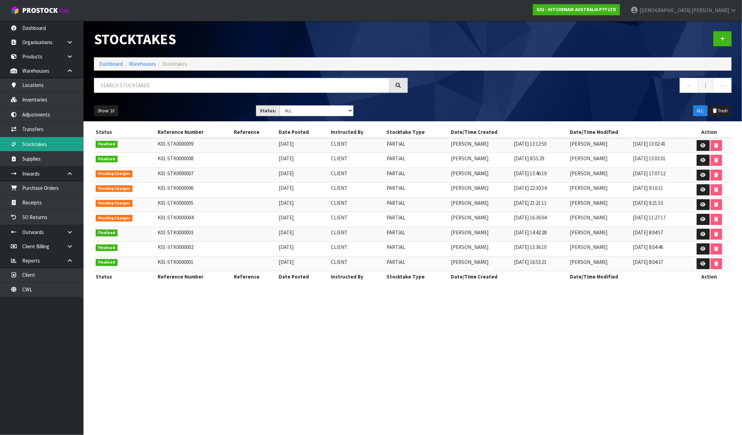
click at [30, 141] on link "Stocktakes" at bounding box center [41, 144] width 83 height 14
